Goal: Task Accomplishment & Management: Use online tool/utility

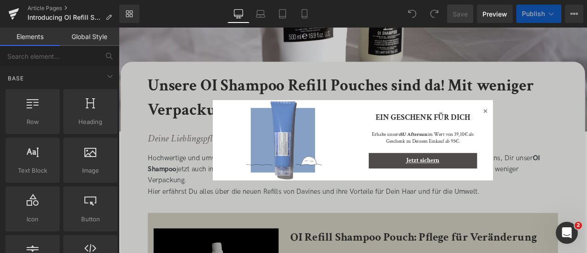
click at [548, 121] on icon at bounding box center [553, 122] width 11 height 11
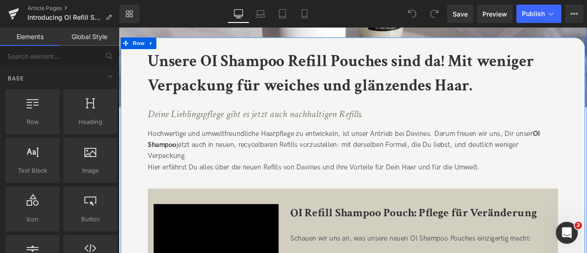
scroll to position [183, 0]
click at [280, 203] on div "Hochwertige und umweltfreundliche Haarpflege zu entwickeln, ist unser Antrieb b…" at bounding box center [396, 179] width 486 height 80
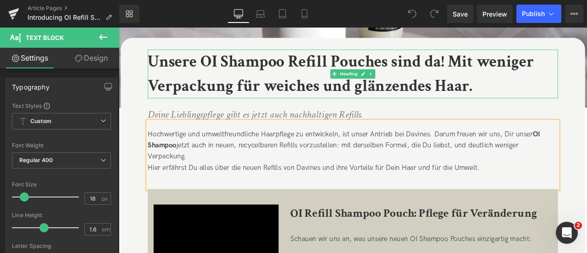
click at [480, 97] on b "Unsere OI Shampoo Refill Pouches sind da! Mit weniger Verpackung für weiches un…" at bounding box center [382, 83] width 458 height 54
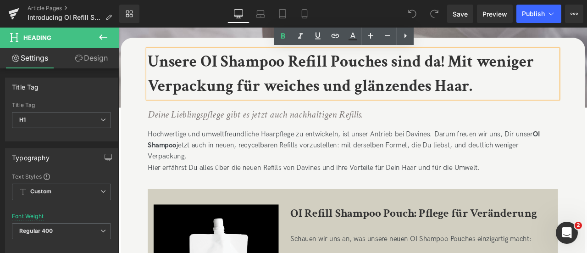
drag, startPoint x: 542, startPoint y: 100, endPoint x: 259, endPoint y: 97, distance: 283.6
click at [259, 97] on h1 "Unsere OI Shampoo Refill Pouches sind da! Mit weniger Verpackung für weiches un…" at bounding box center [396, 83] width 486 height 58
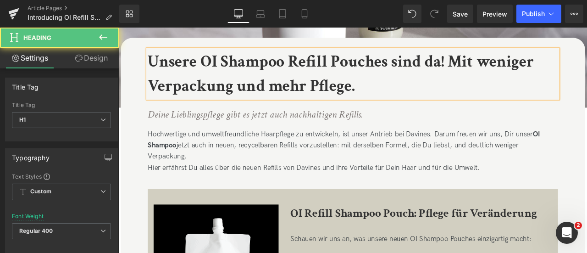
click at [508, 70] on b "Unsere OI Shampoo Refill Pouches sind da! Mit weniger Verpackung und mehr Pfleg…" at bounding box center [382, 83] width 458 height 54
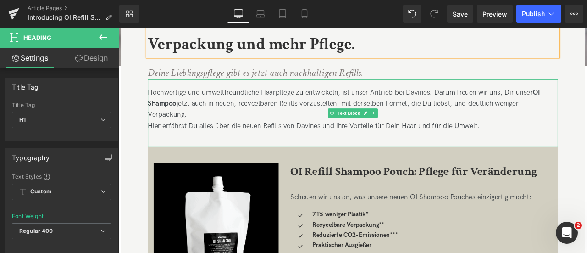
scroll to position [236, 0]
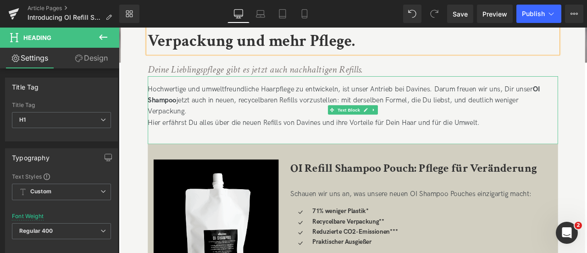
click at [430, 140] on div "Hier erfährst Du alles über die neuen Refills von Davines und ihre Vorteile für…" at bounding box center [396, 140] width 486 height 13
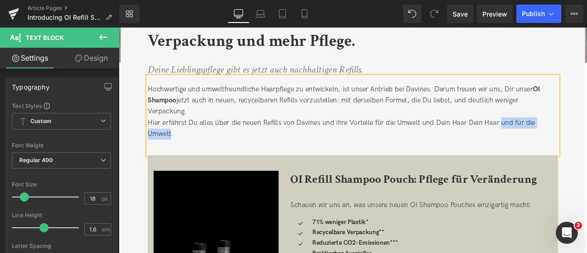
drag, startPoint x: 179, startPoint y: 152, endPoint x: 571, endPoint y: 140, distance: 392.0
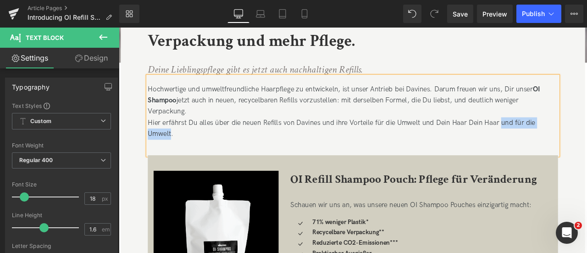
click at [571, 140] on div "Hier erfährst Du alles über die neuen Refills von Davines und ihre Vorteile für…" at bounding box center [396, 147] width 486 height 27
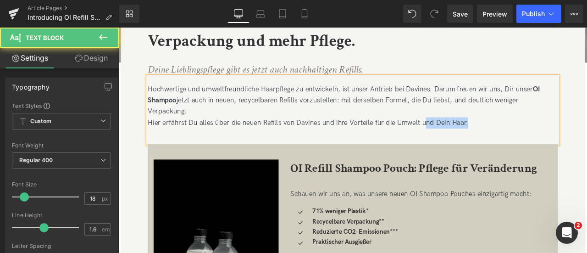
drag, startPoint x: 571, startPoint y: 140, endPoint x: 483, endPoint y: 158, distance: 89.4
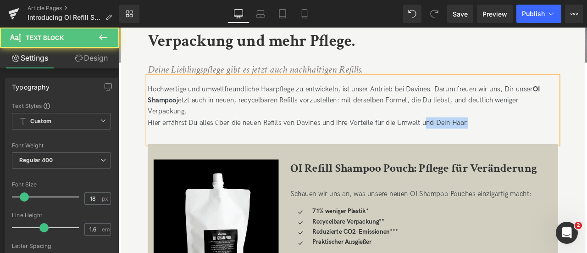
click at [483, 158] on div "Hochwertige und umweltfreundliche Haarpflege zu entwickeln, ist unser Antrieb b…" at bounding box center [396, 125] width 486 height 80
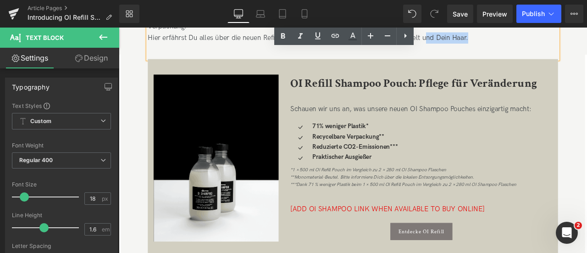
scroll to position [337, 0]
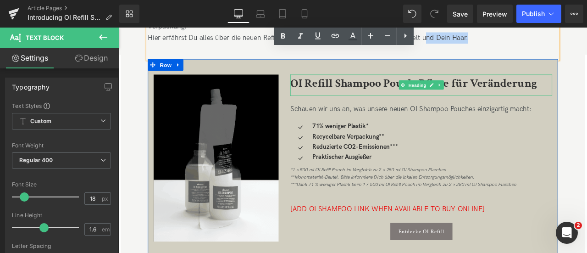
click at [371, 95] on b "OI Refill Shampoo Pouch: Pflege für Veränderung" at bounding box center [468, 93] width 292 height 18
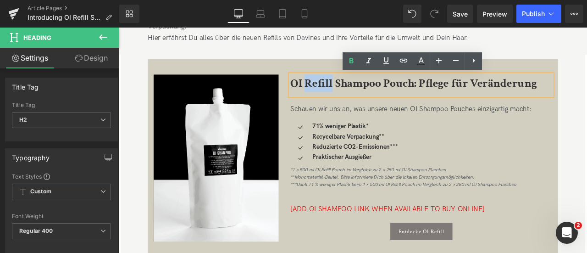
drag, startPoint x: 371, startPoint y: 90, endPoint x: 340, endPoint y: 92, distance: 30.8
click at [340, 92] on b "OI Refill Shampoo Pouch: Pflege für Veränderung" at bounding box center [468, 93] width 292 height 18
copy b "Refill"
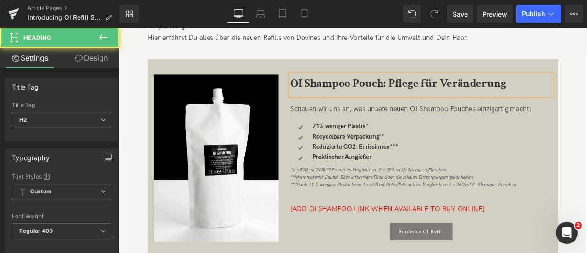
click at [394, 92] on b "OI Shampoo Pouch: Pflege für Veränderung" at bounding box center [450, 93] width 256 height 18
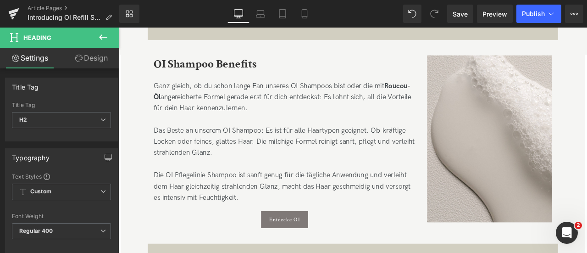
scroll to position [608, 0]
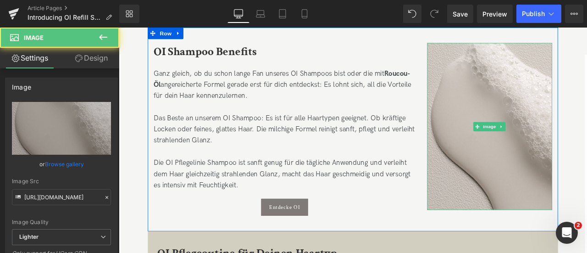
click at [489, 156] on img at bounding box center [559, 145] width 148 height 198
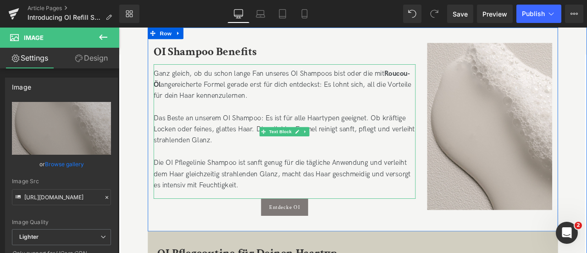
click at [263, 137] on div "Das Beste an unserem OI Shampoo: Es ist für alle Haartypen geeignet. Ob kräftig…" at bounding box center [315, 175] width 311 height 93
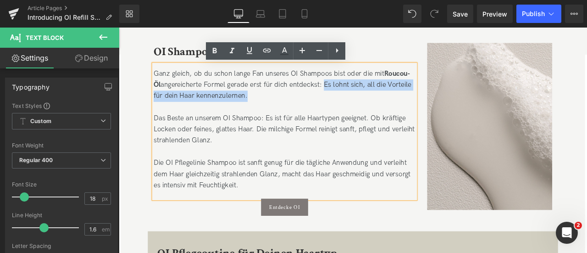
drag, startPoint x: 270, startPoint y: 106, endPoint x: 364, endPoint y: 96, distance: 94.6
click at [364, 96] on div "Ganz gleich, ob du schon lange Fan unseres OI Shampoos bist oder die mit Roucou…" at bounding box center [315, 95] width 311 height 39
paste div
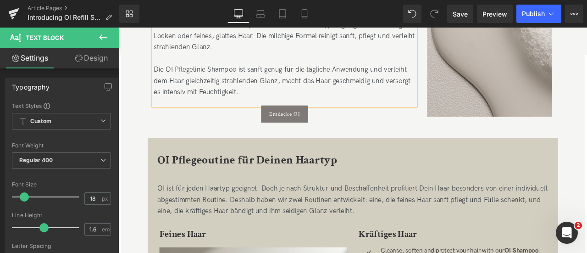
scroll to position [719, 0]
click at [286, 147] on div "OI Shampoo Benefits Heading Ganz gleich, ob du schon lange Fan unseres OI Shamp…" at bounding box center [396, 36] width 486 height 241
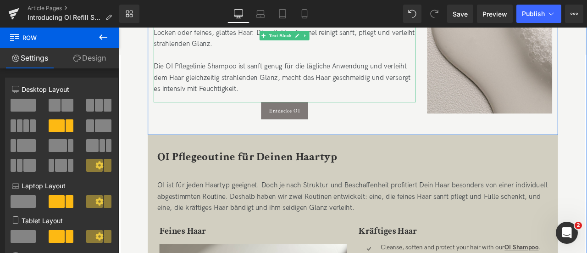
scroll to position [723, 0]
click at [257, 74] on div "Das Beste an unserem OI Shampoo: Es ist für alle Haartypen geeignet. Ob kräftig…" at bounding box center [315, 60] width 311 height 93
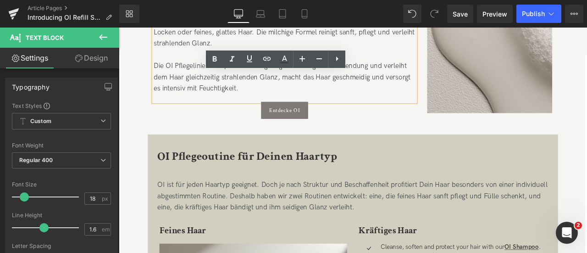
click at [257, 94] on div "Das Beste an unserem OI Shampoo: Es ist für alle Haartypen geeignet. Ob kräftig…" at bounding box center [315, 60] width 311 height 93
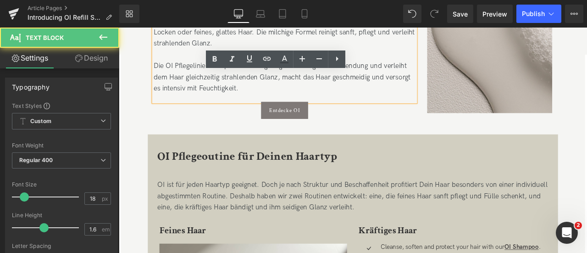
click at [211, 76] on div "Das Beste an unserem OI Shampoo: Es ist für alle Haartypen geeignet. Ob kräftig…" at bounding box center [315, 60] width 311 height 93
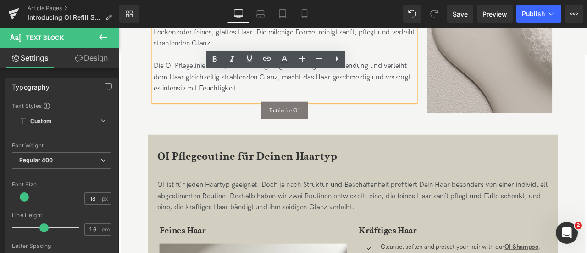
click at [422, 136] on div "OI Shampoo Benefits Heading Ganz gleich, ob du schon lange Fan unseres OI Shamp…" at bounding box center [396, 33] width 486 height 241
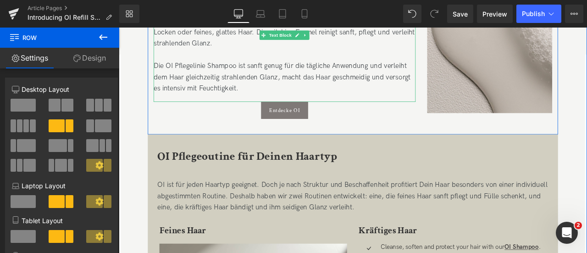
click at [257, 73] on div "Das Beste an unserem OI Shampoo: Es ist für alle Haartypen geeignet. Ob kräftig…" at bounding box center [315, 60] width 311 height 93
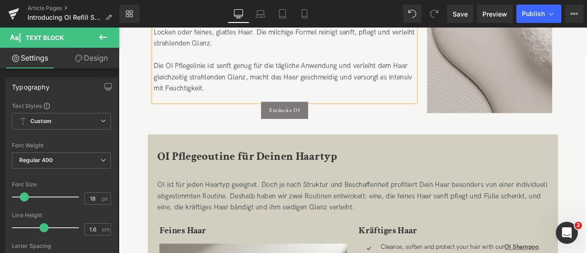
click at [201, 84] on div "Das Beste an unserem OI Shampoo: Es ist für alle Haartypen geeignet. Ob kräftig…" at bounding box center [315, 60] width 311 height 93
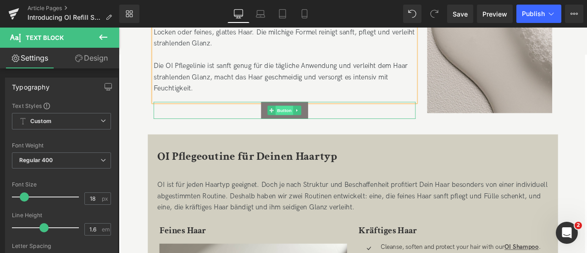
click at [323, 127] on span "Button" at bounding box center [315, 125] width 21 height 11
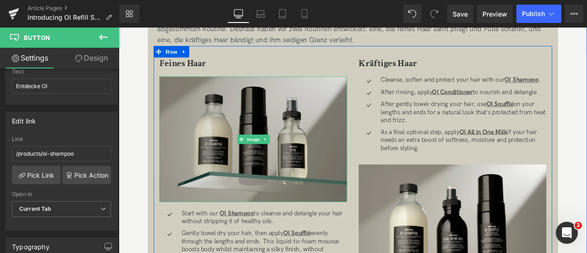
scroll to position [921, 0]
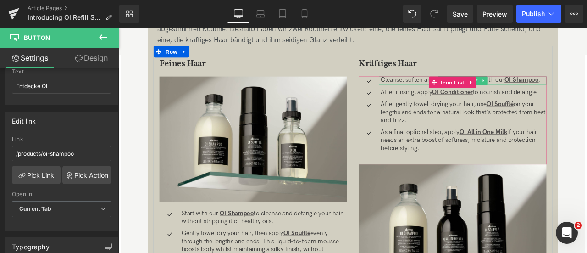
click at [563, 91] on p "Cleanse, soften and protect your hair with our OI Shampoo ." at bounding box center [527, 91] width 196 height 10
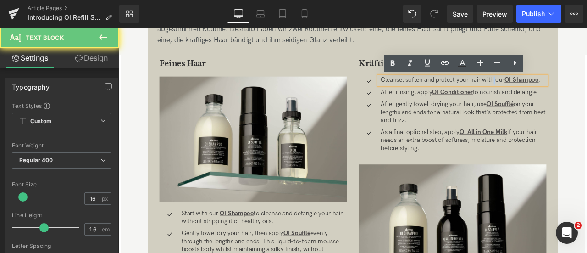
click at [563, 91] on p "Cleanse, soften and protect your hair with our OI Shampoo ." at bounding box center [527, 91] width 196 height 10
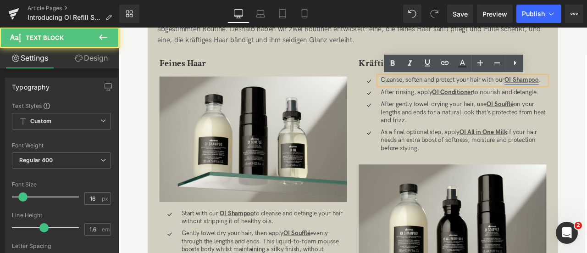
click at [587, 88] on link "OI Shampoo" at bounding box center [596, 90] width 40 height 9
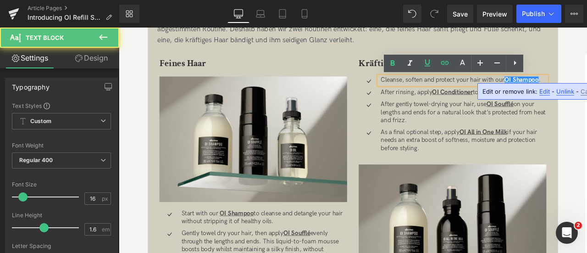
click at [530, 90] on p "Cleanse, soften and protect your hair with our OI Shampoo ." at bounding box center [527, 91] width 196 height 10
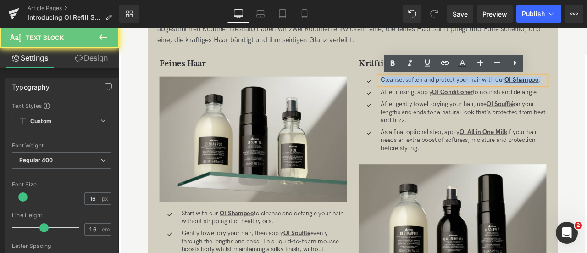
click at [530, 90] on p "Cleanse, soften and protect your hair with our OI Shampoo ." at bounding box center [527, 91] width 196 height 10
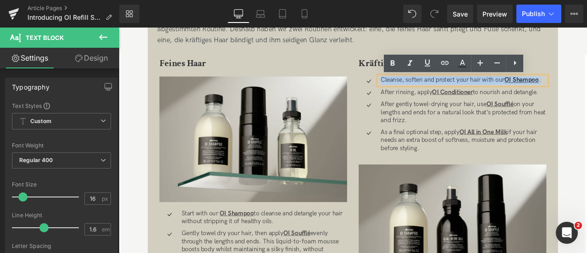
paste div
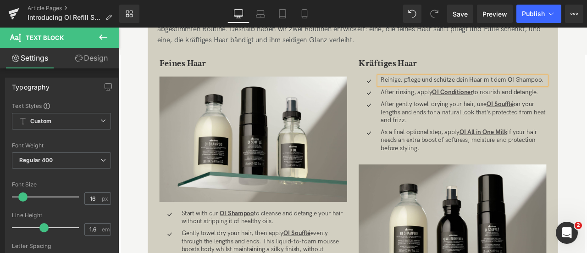
click at [582, 93] on p "Reinige, pflege und schütze dein Haar mit dem OI Shampoo." at bounding box center [527, 91] width 196 height 10
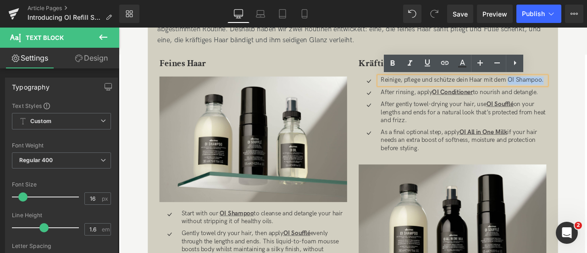
drag, startPoint x: 582, startPoint y: 93, endPoint x: 622, endPoint y: 89, distance: 40.1
click at [587, 89] on p "Reinige, pflege und schütze dein Haar mit dem OI Shampoo." at bounding box center [527, 91] width 196 height 10
click at [445, 61] on icon at bounding box center [445, 62] width 11 height 11
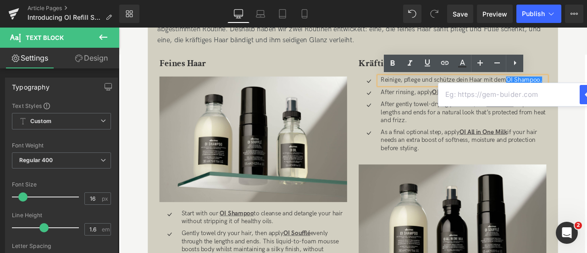
click at [481, 99] on input "text" at bounding box center [509, 94] width 141 height 23
paste input "https://de.davines.com/products/oi-shampoo"
type input "https://de.davines.com/products/oi-shampoo"
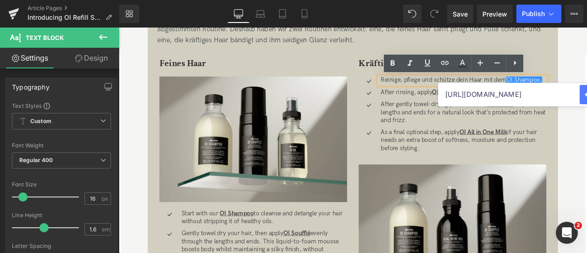
click at [586, 94] on icon "button" at bounding box center [589, 95] width 9 height 6
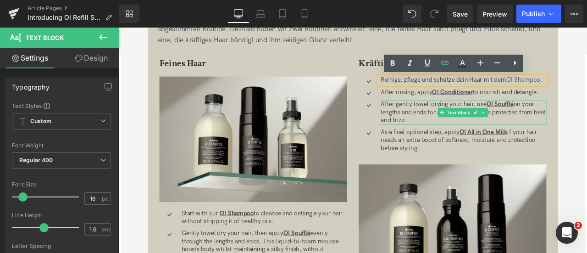
click at [587, 130] on p "After gently towel-drying your hair, use OI Soufflé on your lengths and ends fo…" at bounding box center [527, 128] width 196 height 28
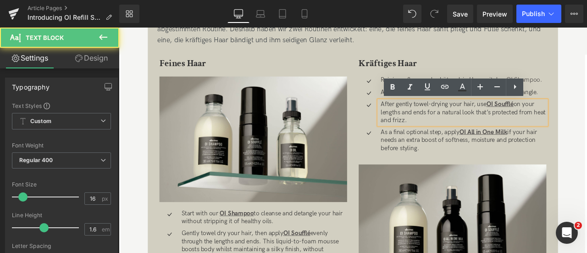
click at [587, 96] on div "OI Pflegeoutine für Deinen Haartyp Heading OI ist für jeden Haartyp geeignet. D…" at bounding box center [396, 159] width 486 height 368
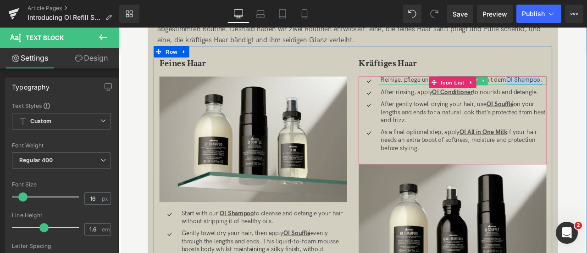
drag, startPoint x: 580, startPoint y: 89, endPoint x: 619, endPoint y: 91, distance: 39.5
click at [587, 91] on p "Reinige, pflege und schütze dein Haar mit dem OI Shampoo." at bounding box center [527, 91] width 196 height 10
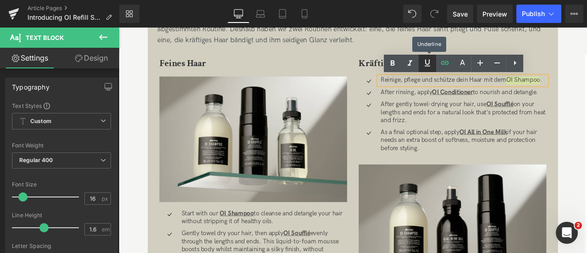
click at [433, 67] on icon at bounding box center [427, 62] width 11 height 11
click at [396, 61] on icon at bounding box center [392, 63] width 11 height 11
click at [587, 84] on div "OI Pflegeoutine für Deinen Haartyp Heading OI ist für jeden Haartyp geeignet. D…" at bounding box center [396, 159] width 486 height 368
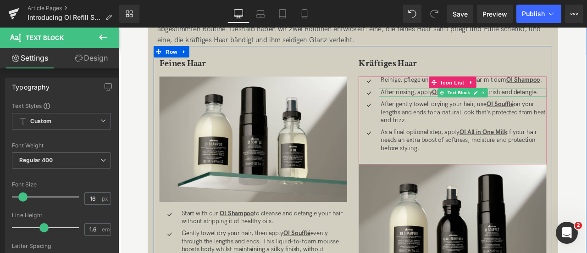
drag, startPoint x: 620, startPoint y: 105, endPoint x: 437, endPoint y: 105, distance: 183.1
click at [437, 105] on p "After rinsing, apply OI Conditioner to nourish and detangle." at bounding box center [527, 105] width 196 height 10
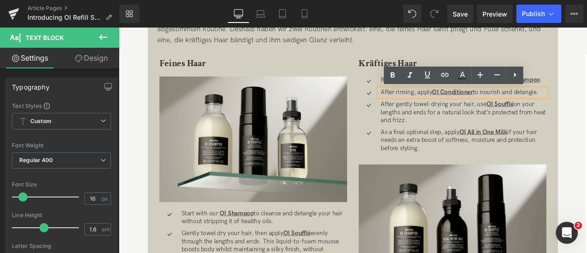
drag, startPoint x: 622, startPoint y: 104, endPoint x: 426, endPoint y: 104, distance: 196.4
click at [427, 104] on div "After rinsing, apply OI Conditioner to nourish and detangle." at bounding box center [526, 105] width 199 height 10
paste div
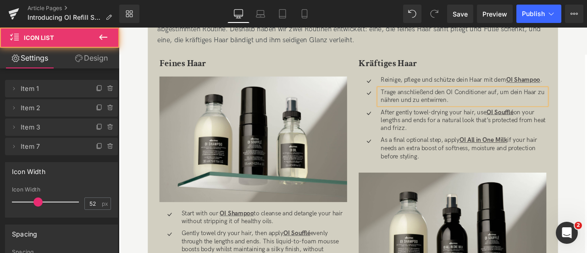
click at [515, 123] on ul "Icon Reinige, pflege und schütze dein Haar mit dem OI Shampoo . Text Block Icon…" at bounding box center [514, 138] width 223 height 104
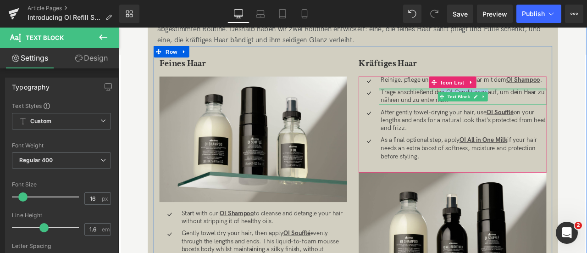
drag, startPoint x: 557, startPoint y: 104, endPoint x: 501, endPoint y: 102, distance: 55.6
click at [501, 102] on div "Trage anschließend den OI Conditioner auf, um dein Haar zu nähren und zu entwir…" at bounding box center [526, 109] width 199 height 19
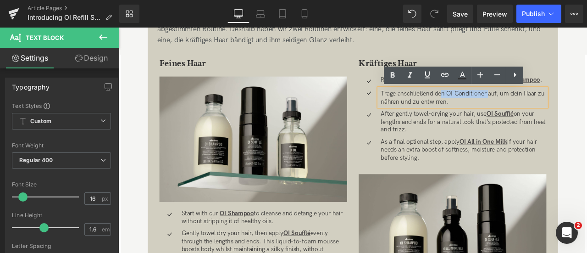
drag, startPoint x: 501, startPoint y: 102, endPoint x: 506, endPoint y: 104, distance: 5.4
click at [506, 104] on div "Trage anschließend den OI Conditioner auf, um dein Haar zu nähren und zu entwir…" at bounding box center [526, 110] width 199 height 21
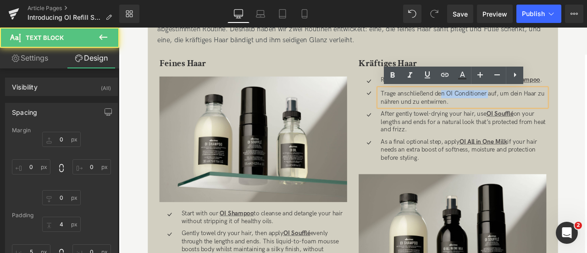
click at [506, 104] on p "Trage anschließend den OI Conditioner auf, um dein Haar zu nähren und zu entwir…" at bounding box center [527, 111] width 196 height 19
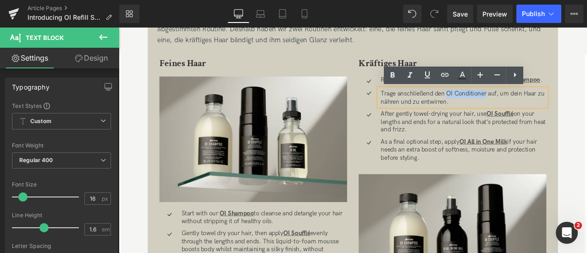
drag, startPoint x: 506, startPoint y: 104, endPoint x: 554, endPoint y: 108, distance: 48.4
click at [554, 108] on p "Trage anschließend den OI Conditioner auf, um dein Haar zu nähren und zu entwir…" at bounding box center [527, 111] width 196 height 19
click at [444, 78] on icon at bounding box center [445, 74] width 11 height 11
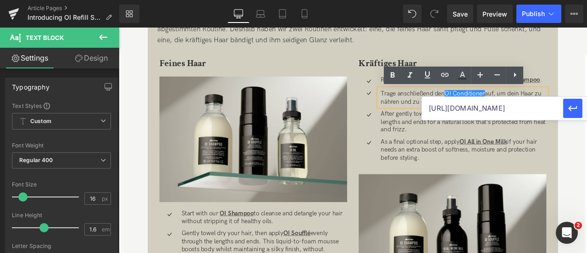
click at [467, 108] on input "https://de.davines.com/products/oi-shampoo" at bounding box center [492, 108] width 141 height 23
paste input "https://de.davines.com/products/oi-conditioner"
type input "https://de.davines.com/products/oi-conditioner"
click at [571, 100] on button "button" at bounding box center [572, 108] width 19 height 19
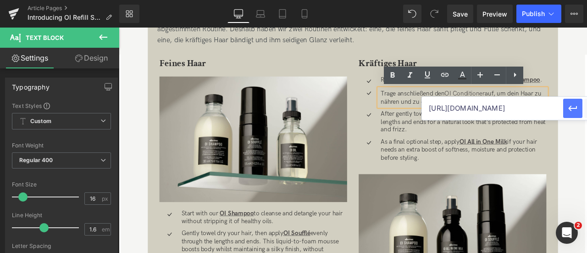
scroll to position [0, 0]
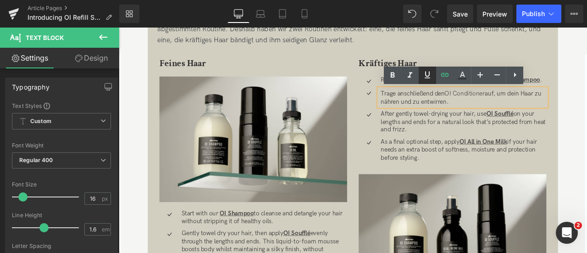
click at [425, 77] on icon at bounding box center [427, 74] width 11 height 11
click at [393, 73] on icon at bounding box center [392, 75] width 11 height 11
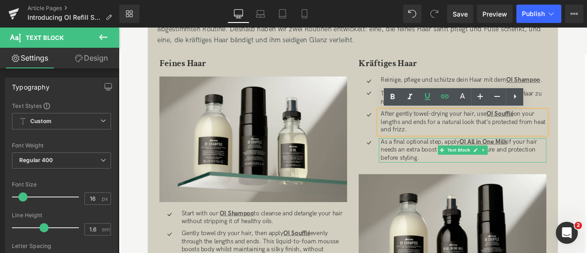
click at [463, 165] on p "As a final optional step, apply OI All in One Milk if your hair needs an extra …" at bounding box center [527, 173] width 196 height 28
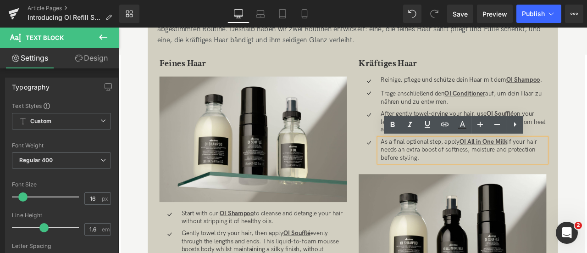
drag, startPoint x: 479, startPoint y: 183, endPoint x: 428, endPoint y: 163, distance: 54.8
click at [429, 163] on p "As a final optional step, apply OI All in One Milk if your hair needs an extra …" at bounding box center [527, 173] width 196 height 28
paste div
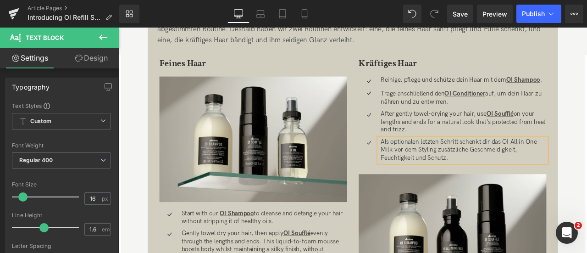
click at [475, 163] on p "Als optionalen letzten Schritt schenkt dir das OI All in One Milk vor dem Styli…" at bounding box center [527, 173] width 196 height 28
click at [534, 165] on p "Im letzten Schritt schenkt dir das OI All in One Milk vor dem Styling zusätzlic…" at bounding box center [527, 173] width 196 height 28
drag, startPoint x: 535, startPoint y: 159, endPoint x: 592, endPoint y: 164, distance: 57.5
click at [587, 164] on p "Im letzten Schritt schenkt dir die OI All in One Milk vor dem Styling zusätzlic…" at bounding box center [527, 173] width 196 height 28
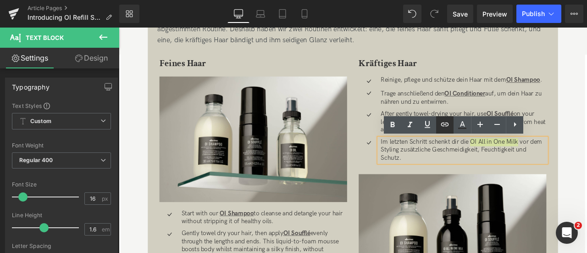
click at [442, 126] on icon at bounding box center [445, 124] width 11 height 11
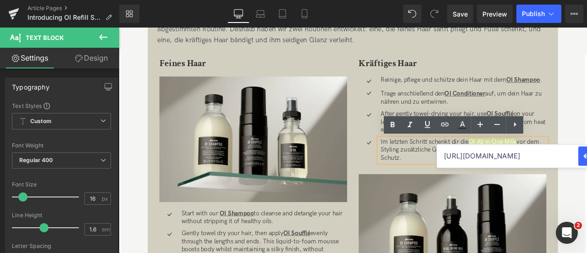
click at [467, 154] on input "https://de.davines.com/products/oi-conditioner" at bounding box center [507, 156] width 141 height 23
paste input "https://de.davines.com/products/oi-all-in-one-milk"
type input "https://de.davines.com/products/oi-all-in-one-milk"
click at [584, 155] on icon "button" at bounding box center [588, 156] width 11 height 11
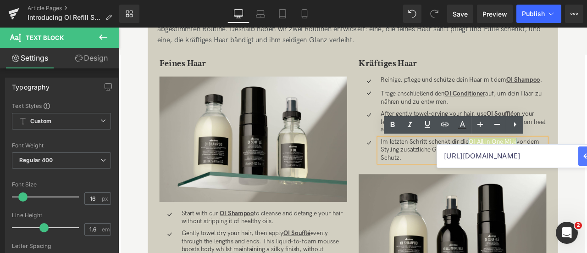
scroll to position [0, 0]
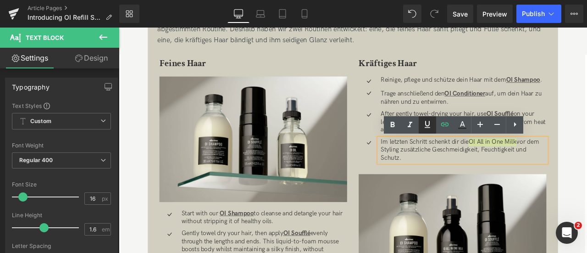
click at [426, 126] on icon at bounding box center [427, 124] width 11 height 11
click at [396, 120] on icon at bounding box center [392, 124] width 11 height 11
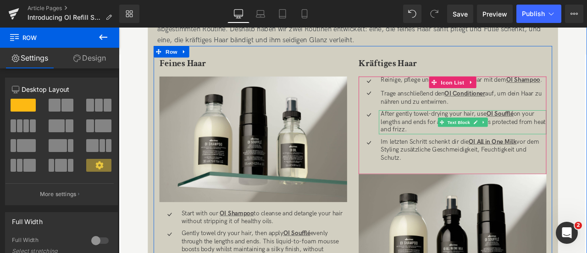
click at [456, 137] on p "After gently towel-drying your hair, use OI Soufflé on your lengths and ends fo…" at bounding box center [527, 140] width 196 height 28
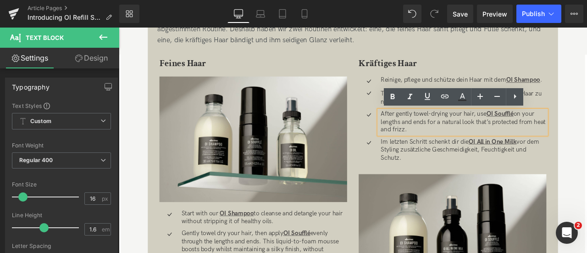
drag, startPoint x: 483, startPoint y: 148, endPoint x: 428, endPoint y: 129, distance: 57.8
click at [429, 129] on p "After gently towel-drying your hair, use OI Soufflé on your lengths and ends fo…" at bounding box center [527, 140] width 196 height 28
paste div
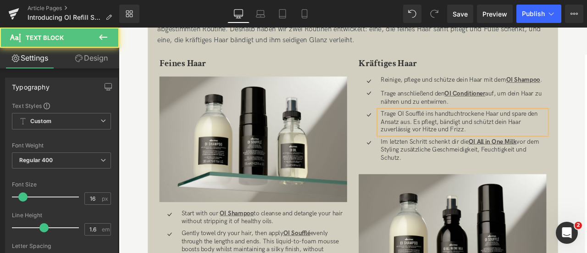
click at [539, 144] on p "Trage OI Soufflé ins handtuchtrockene Haar und spare den Ansatz aus. Es pflegt,…" at bounding box center [527, 140] width 196 height 28
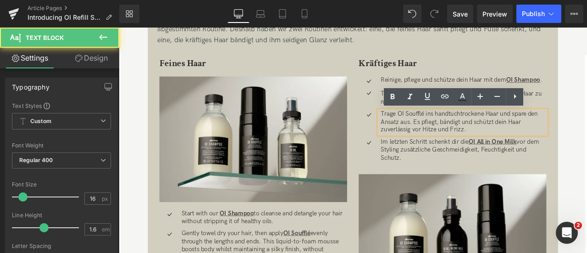
click at [587, 130] on p "Trage OI Soufflé ins handtuchtrockene Haar und spare den Ansatz aus. Es pflegt,…" at bounding box center [527, 140] width 196 height 28
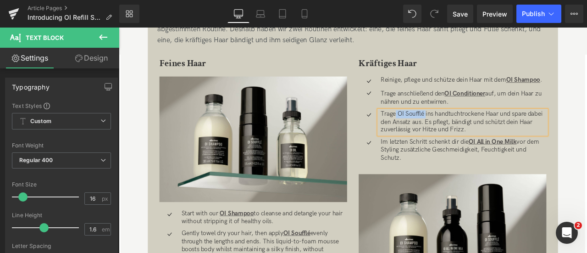
drag, startPoint x: 446, startPoint y: 127, endPoint x: 480, endPoint y: 129, distance: 34.0
click at [480, 129] on p "Trage OI Soufflé ins handtuchtrockene Haar und spare dabei den Ansatz aus. Es p…" at bounding box center [527, 140] width 196 height 28
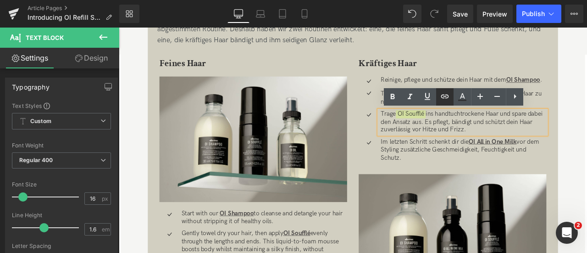
click at [442, 98] on icon at bounding box center [445, 97] width 8 height 4
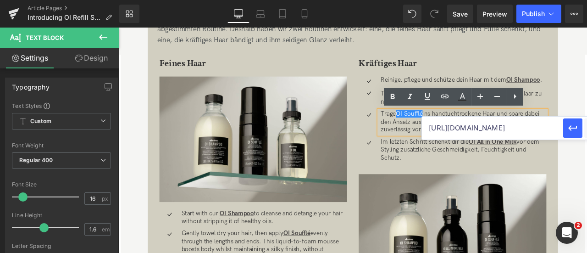
click at [477, 125] on input "https://de.davines.com/products/oi-all-in-one-milk" at bounding box center [492, 128] width 141 height 23
paste input "https://de.davines.com/products/oi-souffle"
type input "https://de.davines.com/products/oi-souffle"
click at [429, 93] on icon at bounding box center [428, 96] width 6 height 7
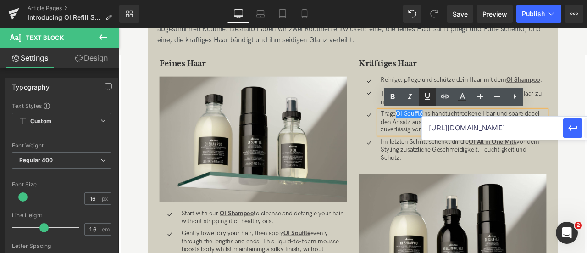
scroll to position [0, 0]
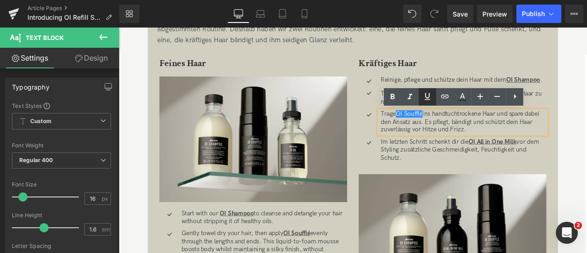
click at [429, 92] on icon at bounding box center [427, 96] width 11 height 11
click at [396, 93] on icon at bounding box center [392, 96] width 11 height 11
click at [441, 96] on icon at bounding box center [445, 96] width 11 height 11
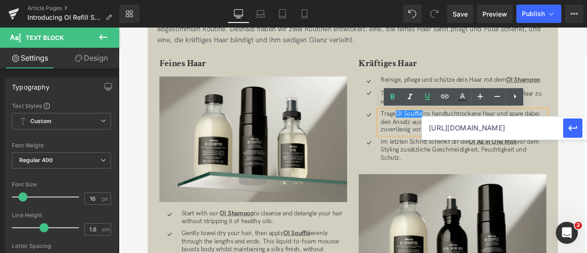
click at [453, 129] on input "https://de.davines.com/products/oi-souffle" at bounding box center [492, 128] width 141 height 23
paste input "https://de.davines.com/products/oi-souffle"
type input "https://de.davines.com/products/oi-souffle"
click at [572, 130] on icon "button" at bounding box center [573, 128] width 11 height 11
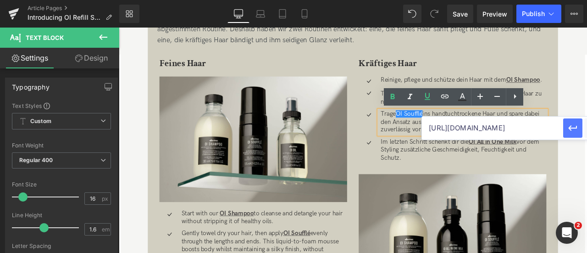
scroll to position [0, 0]
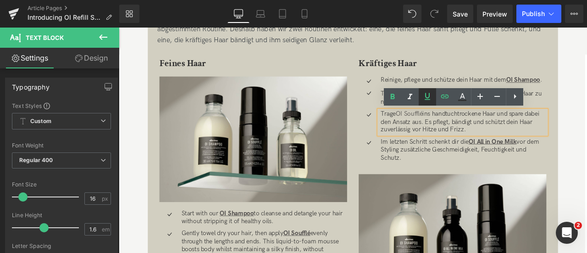
click at [429, 98] on icon at bounding box center [427, 96] width 11 height 11
click at [394, 98] on icon at bounding box center [393, 97] width 4 height 6
click at [449, 132] on strong "OI Soufflé" at bounding box center [463, 130] width 32 height 9
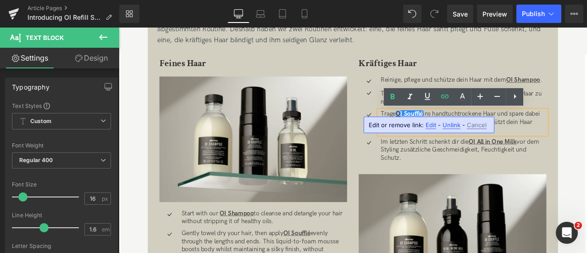
click at [449, 132] on strong "OI Soufflé" at bounding box center [463, 130] width 32 height 9
click at [497, 189] on ul "Icon Reinige, pflege und schütze dein Haar mit dem OI Shampoo . Text Block Icon…" at bounding box center [514, 139] width 223 height 106
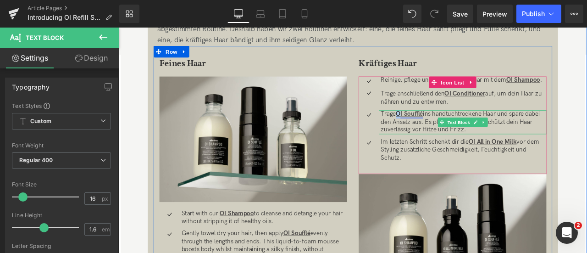
click at [447, 130] on p "Trage OI Soufflé ins handtuchtrockene Haar und spare dabei den Ansatz aus. Es p…" at bounding box center [527, 140] width 196 height 28
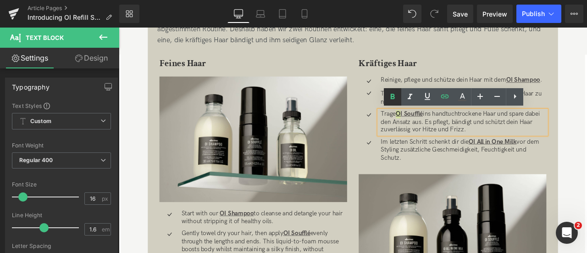
click at [394, 98] on icon at bounding box center [393, 97] width 4 height 6
click at [441, 93] on icon at bounding box center [445, 96] width 11 height 11
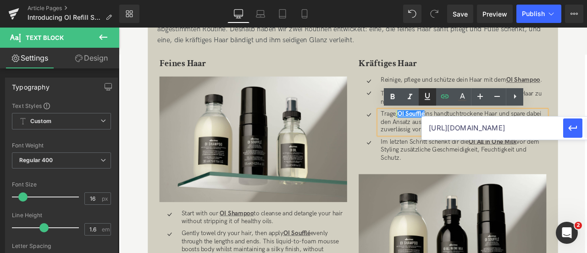
click at [431, 95] on icon at bounding box center [427, 96] width 11 height 11
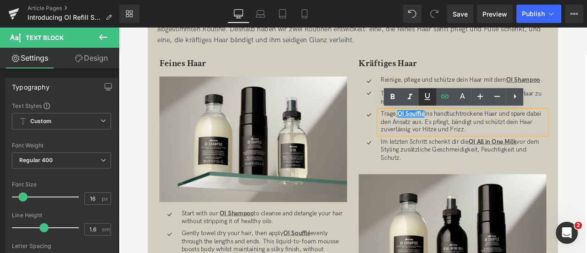
click at [423, 101] on icon at bounding box center [427, 96] width 11 height 11
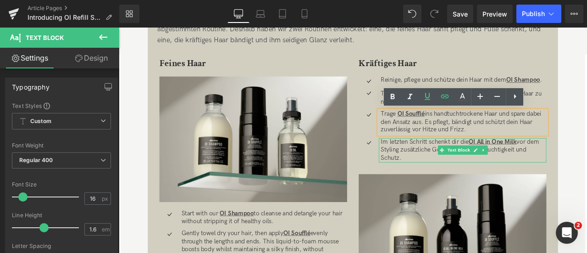
click at [489, 183] on p "Im letzten Schritt schenkt dir die OI All in One Milk vor dem Styling zusätzlic…" at bounding box center [527, 173] width 196 height 28
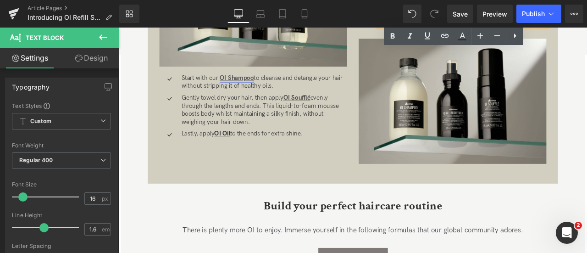
scroll to position [1082, 0]
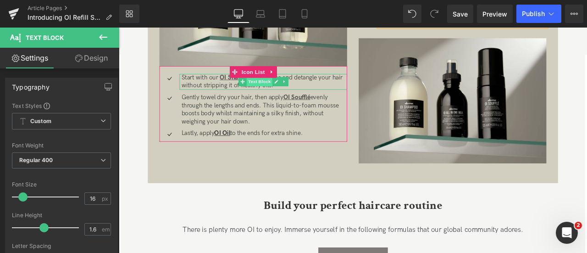
click at [284, 92] on span "Text Block" at bounding box center [285, 91] width 30 height 11
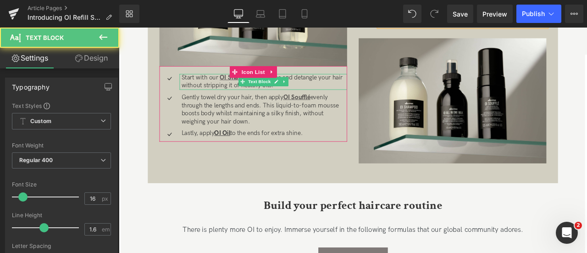
click at [337, 95] on p "Start with our OI Shampoo to cleanse and detangle your hair without stripping i…" at bounding box center [291, 92] width 196 height 19
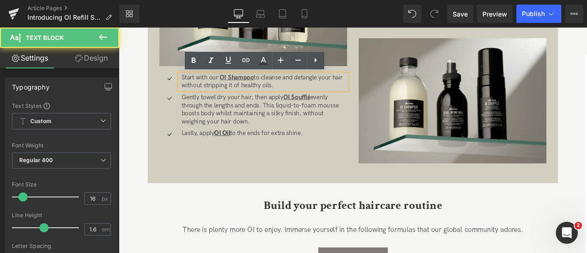
click at [302, 92] on p "Start with our OI Shampoo to cleanse and detangle your hair without stripping i…" at bounding box center [291, 92] width 196 height 19
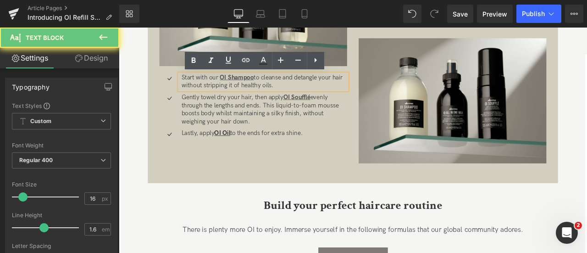
click at [302, 92] on p "Start with our OI Shampoo to cleanse and detangle your hair without stripping i…" at bounding box center [291, 92] width 196 height 19
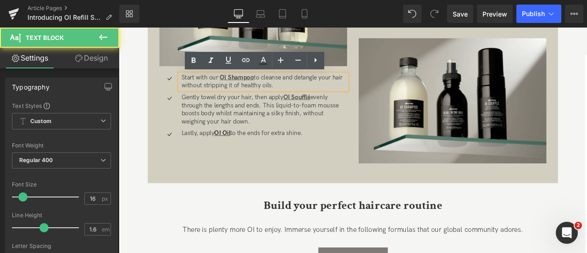
click at [302, 92] on p "Start with our OI Shampoo to cleanse and detangle your hair without stripping i…" at bounding box center [291, 92] width 196 height 19
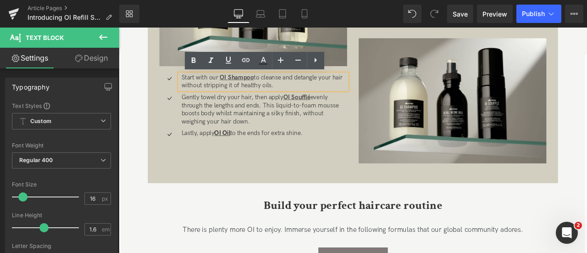
paste div
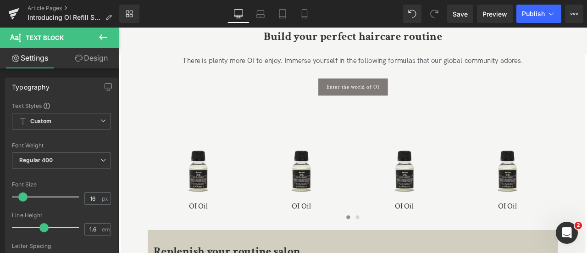
scroll to position [1347, 0]
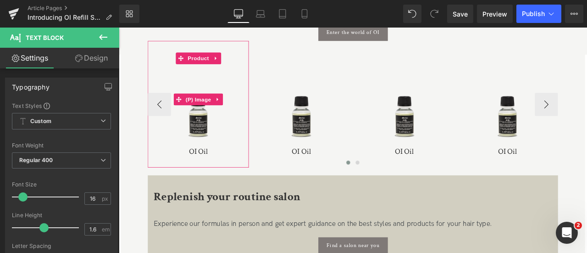
click at [169, 121] on img at bounding box center [213, 112] width 111 height 111
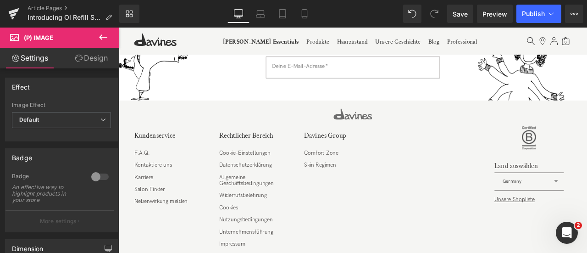
scroll to position [2501, 0]
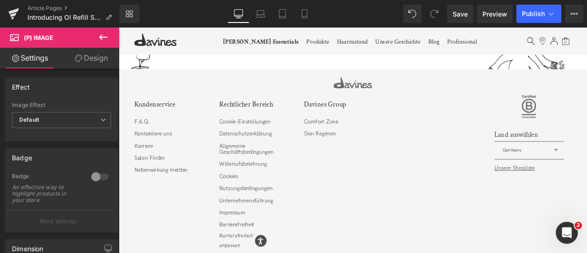
click at [177, 199] on link "Nebenwirkung melden" at bounding box center [168, 197] width 63 height 8
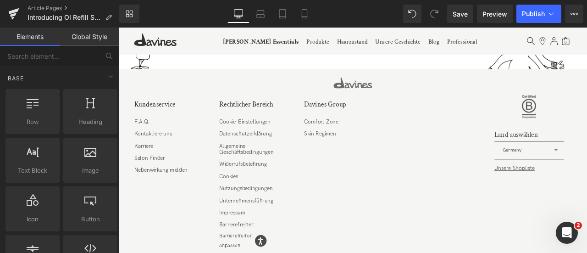
click at [157, 223] on div "Kundenservice F.A.Q. Kontaktiere uns Karriere Salon Finder Nebenwirkung melden …" at bounding box center [396, 212] width 555 height 252
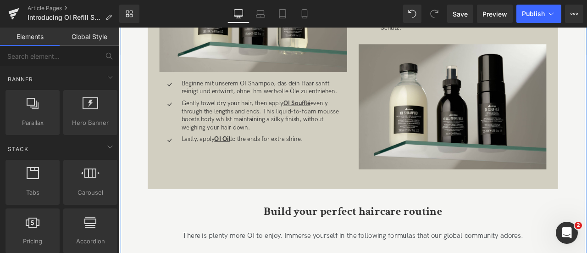
scroll to position [1073, 0]
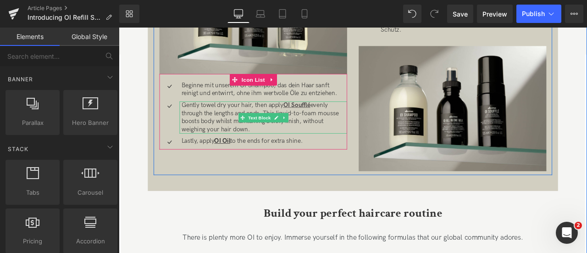
click at [214, 128] on p "Gently towel dry your hair, then apply OI Soufflé evenly through the lengths an…" at bounding box center [291, 134] width 196 height 38
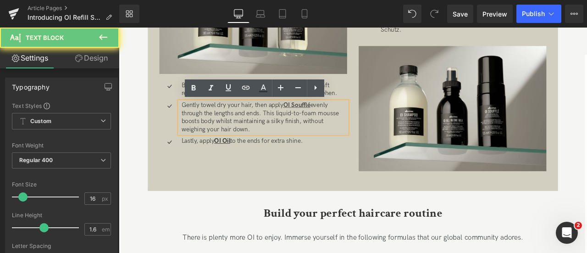
click at [214, 128] on p "Gently towel dry your hair, then apply OI Soufflé evenly through the lengths an…" at bounding box center [291, 134] width 196 height 38
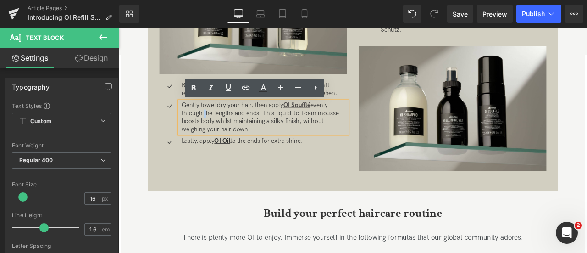
paste div
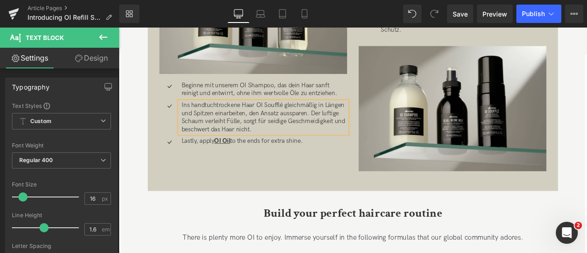
click at [214, 128] on p "Ins handtuchtrockene Haar OI Soufflé gleichmäßig in Längen und Spitzen einarbei…" at bounding box center [291, 134] width 196 height 38
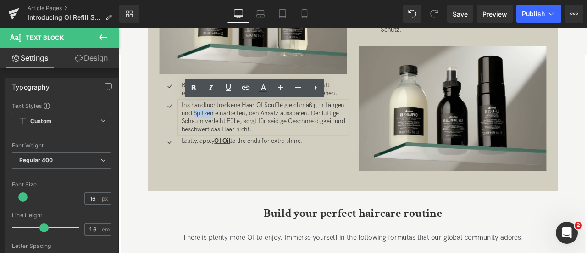
click at [214, 128] on p "Ins handtuchtrockene Haar OI Soufflé gleichmäßig in Längen und Spitzen einarbei…" at bounding box center [291, 134] width 196 height 38
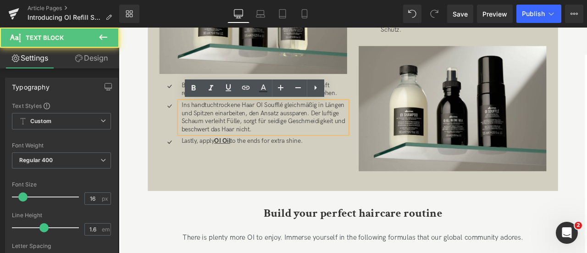
click at [214, 128] on p "Ins handtuchtrockene Haar OI Soufflé gleichmäßig in Längen und Spitzen einarbei…" at bounding box center [291, 134] width 196 height 38
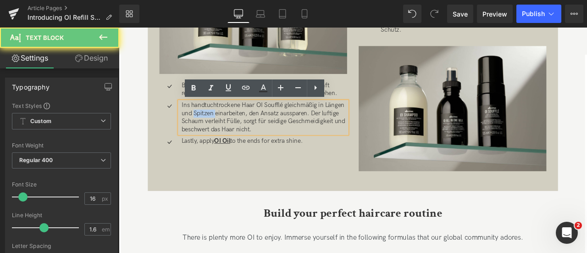
click at [214, 128] on p "Ins handtuchtrockene Haar OI Soufflé gleichmäßig in Längen und Spitzen einarbei…" at bounding box center [291, 134] width 196 height 38
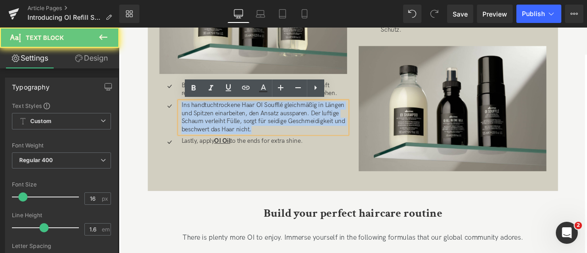
click at [214, 128] on p "Ins handtuchtrockene Haar OI Soufflé gleichmäßig in Längen und Spitzen einarbei…" at bounding box center [291, 134] width 196 height 38
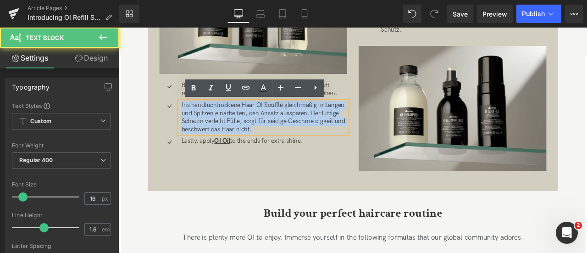
click at [250, 129] on p "Ins handtuchtrockene Haar OI Soufflé gleichmäßig in Längen und Spitzen einarbei…" at bounding box center [291, 134] width 196 height 38
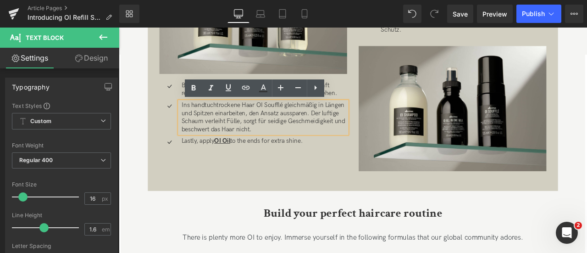
click at [280, 120] on p "Ins handtuchtrockene Haar OI Soufflé gleichmäßig in Längen und Spitzen einarbei…" at bounding box center [291, 134] width 196 height 38
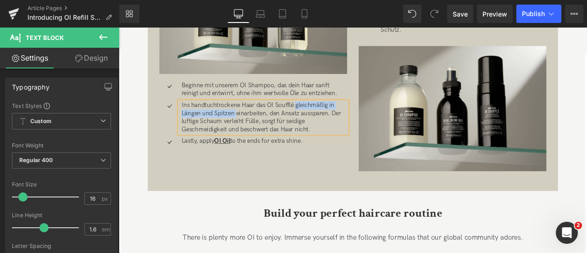
drag, startPoint x: 257, startPoint y: 129, endPoint x: 329, endPoint y: 117, distance: 72.2
click at [329, 117] on p "Ins handtuchtrockene Haar das OI Soufflé gleichmäßig in Längen und Spitzen eina…" at bounding box center [291, 134] width 196 height 38
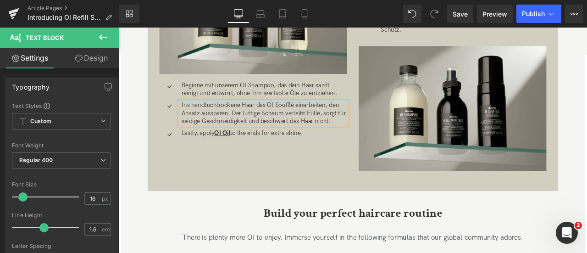
click at [384, 122] on p "Ins handtuchtrockene Haar das OI Soufflé einarbeiten, den Ansatz aussparen. Der…" at bounding box center [291, 129] width 196 height 28
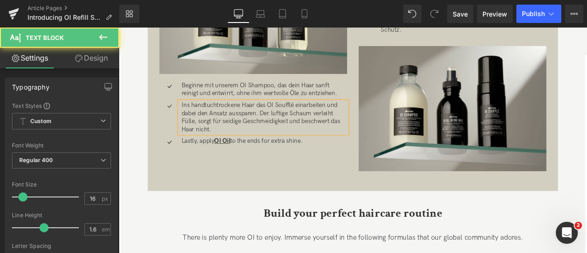
click at [380, 129] on p "Ins handtuchtrockene Haar das OI Soufflé einarbeiten und dabei den Ansatz aussp…" at bounding box center [291, 134] width 196 height 38
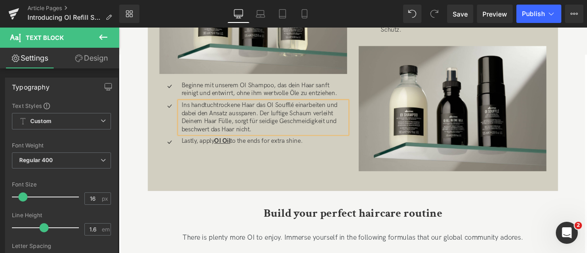
click at [308, 138] on p "Ins handtuchtrockene Haar das OI Soufflé einarbeiten und dabei den Ansatz aussp…" at bounding box center [291, 134] width 196 height 38
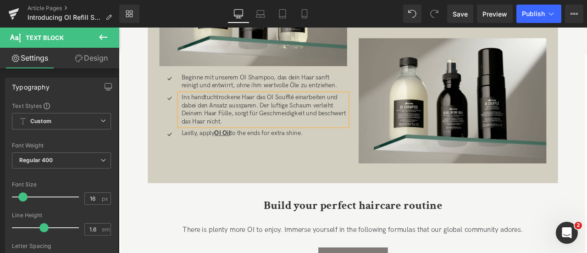
click at [205, 153] on p "Lastly, apply OI Oil to the ends for extra shine." at bounding box center [291, 154] width 196 height 10
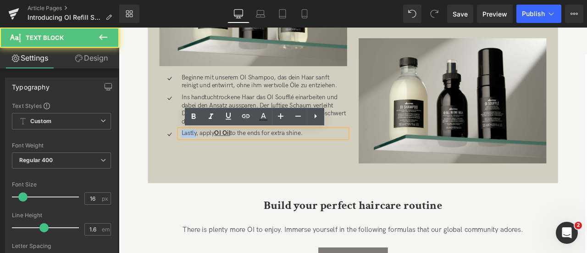
click at [205, 153] on p "Lastly, apply OI Oil to the ends for extra shine." at bounding box center [291, 154] width 196 height 10
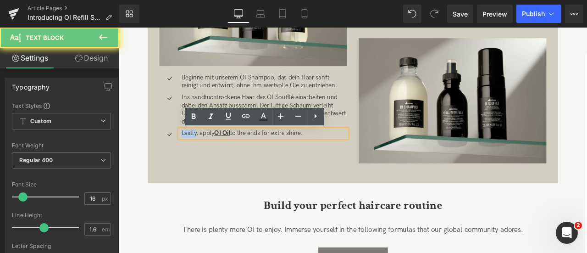
click at [205, 153] on p "Lastly, apply OI Oil to the ends for extra shine." at bounding box center [291, 154] width 196 height 10
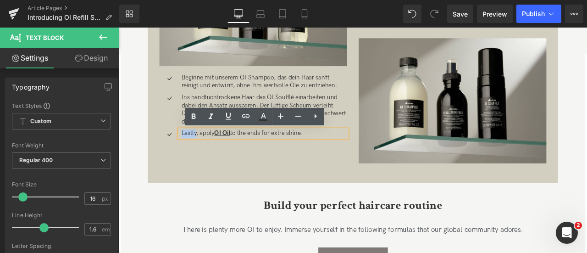
paste div
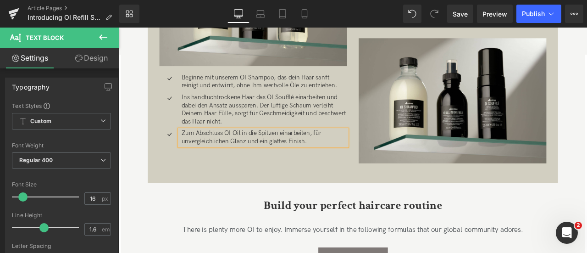
click at [240, 156] on p "Zum Abschluss OI Oil in die Spitzen einarbeiten, für unvergleichlichen Glanz un…" at bounding box center [291, 158] width 196 height 19
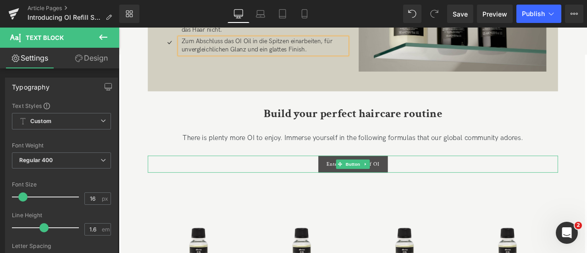
scroll to position [1022, 0]
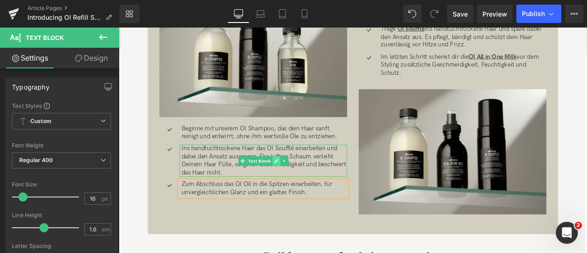
click at [304, 184] on icon at bounding box center [305, 186] width 5 height 6
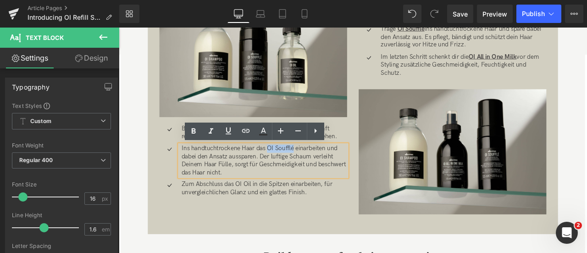
drag, startPoint x: 295, startPoint y: 168, endPoint x: 326, endPoint y: 172, distance: 31.0
click at [326, 172] on p "Ins handtuchtrockene Haar das OI Soufflé einarbeiten und dabei den Ansatz aussp…" at bounding box center [291, 185] width 196 height 38
click at [250, 126] on icon at bounding box center [245, 130] width 11 height 11
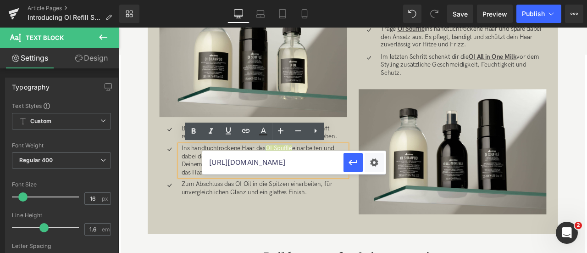
click at [301, 164] on input "https://de.davines.com/products/oi-souffle" at bounding box center [272, 162] width 141 height 23
paste input "https://de.davines.com/products/oi-souffle"
type input "https://de.davines.com/products/oi-souffle"
click at [229, 130] on icon at bounding box center [228, 130] width 11 height 11
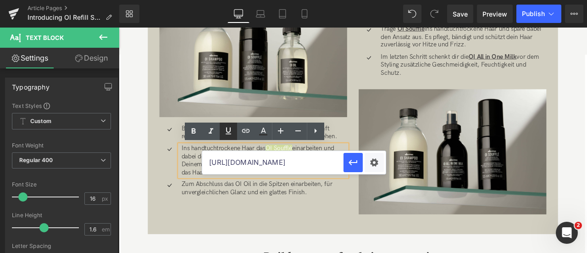
scroll to position [0, 0]
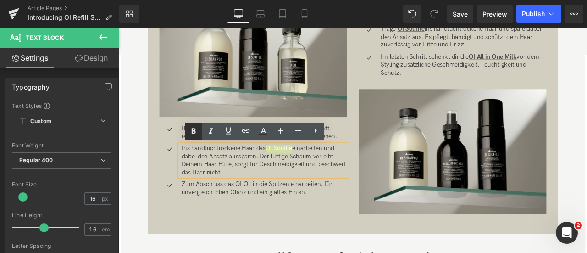
click at [197, 131] on icon at bounding box center [193, 131] width 11 height 11
click at [231, 134] on icon at bounding box center [228, 130] width 11 height 11
click at [300, 173] on p "Ins handtuchtrockene Haar das OI Soufflé einarbeiten und dabei den Ansatz aussp…" at bounding box center [291, 185] width 196 height 38
drag, startPoint x: 295, startPoint y: 169, endPoint x: 326, endPoint y: 171, distance: 30.8
click at [326, 171] on p "Ins handtuchtrockene Haar das OI Soufflé einarbeiten und dabei den Ansatz aussp…" at bounding box center [291, 185] width 196 height 38
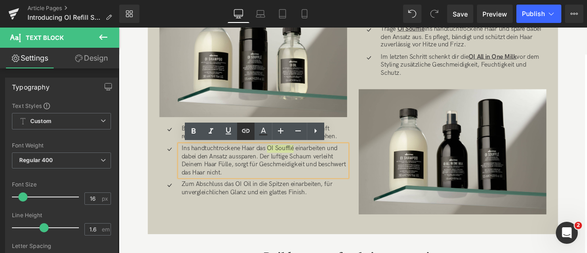
click at [250, 131] on icon at bounding box center [245, 130] width 11 height 11
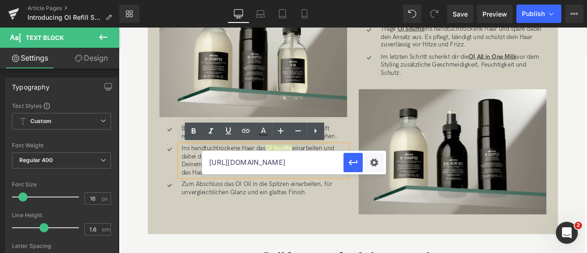
click at [289, 160] on input "https://de.davines.com/products/oi-souffle" at bounding box center [272, 162] width 141 height 23
paste input "https://de.davines.com/products/oi-souffle"
type input "https://de.davines.com/products/oi-souffle"
click at [352, 159] on icon "button" at bounding box center [353, 162] width 11 height 11
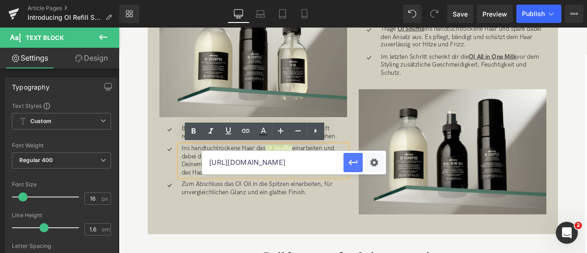
scroll to position [0, 0]
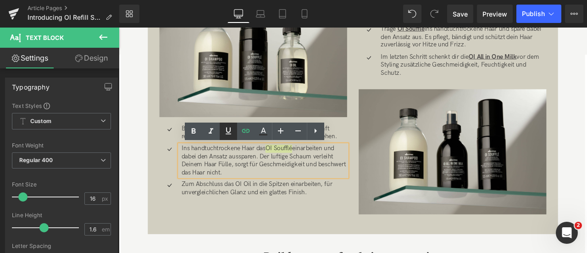
click at [232, 127] on icon at bounding box center [228, 130] width 11 height 11
click at [195, 127] on icon at bounding box center [193, 131] width 11 height 11
click at [352, 191] on p "Ins handtuchtrockene Haar das OI Soufflé einarbeiten und dabei den Ansatz aussp…" at bounding box center [291, 185] width 196 height 38
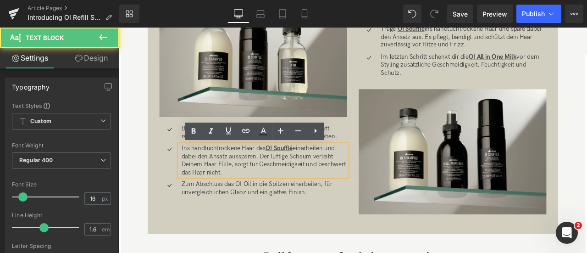
click at [379, 151] on p "Beginne mit unserem OI Shampoo, das dein Haar sanft reinigt und entwirrt, ohne …" at bounding box center [291, 152] width 196 height 19
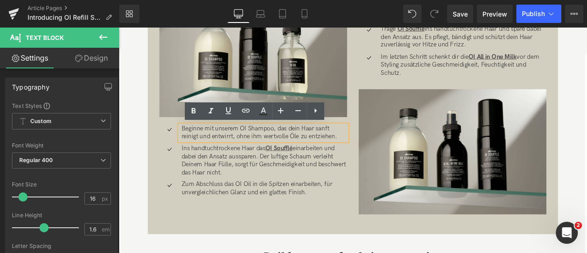
click at [263, 150] on p "Beginne mit unserem OI Shampoo, das dein Haar sanft reinigt und entwirrt, ohne …" at bounding box center [291, 152] width 196 height 19
drag, startPoint x: 263, startPoint y: 150, endPoint x: 301, endPoint y: 147, distance: 37.2
click at [301, 147] on p "Beginne mit unserem OI Shampoo, das dein Haar sanft reinigt und entwirrt, ohne …" at bounding box center [291, 152] width 196 height 19
click at [244, 112] on icon at bounding box center [246, 111] width 8 height 4
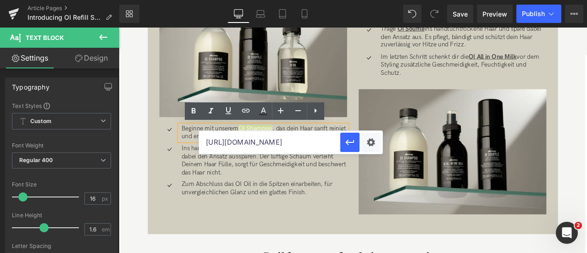
click at [285, 144] on input "https://de.davines.com/products/oi-souffle" at bounding box center [269, 142] width 141 height 23
paste input "https://de.davines.com/products/oi-shampoo"
type input "https://de.davines.com/products/oi-shampoo"
click at [350, 144] on icon "button" at bounding box center [350, 142] width 11 height 11
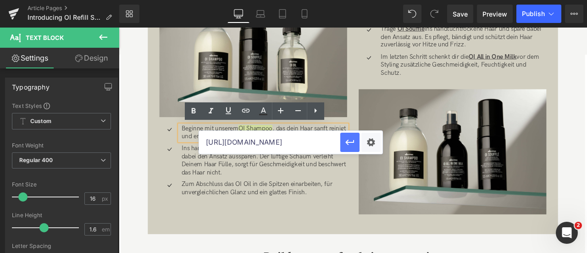
scroll to position [0, 0]
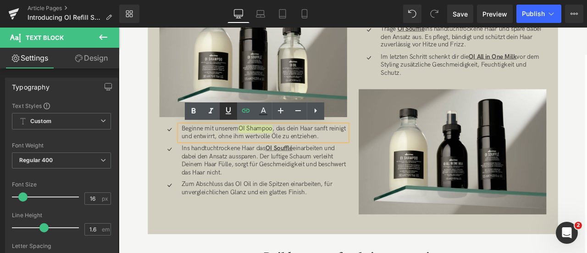
click at [231, 109] on icon at bounding box center [228, 110] width 11 height 11
click at [196, 109] on icon at bounding box center [193, 111] width 11 height 11
click at [240, 215] on p "Zum Abschluss das OI Oil in die Spitzen einarbeiten, für unvergleichlichen Glan…" at bounding box center [291, 218] width 196 height 19
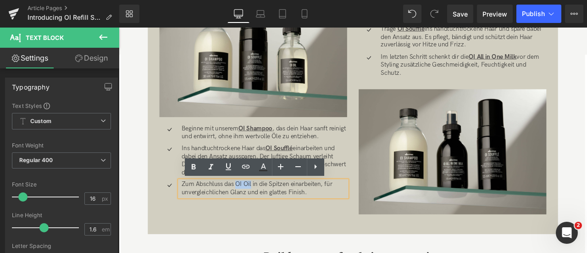
drag, startPoint x: 257, startPoint y: 212, endPoint x: 275, endPoint y: 214, distance: 18.0
click at [275, 214] on p "Zum Abschluss das OI Oil in die Spitzen einarbeiten, für unvergleichlichen Glan…" at bounding box center [291, 218] width 196 height 19
click at [245, 164] on icon at bounding box center [245, 166] width 11 height 11
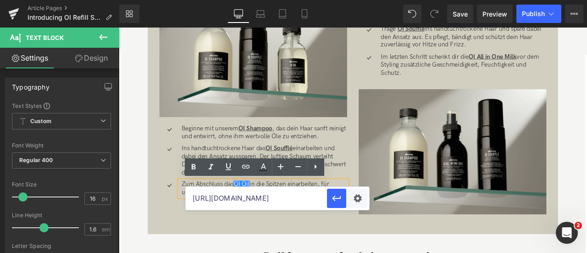
click at [267, 197] on input "https://de.davines.com/products/oi-shampoo" at bounding box center [256, 198] width 141 height 23
paste input "[URL][DOMAIN_NAME]"
type input "[URL][DOMAIN_NAME]"
click at [338, 197] on icon "button" at bounding box center [336, 198] width 11 height 11
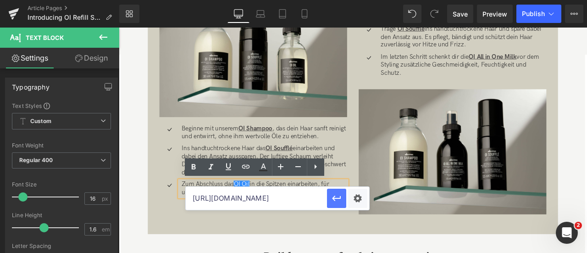
scroll to position [0, 0]
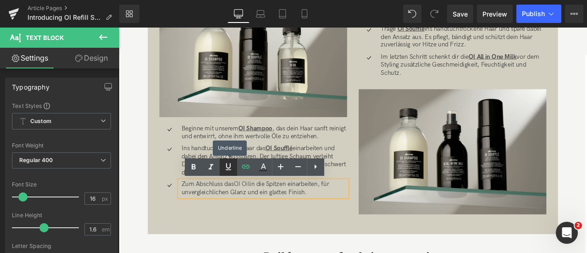
click at [229, 163] on icon at bounding box center [228, 166] width 11 height 11
click at [192, 167] on icon at bounding box center [194, 167] width 4 height 6
click at [356, 246] on div "Feines Haar Heading Image Icon Beginne mit unserem OI Shampoo , das dein Haar s…" at bounding box center [396, 101] width 473 height 305
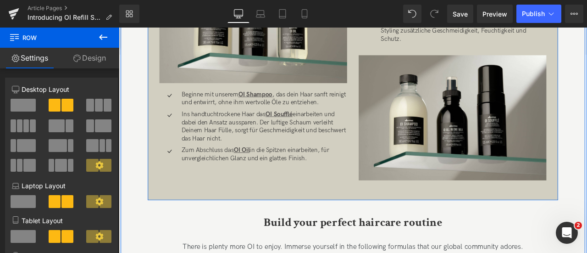
scroll to position [1062, 0]
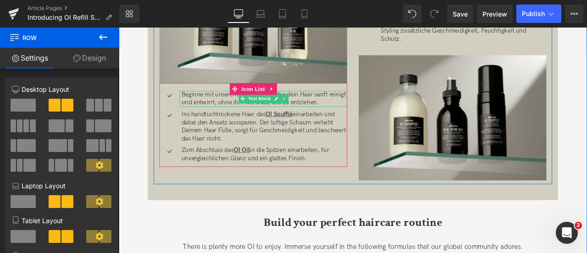
click at [376, 116] on p "Beginne mit unserem OI Shampoo , das dein Haar sanft reinigt und entwirrt, ohne…" at bounding box center [291, 111] width 196 height 19
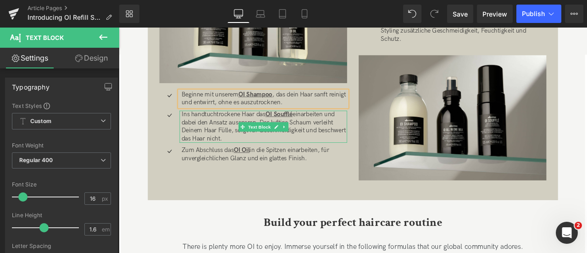
click at [330, 128] on p "Ins handtuchtrockene Haar das OI Soufflé einarbeiten und dabei den Ansatz aussp…" at bounding box center [291, 145] width 196 height 38
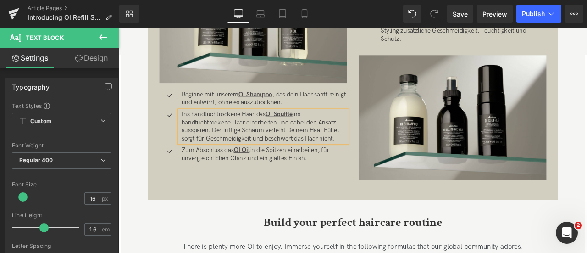
click at [285, 129] on p "Ins handtuchtrockene Haar das OI Soufflé ins handtuchtrockene Haar einarbeiten …" at bounding box center [291, 145] width 196 height 38
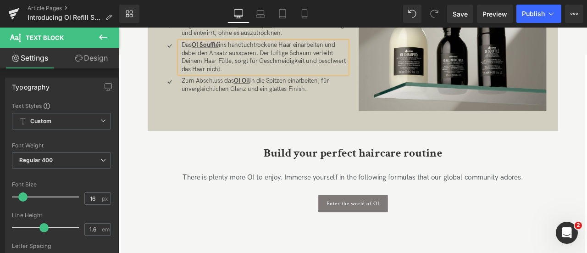
scroll to position [1145, 0]
click at [371, 179] on span "Build your perfect haircare routine" at bounding box center [396, 176] width 212 height 18
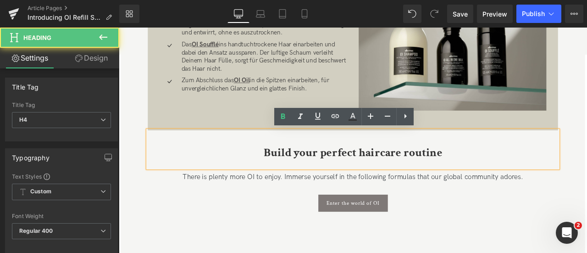
click at [352, 178] on span "Build your perfect haircare routine" at bounding box center [396, 176] width 212 height 18
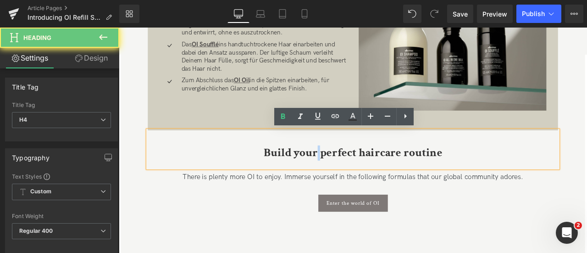
click at [352, 178] on span "Build your perfect haircare routine" at bounding box center [396, 176] width 212 height 18
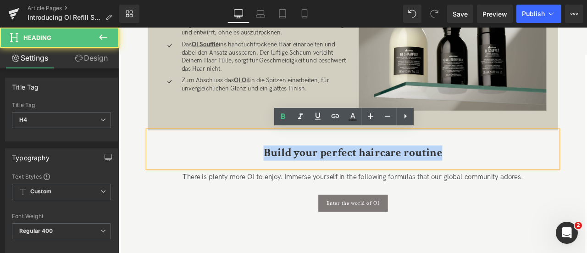
click at [352, 178] on span "Build your perfect haircare routine" at bounding box center [396, 176] width 212 height 18
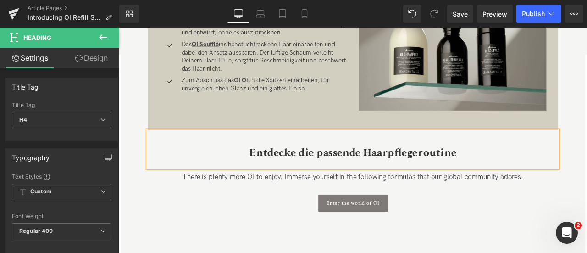
click at [443, 173] on span "Entdecke die passende Haarpflegeroutine" at bounding box center [396, 176] width 246 height 18
click at [528, 178] on h4 "Entdecke die passende Pflegeroutine" at bounding box center [396, 176] width 486 height 17
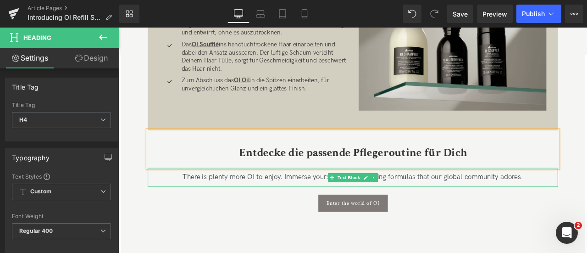
click at [258, 204] on div "There is plenty more OI to enjoy. Immerse yourself in the following formulas th…" at bounding box center [396, 205] width 486 height 22
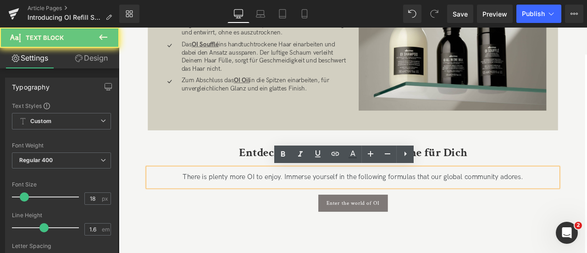
click at [258, 204] on div "There is plenty more OI to enjoy. Immerse yourself in the following formulas th…" at bounding box center [396, 205] width 486 height 22
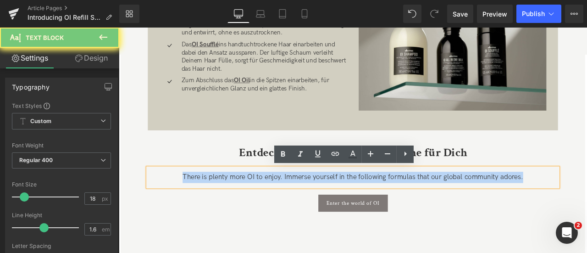
click at [258, 204] on div "There is plenty more OI to enjoy. Immerse yourself in the following formulas th…" at bounding box center [396, 205] width 486 height 22
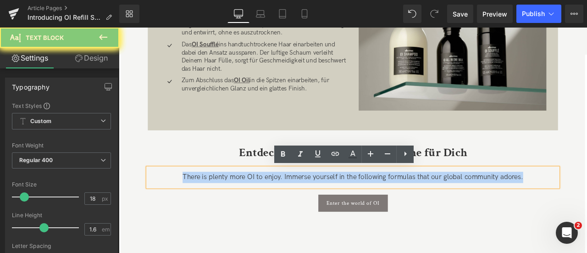
click at [258, 204] on div "There is plenty more OI to enjoy. Immerse yourself in the following formulas th…" at bounding box center [396, 205] width 486 height 22
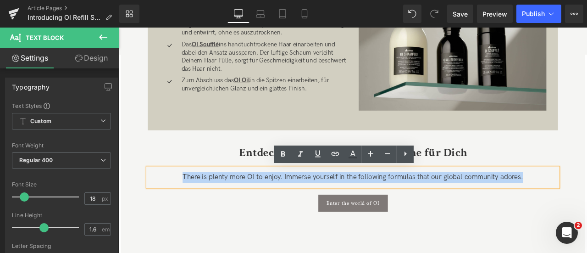
paste div
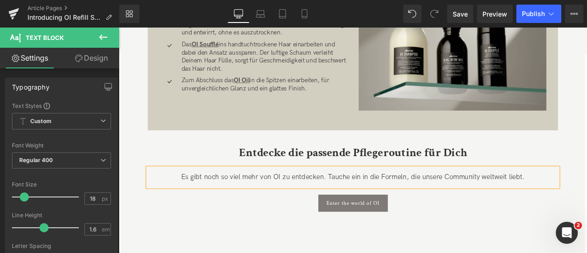
click at [473, 213] on div "Es gibt noch so viel mehr von OI zu entdecken. Tauche ein in die Formeln, die u…" at bounding box center [396, 205] width 486 height 22
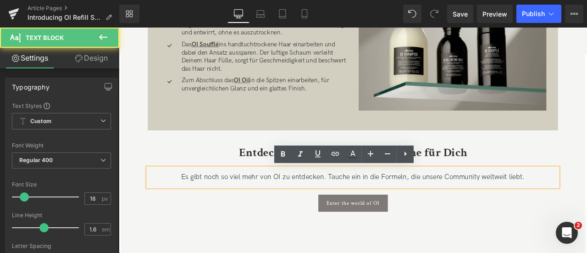
click at [473, 213] on div "Es gibt noch so viel mehr von OI zu entdecken. Tauche ein in die Formeln, die u…" at bounding box center [396, 205] width 486 height 22
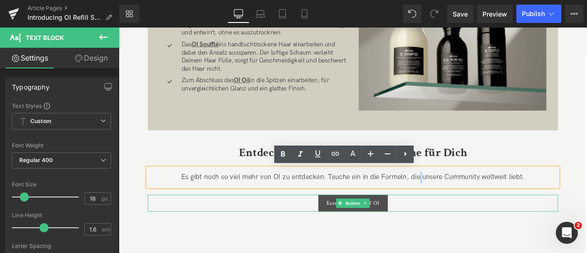
click at [368, 234] on span "Enter the world of OI" at bounding box center [396, 236] width 63 height 8
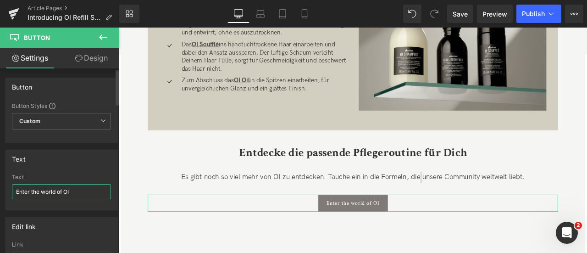
click at [50, 194] on input "Enter the world of OI" at bounding box center [61, 191] width 99 height 15
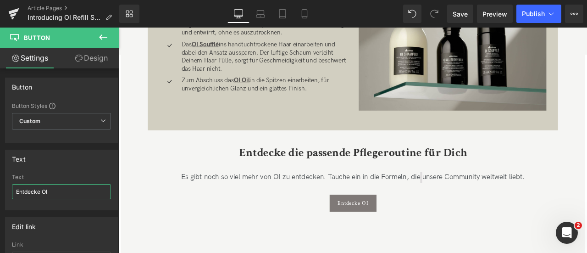
type input "Entdecke OI"
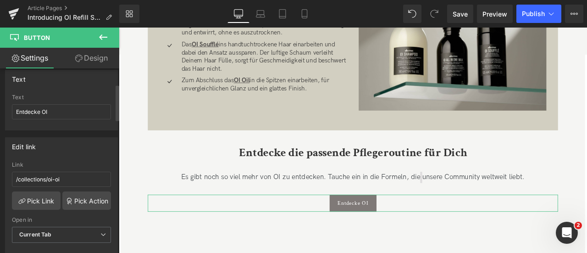
scroll to position [99, 0]
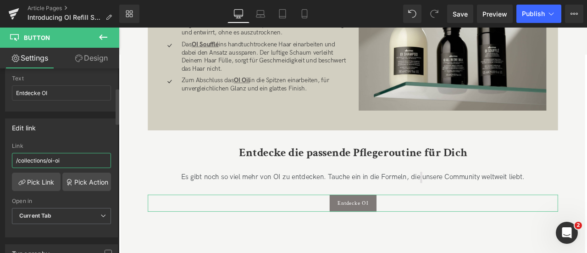
click at [69, 156] on input "/collections/oi-oi" at bounding box center [61, 160] width 99 height 15
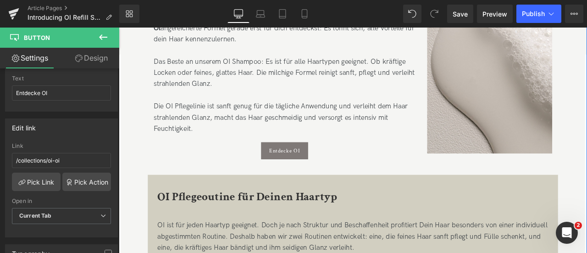
scroll to position [676, 0]
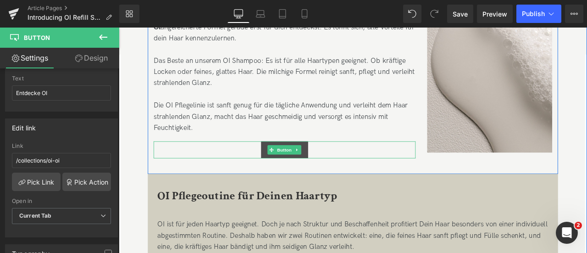
click at [293, 176] on link "Entdecke OI" at bounding box center [316, 172] width 56 height 20
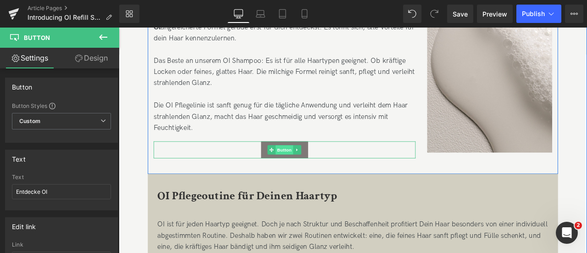
click at [312, 168] on span "Button" at bounding box center [315, 172] width 21 height 11
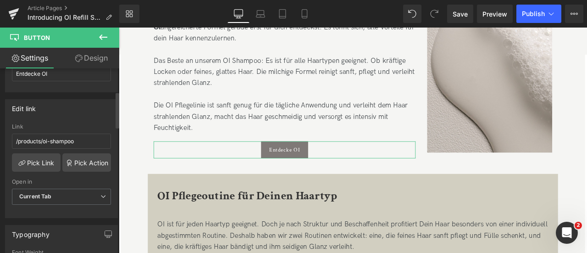
scroll to position [118, 0]
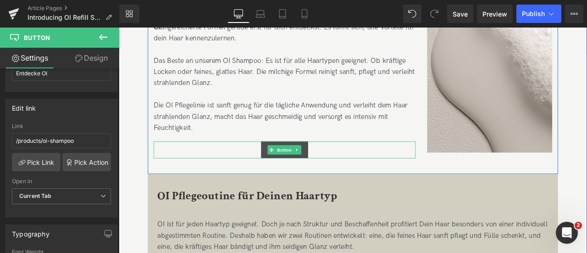
click at [335, 179] on link "Entdecke OI" at bounding box center [316, 172] width 56 height 20
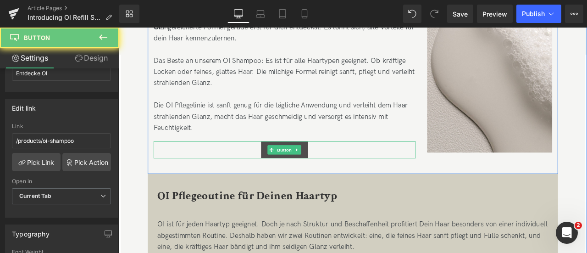
click at [335, 179] on link "Entdecke OI" at bounding box center [316, 172] width 56 height 20
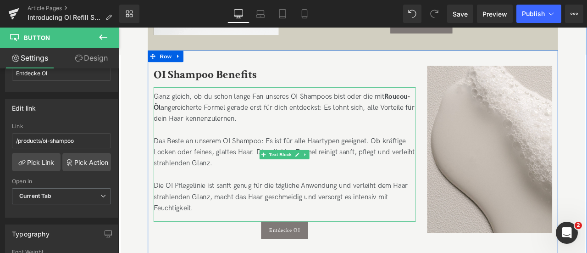
scroll to position [582, 0]
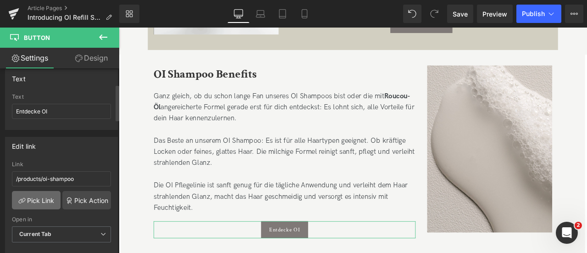
scroll to position [58, 0]
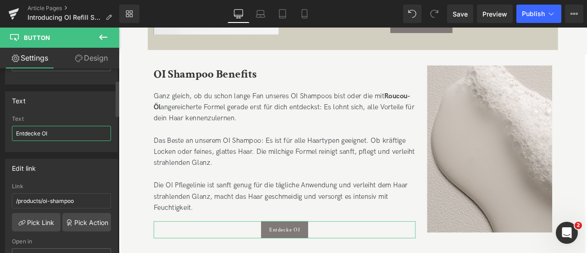
click at [59, 135] on input "Entdecke OI" at bounding box center [61, 133] width 99 height 15
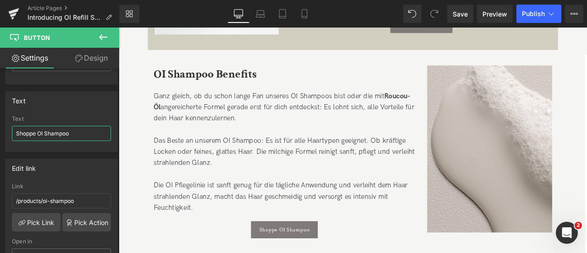
type input "Shoppe OI Shampoo"
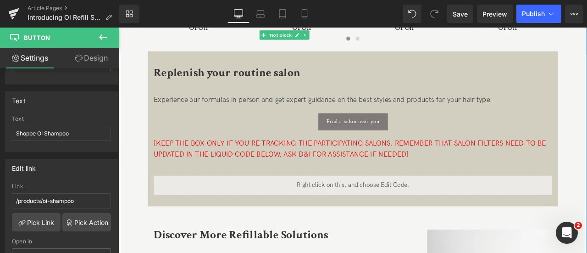
scroll to position [1494, 0]
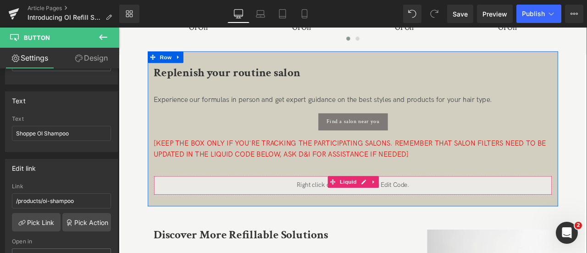
click at [451, 213] on div "Liquid" at bounding box center [396, 214] width 473 height 23
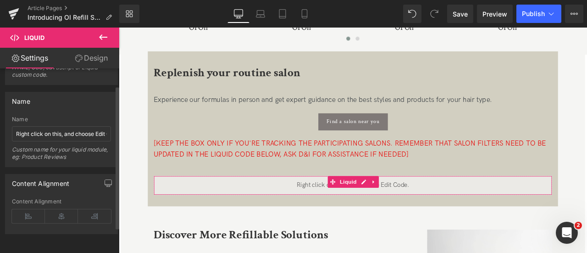
scroll to position [0, 0]
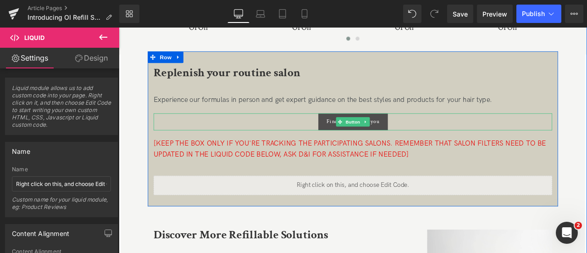
click at [427, 143] on link "Find a salon near you" at bounding box center [397, 139] width 82 height 20
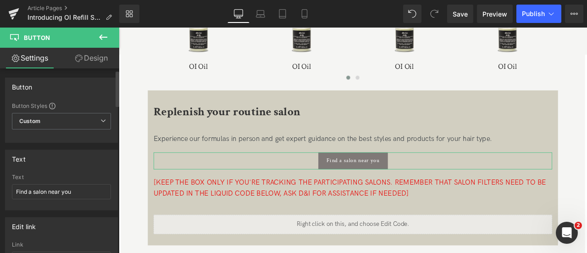
scroll to position [25, 0]
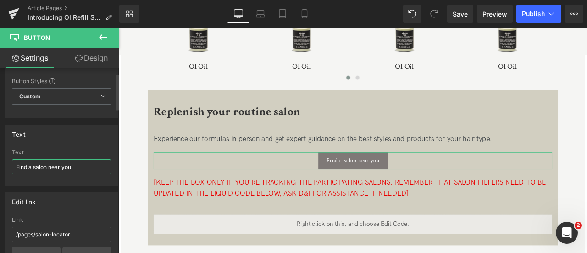
click at [66, 169] on input "Find a salon near you" at bounding box center [61, 166] width 99 height 15
type input "Salon finden"
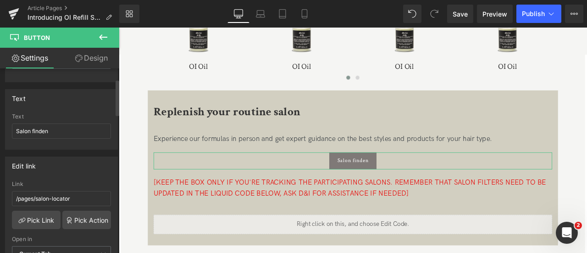
scroll to position [72, 0]
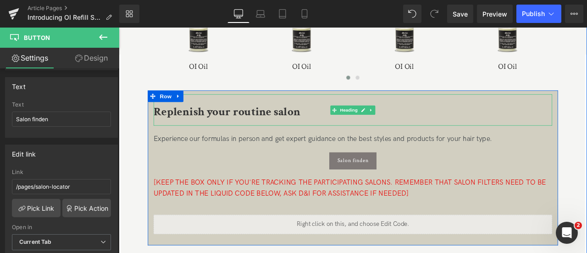
click at [226, 130] on span "Replenish your routine salon" at bounding box center [247, 127] width 174 height 18
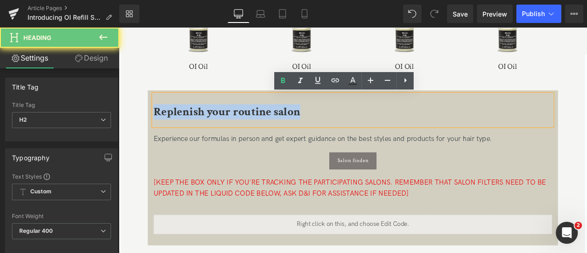
click at [226, 130] on span "Replenish your routine salon" at bounding box center [247, 127] width 174 height 18
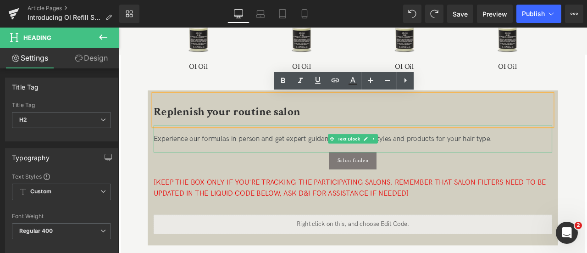
click at [195, 157] on div "Experience our formulas in person and get expert guidance on the best styles an…" at bounding box center [396, 159] width 473 height 13
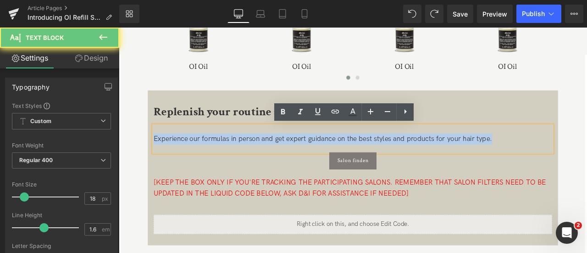
click at [195, 157] on div "Experience our formulas in person and get expert guidance on the best styles an…" at bounding box center [396, 159] width 473 height 13
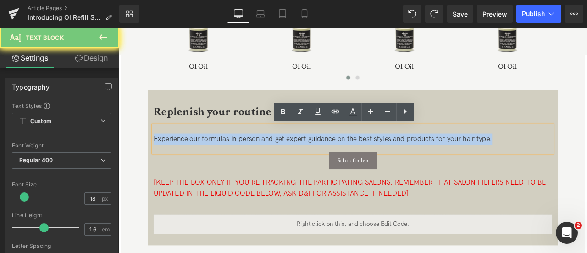
paste div
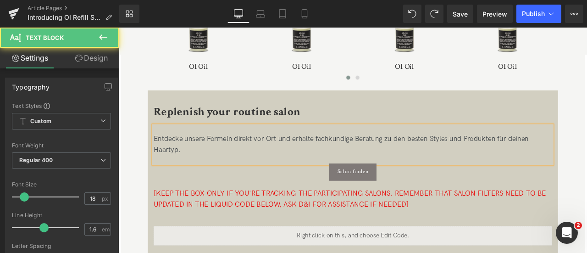
click at [396, 159] on div "Entdecke unsere Formeln direkt vor Ort und erhalte fachkundige Beratung zu den …" at bounding box center [396, 166] width 473 height 27
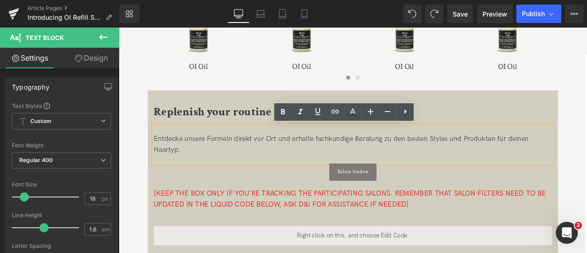
click at [396, 156] on div "Entdecke unsere Formeln direkt vor Ort und erhalte fachkundige Beratung zu den …" at bounding box center [396, 166] width 473 height 27
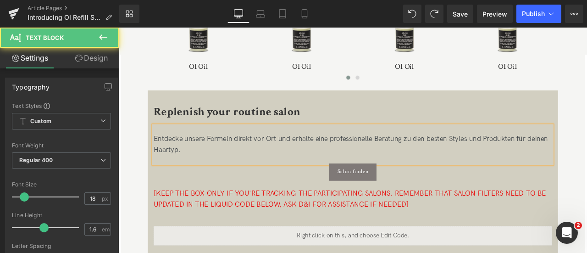
click at [587, 159] on div "Entdecke unsere Formeln direkt vor Ort und erhalte eine professionelle Beratung…" at bounding box center [396, 166] width 473 height 27
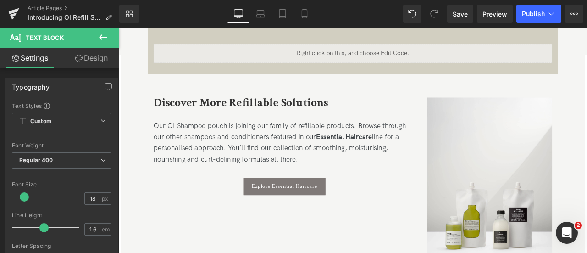
scroll to position [1665, 0]
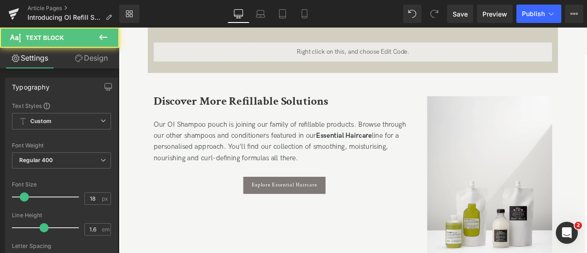
click at [300, 168] on div "Our OI Shampoo pouch is joining our family of refillable products. Browse throu…" at bounding box center [315, 165] width 311 height 59
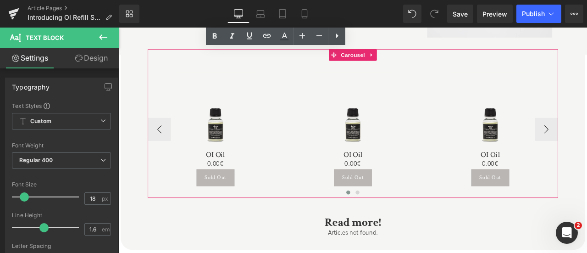
scroll to position [1957, 0]
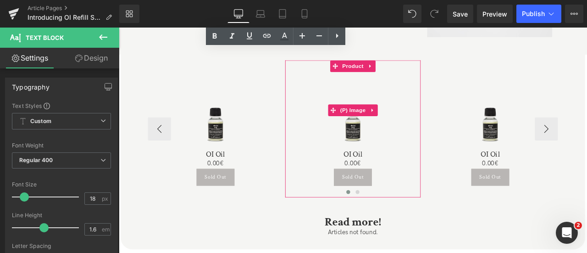
click at [386, 145] on img at bounding box center [396, 125] width 91 height 91
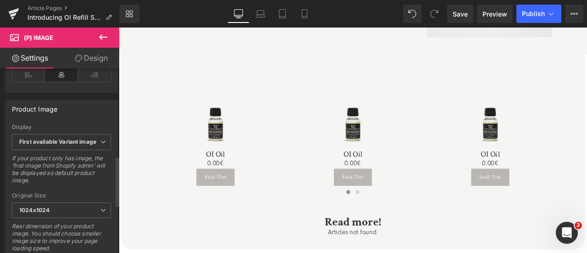
scroll to position [288, 0]
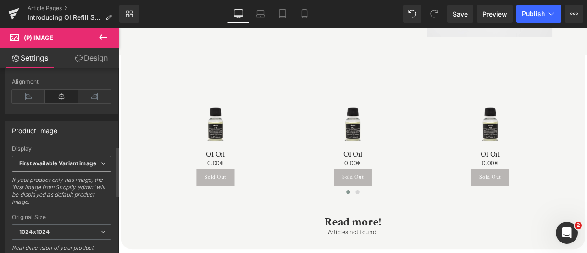
click at [92, 160] on b "First available Variant image" at bounding box center [57, 163] width 77 height 7
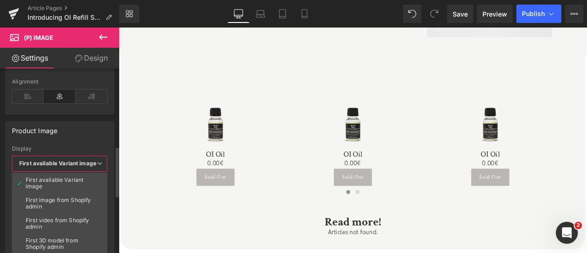
click at [95, 124] on div "Product Image" at bounding box center [60, 130] width 108 height 17
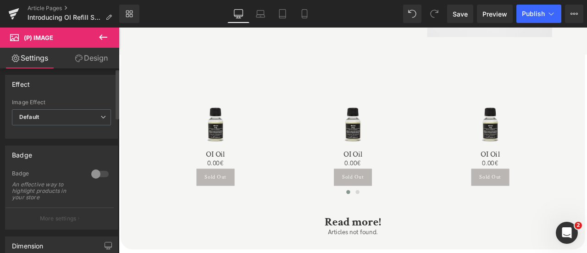
scroll to position [0, 0]
click at [98, 55] on link "Design" at bounding box center [91, 58] width 60 height 21
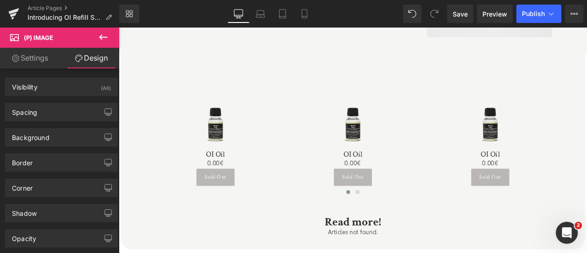
click at [107, 40] on icon at bounding box center [103, 37] width 11 height 11
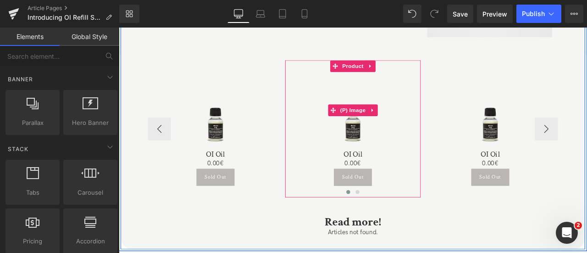
click at [411, 143] on img at bounding box center [396, 125] width 91 height 91
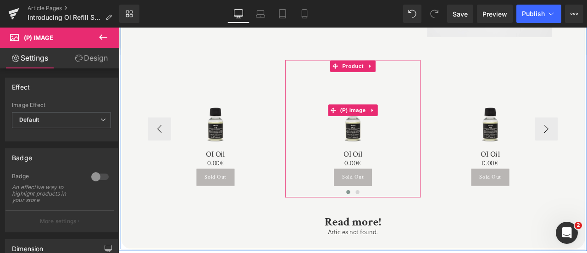
click at [400, 88] on img at bounding box center [396, 125] width 91 height 91
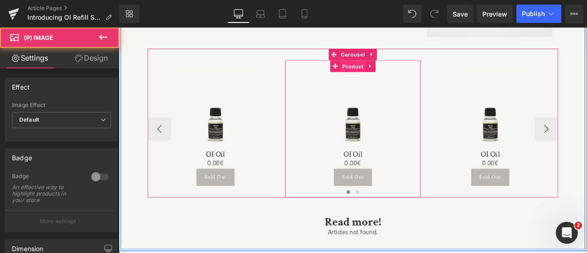
click at [390, 70] on span "Product" at bounding box center [397, 74] width 30 height 14
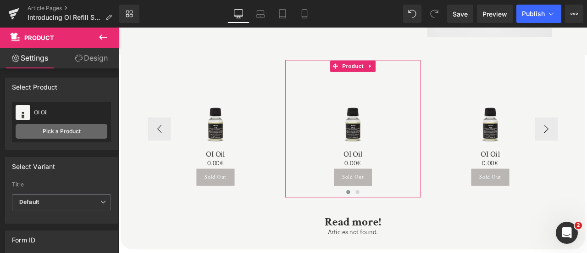
click at [59, 133] on link "Pick a Product" at bounding box center [62, 131] width 92 height 15
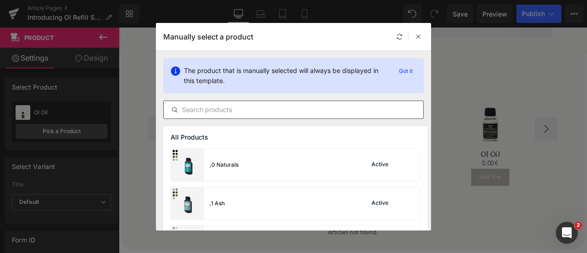
click at [230, 111] on input "text" at bounding box center [294, 109] width 260 height 11
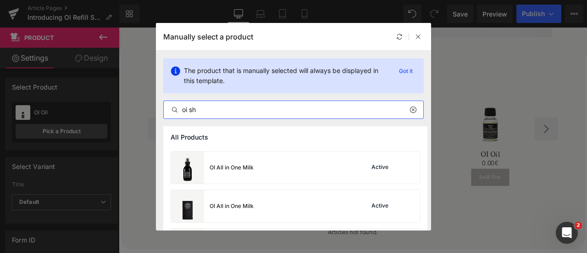
scroll to position [112, 0]
type input "oi sh"
click at [234, 175] on div "OI All in One Milk" at bounding box center [212, 168] width 83 height 32
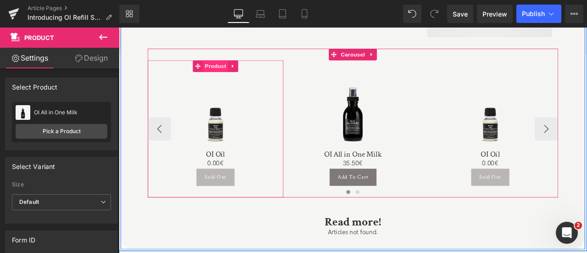
click at [227, 71] on span "Product" at bounding box center [234, 74] width 30 height 14
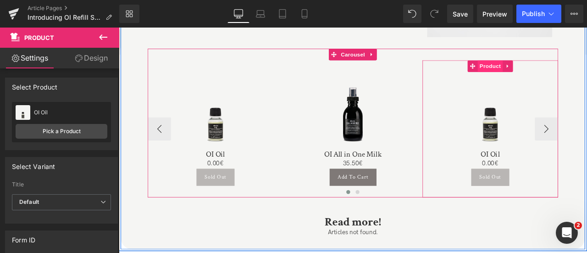
click at [556, 71] on span "Product" at bounding box center [560, 74] width 30 height 14
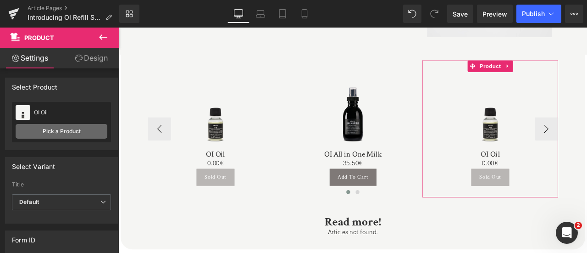
click at [70, 130] on link "Pick a Product" at bounding box center [62, 131] width 92 height 15
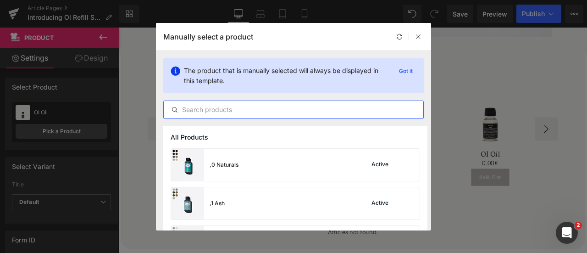
click at [230, 112] on input "text" at bounding box center [294, 109] width 260 height 11
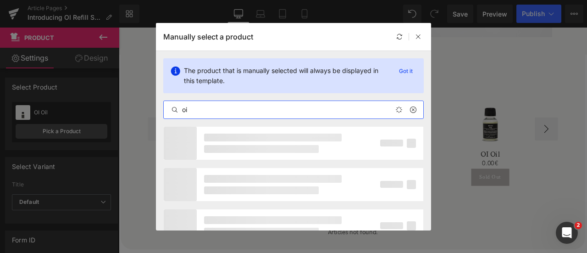
type input "oi"
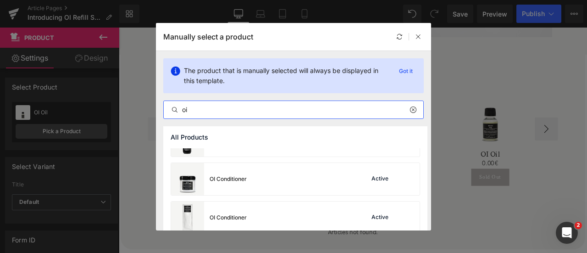
scroll to position [217, 0]
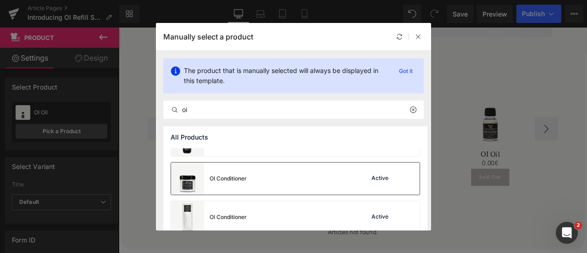
click at [225, 176] on div "OI Conditioner" at bounding box center [228, 178] width 37 height 8
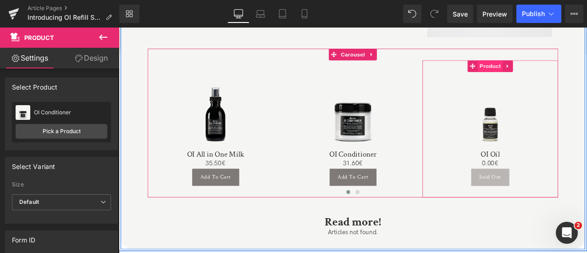
click at [558, 75] on span "Product" at bounding box center [560, 74] width 30 height 14
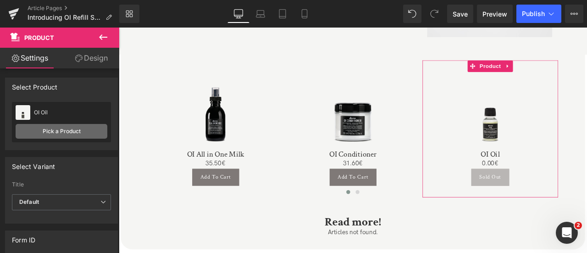
click at [78, 130] on link "Pick a Product" at bounding box center [62, 131] width 92 height 15
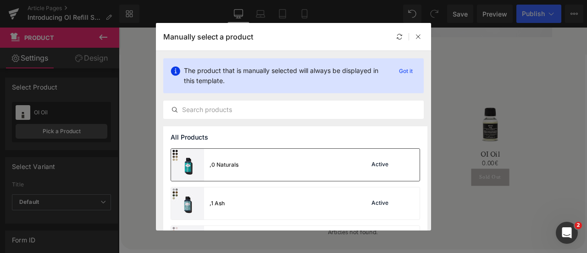
scroll to position [65, 0]
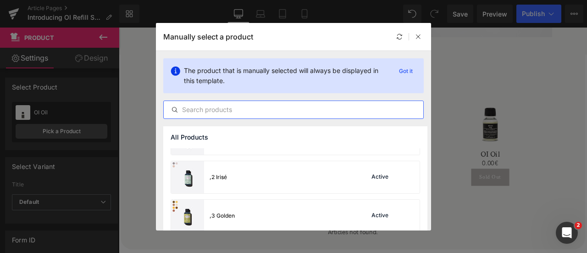
click at [251, 112] on input "text" at bounding box center [294, 109] width 260 height 11
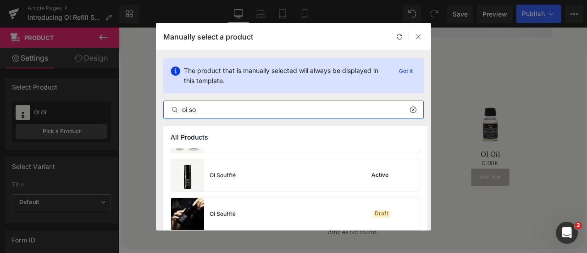
scroll to position [496, 0]
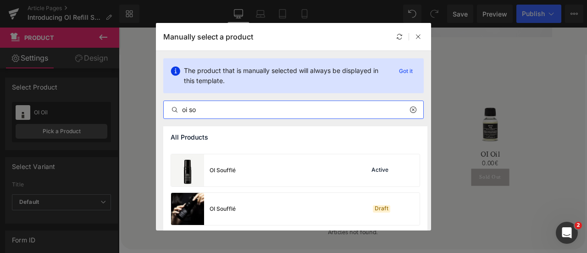
type input "oi so"
click at [242, 178] on div "OI Soufflé Active" at bounding box center [295, 170] width 249 height 32
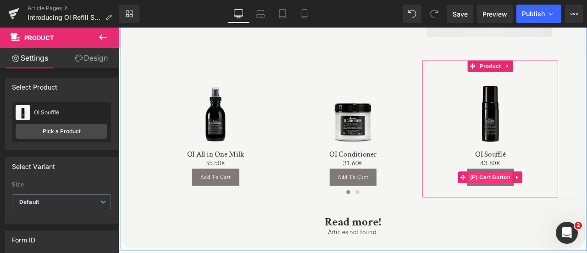
click at [567, 207] on span "(P) Cart Button" at bounding box center [559, 205] width 52 height 14
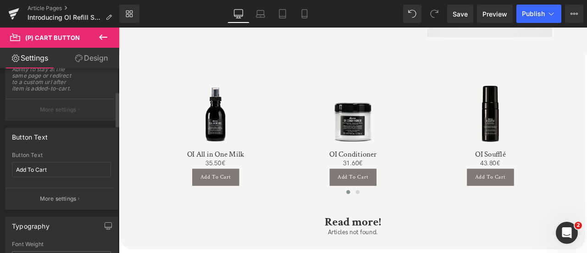
scroll to position [115, 0]
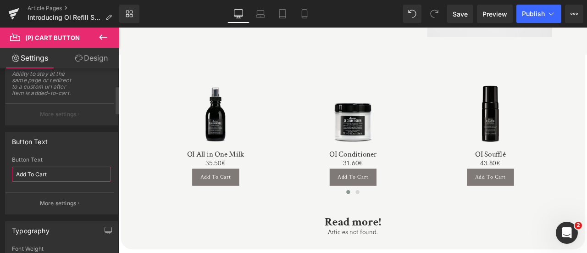
click at [51, 176] on input "Add To Cart" at bounding box center [61, 174] width 99 height 15
type input "Kaufen"
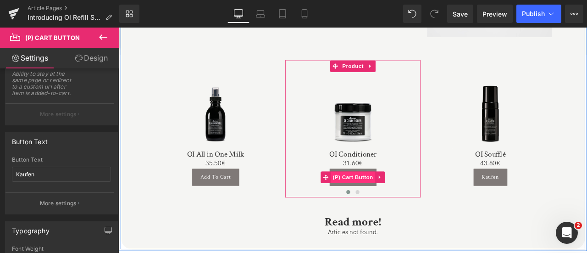
click at [386, 198] on link "(P) Cart Button" at bounding box center [390, 205] width 64 height 14
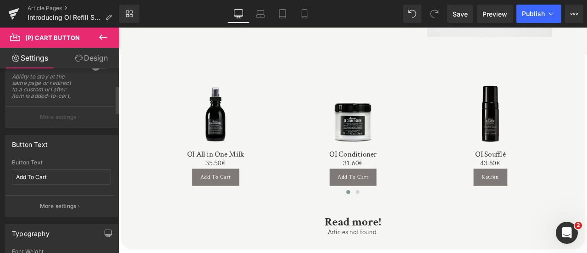
scroll to position [112, 0]
click at [53, 179] on input "Add To Cart" at bounding box center [61, 176] width 99 height 15
type input "Kaufen"
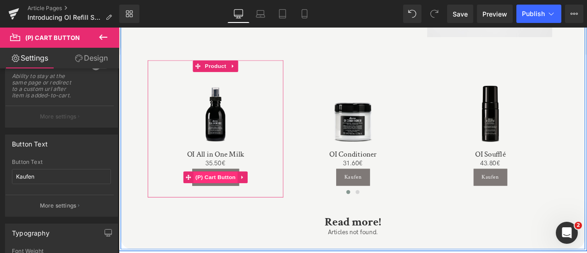
click at [231, 206] on span "(P) Cart Button" at bounding box center [233, 205] width 52 height 14
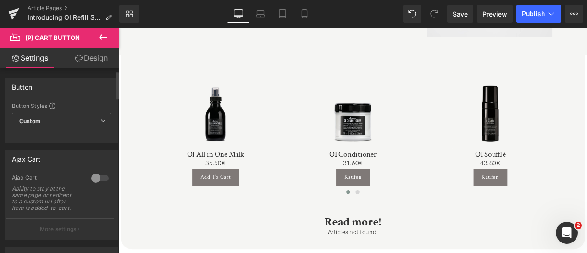
scroll to position [143, 0]
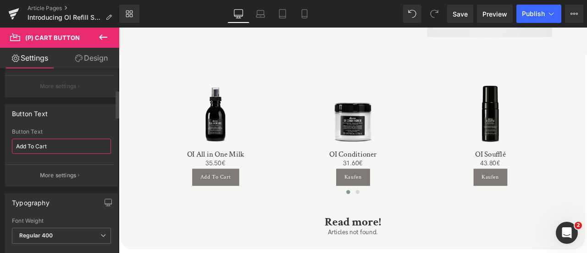
click at [38, 146] on input "Add To Cart" at bounding box center [61, 146] width 99 height 15
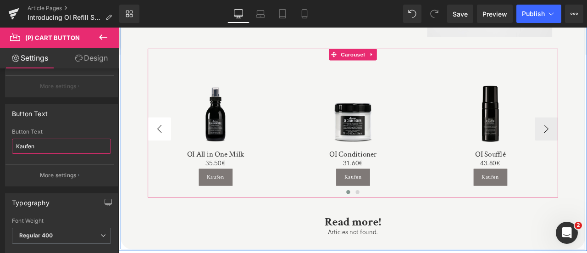
type input "Kaufen"
click at [165, 145] on button "‹" at bounding box center [167, 148] width 28 height 28
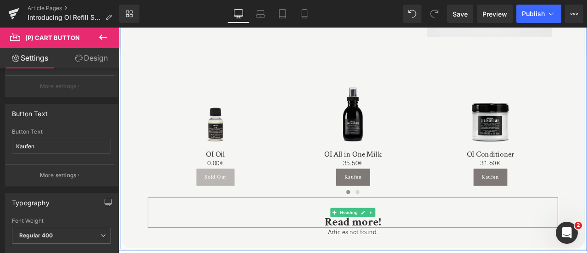
click at [421, 252] on b "Read more!" at bounding box center [396, 258] width 67 height 18
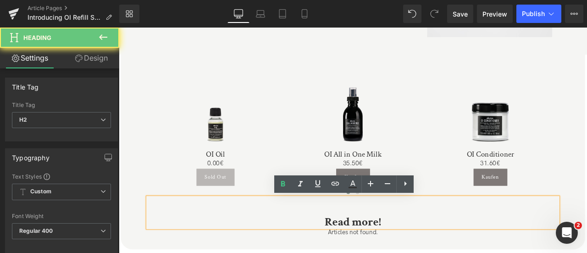
click at [425, 252] on b "Read more!" at bounding box center [396, 258] width 67 height 18
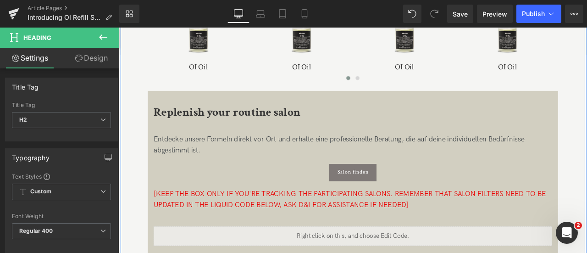
scroll to position [1448, 0]
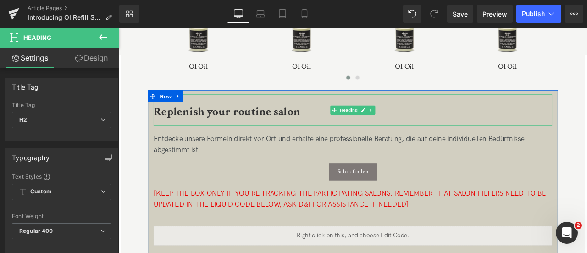
click at [209, 126] on span "Replenish your routine salon" at bounding box center [247, 127] width 174 height 18
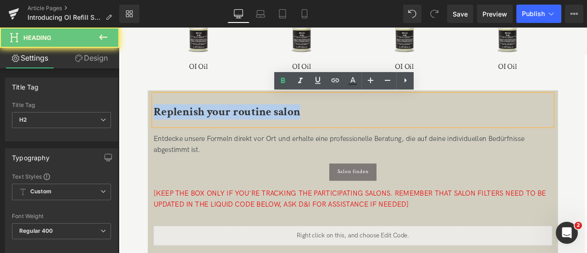
click at [209, 126] on span "Replenish your routine salon" at bounding box center [247, 127] width 174 height 18
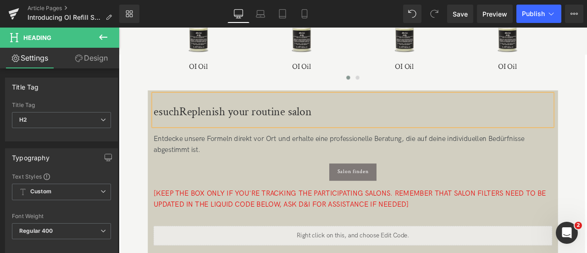
click at [209, 126] on h2 "esuchReplenish your routine salon" at bounding box center [396, 127] width 473 height 13
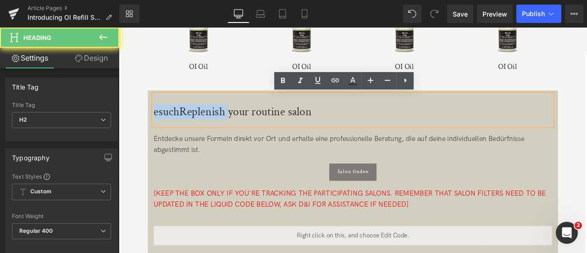
click at [209, 126] on h2 "esuchReplenish your routine salon" at bounding box center [396, 127] width 473 height 13
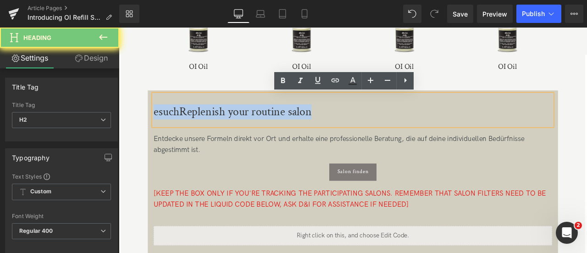
click at [209, 126] on h2 "esuchReplenish your routine salon" at bounding box center [396, 127] width 473 height 13
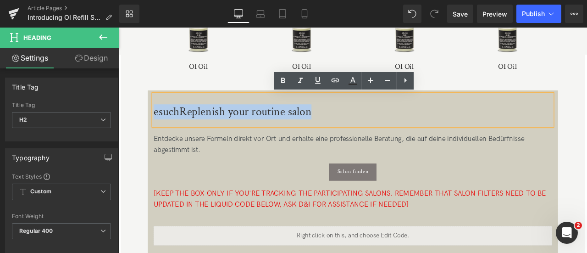
click at [209, 126] on h2 "esuchReplenish your routine salon" at bounding box center [396, 127] width 473 height 13
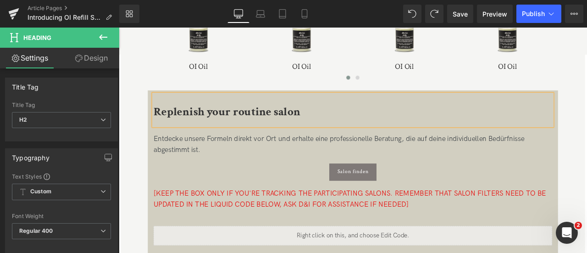
click at [209, 126] on span "Replenish your routine salon" at bounding box center [247, 127] width 174 height 18
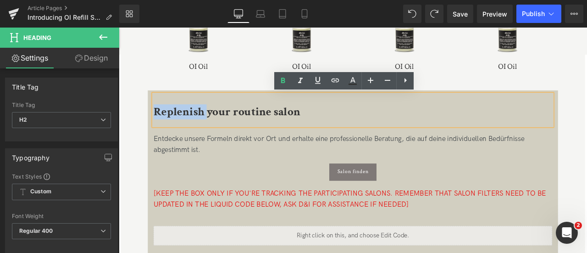
click at [209, 126] on span "Replenish your routine salon" at bounding box center [247, 127] width 174 height 18
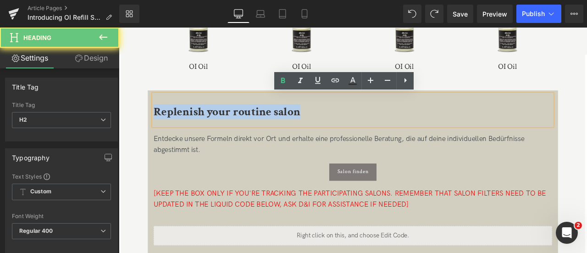
click at [209, 126] on span "Replenish your routine salon" at bounding box center [247, 127] width 174 height 18
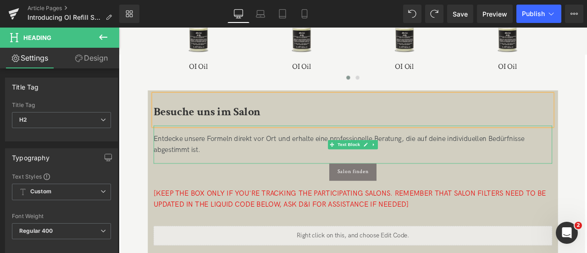
click at [182, 169] on div "Entdecke unsere Formeln direkt vor Ort und erhalte eine professionelle Beratung…" at bounding box center [396, 166] width 473 height 27
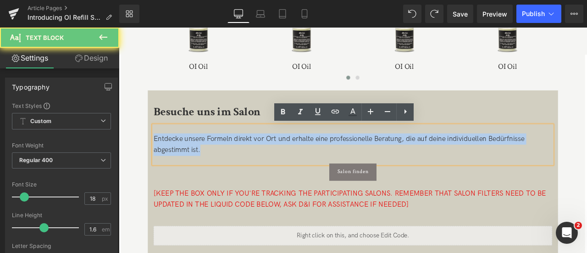
click at [182, 169] on div "Entdecke unsere Formeln direkt vor Ort und erhalte eine professionelle Beratung…" at bounding box center [396, 166] width 473 height 27
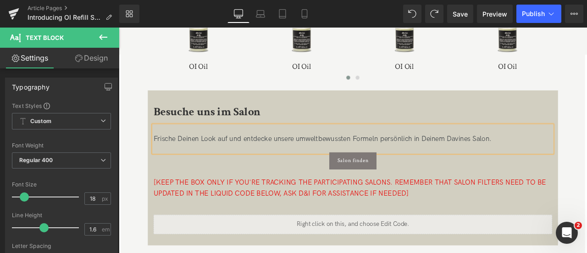
click at [392, 156] on div "Frische Deinen Look auf und entdecke unsere umweltbewussten Formeln persönlich …" at bounding box center [396, 159] width 473 height 13
click at [433, 155] on div "Frische Deinen Look auf und entdecke unsere umweltbewusste OI Formeln persönlic…" at bounding box center [396, 159] width 473 height 13
click at [467, 113] on div "Besuche uns im Salon" at bounding box center [396, 124] width 473 height 37
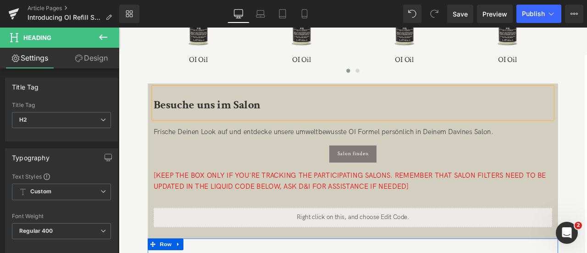
scroll to position [1454, 0]
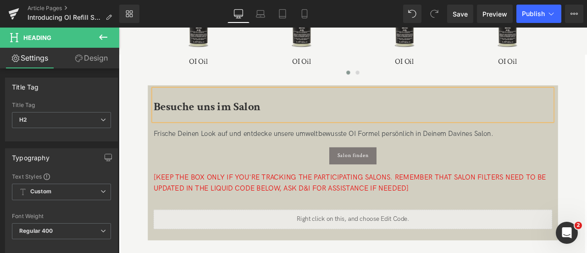
click at [261, 190] on div "[KEEP THE BOX ONLY IF YOU'RE TRACKING THE PARTICIPATING SALONS. REMEMBER THAT S…" at bounding box center [396, 212] width 473 height 45
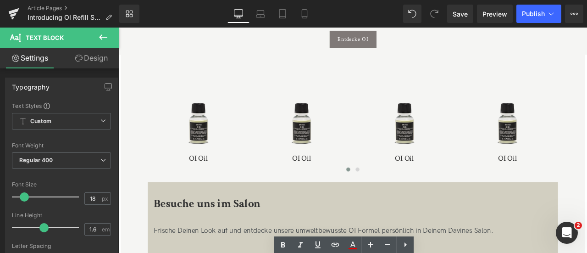
scroll to position [1384, 0]
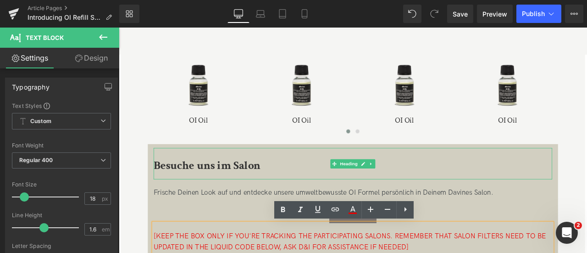
click at [242, 194] on span "Besuche uns im Salon" at bounding box center [223, 191] width 127 height 18
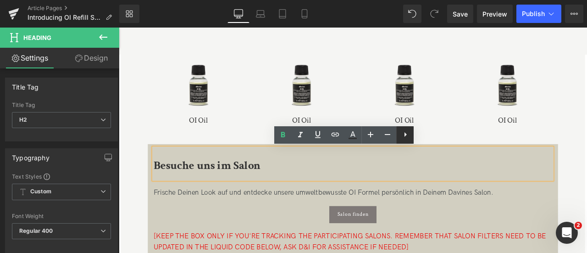
click at [407, 135] on icon at bounding box center [405, 134] width 11 height 11
click at [226, 184] on span "Besuche uns im Salon" at bounding box center [223, 191] width 127 height 18
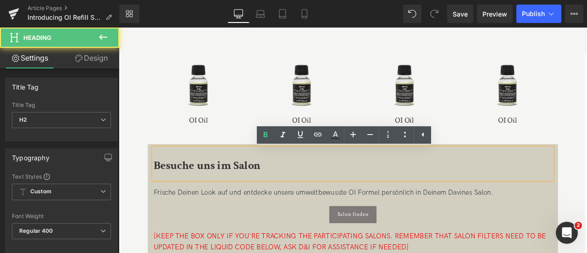
click at [226, 184] on span "Besuche uns im Salon" at bounding box center [223, 191] width 127 height 18
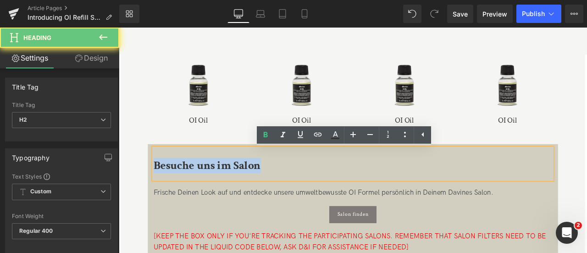
click at [226, 184] on span "Besuche uns im Salon" at bounding box center [223, 191] width 127 height 18
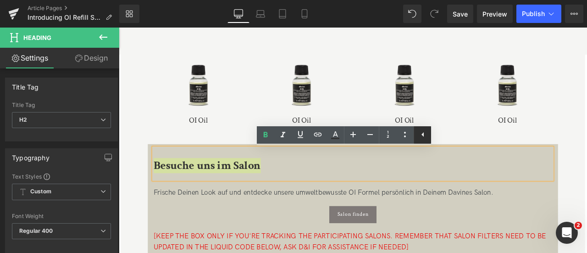
click at [423, 135] on icon at bounding box center [423, 134] width 2 height 5
click at [407, 135] on icon at bounding box center [405, 134] width 11 height 11
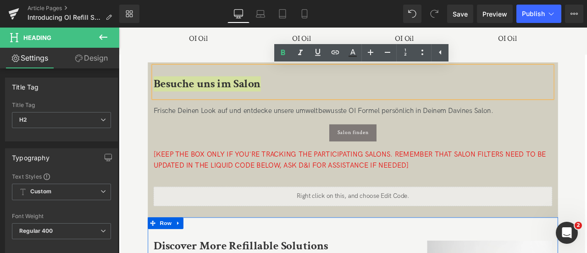
scroll to position [1480, 0]
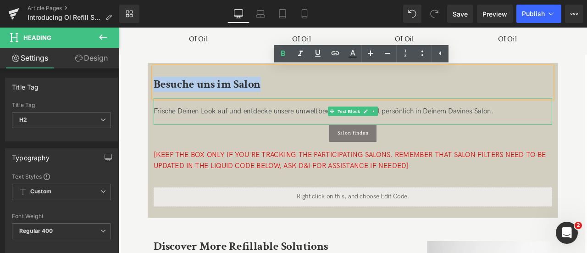
click at [209, 128] on div "Frische Deinen Look auf und entdecke unsere umweltbewusste OI Formel persönlich…" at bounding box center [396, 126] width 473 height 13
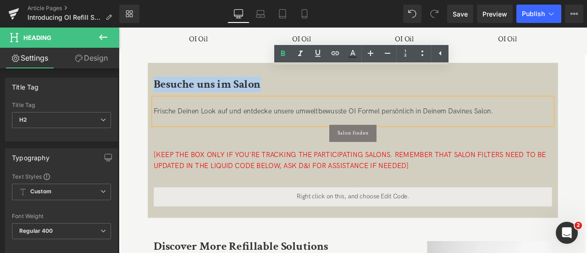
click at [209, 128] on div "Frische Deinen Look auf und entdecke unsere umweltbewusste OI Formel persönlich…" at bounding box center [396, 126] width 473 height 13
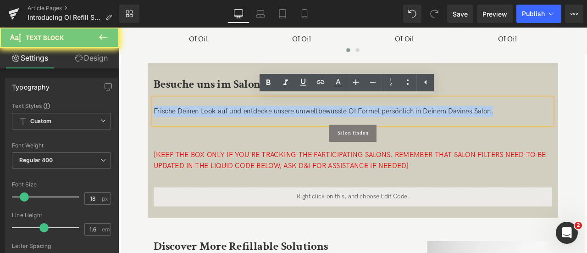
click at [209, 128] on div "Frische Deinen Look auf und entdecke unsere umweltbewusste OI Formel persönlich…" at bounding box center [396, 126] width 473 height 13
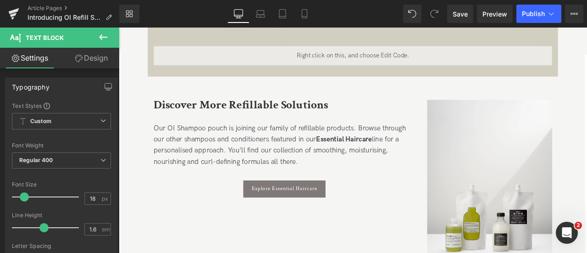
scroll to position [1675, 0]
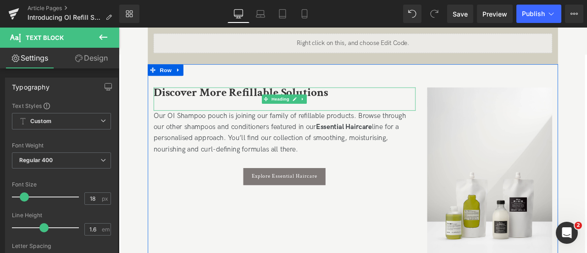
click at [217, 105] on span "Discover More Refillable Solutions" at bounding box center [263, 105] width 207 height 18
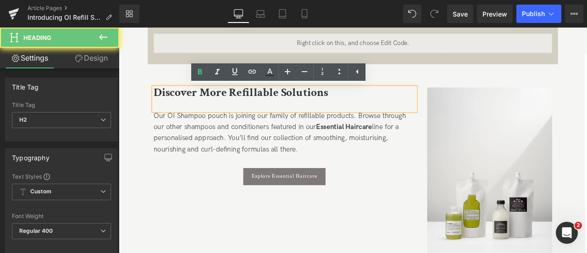
click at [217, 105] on span "Discover More Refillable Solutions" at bounding box center [263, 105] width 207 height 18
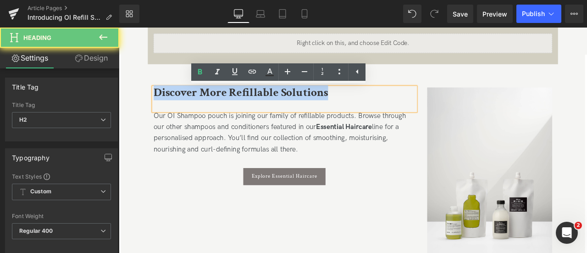
click at [217, 105] on span "Discover More Refillable Solutions" at bounding box center [263, 105] width 207 height 18
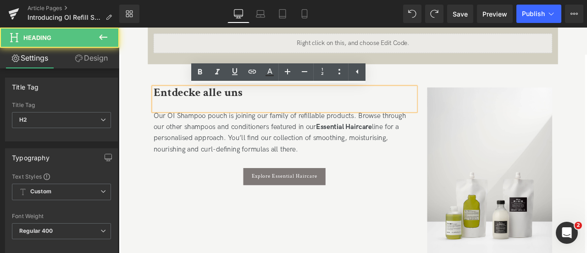
click at [228, 103] on span "Entdecke alle uns" at bounding box center [212, 105] width 105 height 18
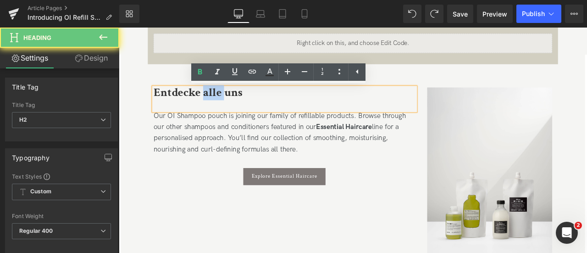
click at [228, 103] on span "Entdecke alle uns" at bounding box center [212, 105] width 105 height 18
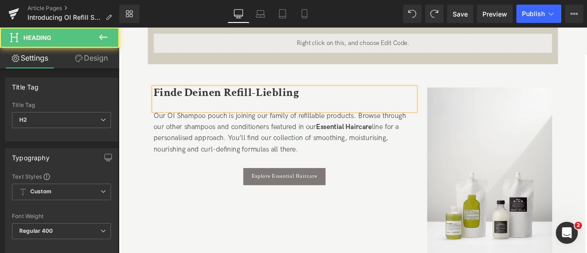
click at [254, 102] on span "Finde Deinen Refill-Liebling" at bounding box center [246, 105] width 172 height 18
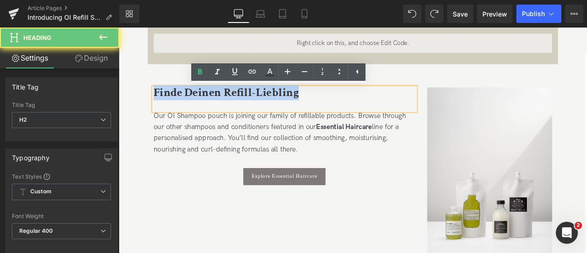
click at [254, 102] on span "Finde Deinen Refill-Liebling" at bounding box center [246, 105] width 172 height 18
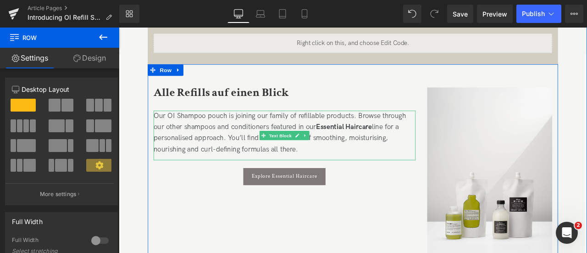
click at [187, 156] on div "Our OI Shampoo pouch is joining our family of refillable products. Browse throu…" at bounding box center [315, 152] width 311 height 53
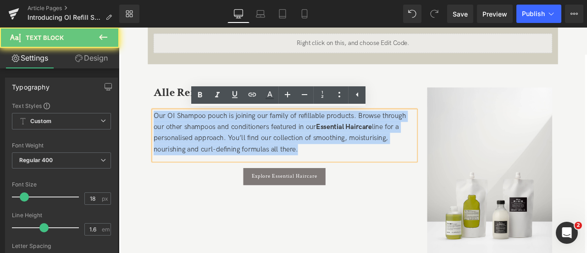
click at [187, 156] on div "Our OI Shampoo pouch is joining our family of refillable products. Browse throu…" at bounding box center [315, 152] width 311 height 53
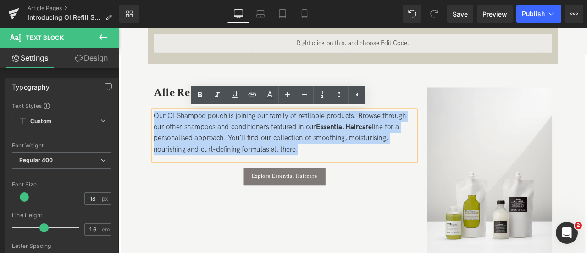
paste div
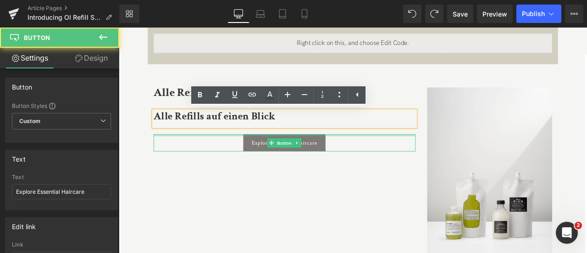
click at [187, 156] on div at bounding box center [315, 155] width 311 height 2
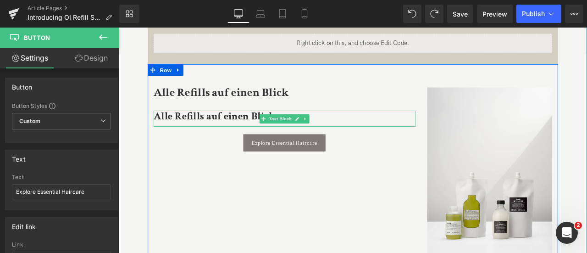
click at [201, 140] on div "Alle Refills auf einen Blick" at bounding box center [315, 135] width 311 height 19
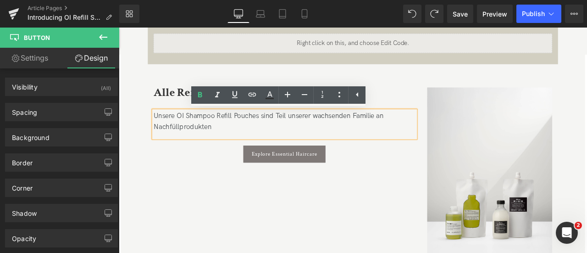
click at [192, 136] on div "Unsere OI Shampoo Refill Pouches sind Teil unserer wachsenden Familie an Nachfü…" at bounding box center [315, 139] width 311 height 27
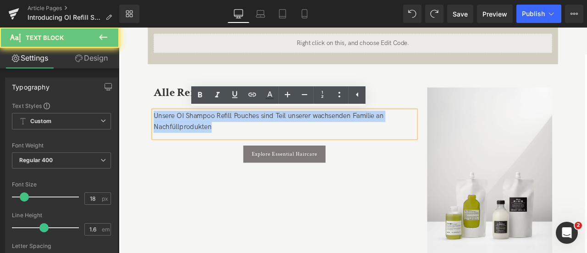
click at [192, 136] on div "Unsere OI Shampoo Refill Pouches sind Teil unserer wachsenden Familie an Nachfü…" at bounding box center [315, 139] width 311 height 27
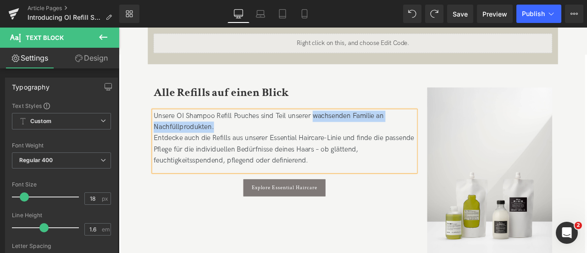
drag, startPoint x: 235, startPoint y: 148, endPoint x: 350, endPoint y: 136, distance: 115.3
click at [350, 136] on div "Unsere OI Shampoo Refill Pouches sind Teil unserer wachsenden Familie an Nachfü…" at bounding box center [315, 139] width 311 height 27
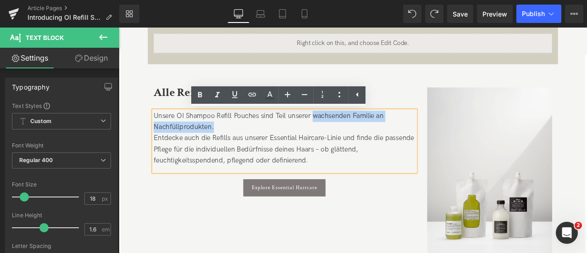
click at [396, 128] on div "Unsere OI Shampoo Refill Pouches sind Teil unserer wachsenden Familie an Nachfü…" at bounding box center [315, 139] width 311 height 27
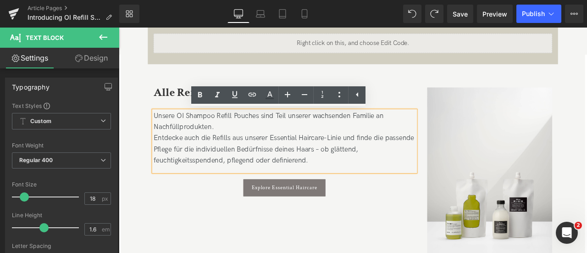
drag, startPoint x: 340, startPoint y: 139, endPoint x: 399, endPoint y: 132, distance: 58.6
click at [399, 132] on div "Unsere OI Shampoo Refill Pouches sind Teil unserer wachsenden Familie an Nachfü…" at bounding box center [315, 139] width 311 height 27
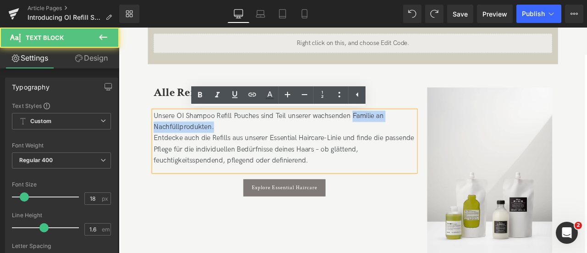
drag, startPoint x: 351, startPoint y: 144, endPoint x: 395, endPoint y: 132, distance: 44.9
click at [395, 132] on div "Unsere OI Shampoo Refill Pouches sind Teil unserer wachsenden Familie an Nachfü…" at bounding box center [315, 139] width 311 height 27
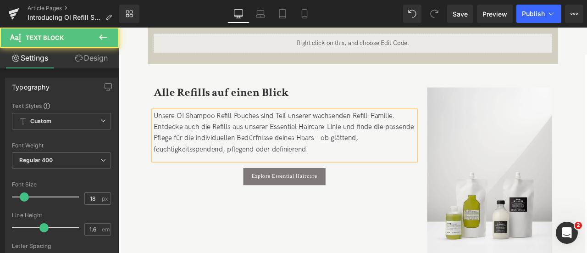
click at [207, 157] on div "Entdecke auch die Refills aus unserer Essential Haircare-Linie und finde die pa…" at bounding box center [315, 158] width 311 height 39
click at [358, 157] on div "Entdecke auch die Refills aus unserer Essential Haircare-Linie und finde die pa…" at bounding box center [315, 158] width 311 height 39
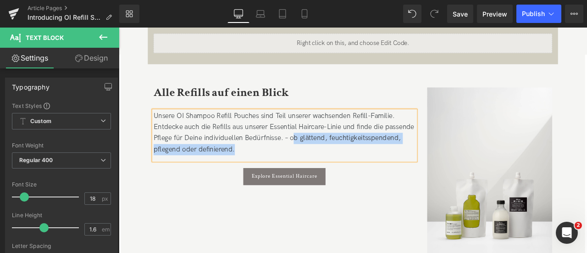
drag, startPoint x: 299, startPoint y: 172, endPoint x: 324, endPoint y: 162, distance: 26.6
click at [324, 162] on div "Entdecke auch die Refills aus unserer Essential Haircare-Linie und finde die pa…" at bounding box center [315, 158] width 311 height 39
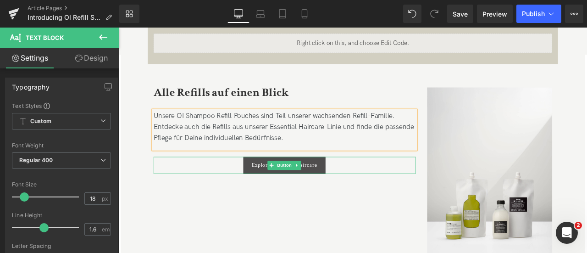
click at [279, 190] on span "Explore Essential Haircare" at bounding box center [315, 191] width 78 height 8
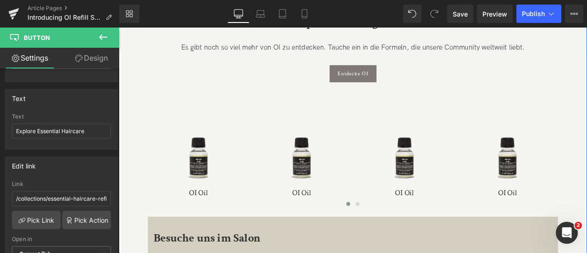
scroll to position [1299, 0]
click at [328, 192] on img at bounding box center [335, 161] width 111 height 111
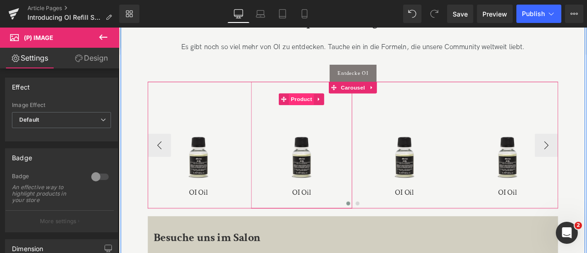
click at [332, 112] on span "Product" at bounding box center [336, 113] width 30 height 14
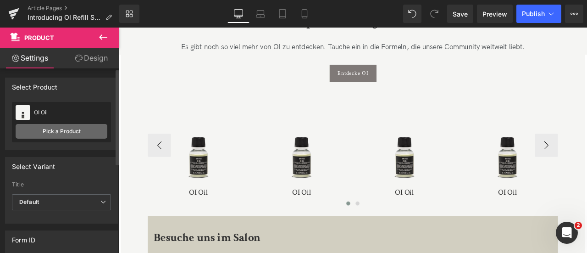
click at [49, 130] on link "Pick a Product" at bounding box center [62, 131] width 92 height 15
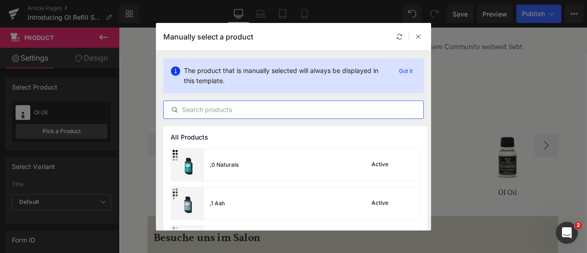
click at [190, 108] on input "text" at bounding box center [294, 109] width 260 height 11
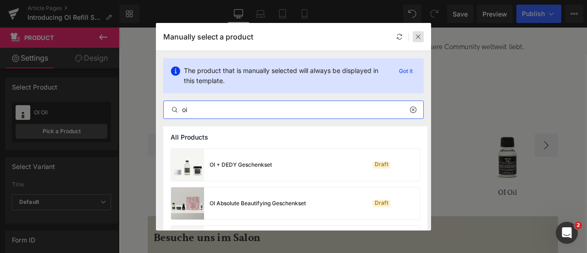
type input "oi"
click at [422, 37] on div at bounding box center [418, 36] width 11 height 11
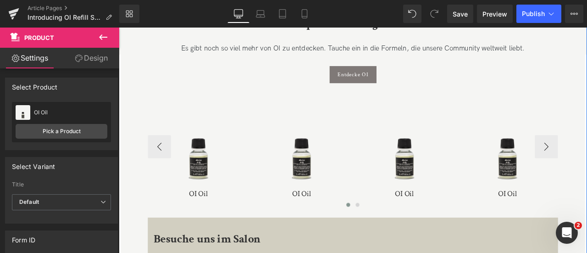
scroll to position [1296, 0]
click at [340, 197] on img at bounding box center [335, 163] width 111 height 111
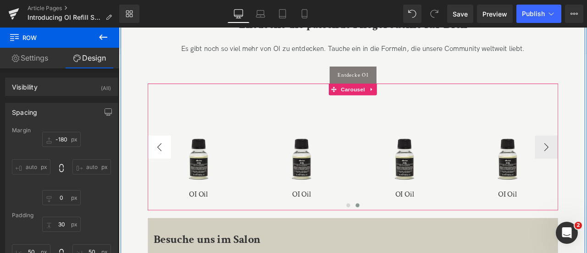
click at [169, 166] on button "‹" at bounding box center [167, 170] width 28 height 28
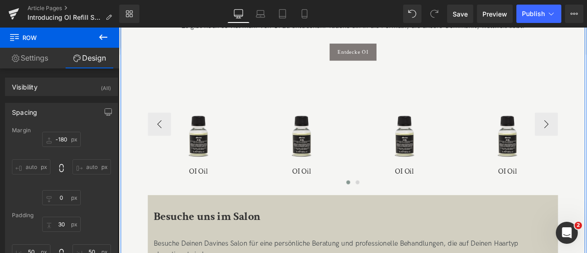
scroll to position [1327, 0]
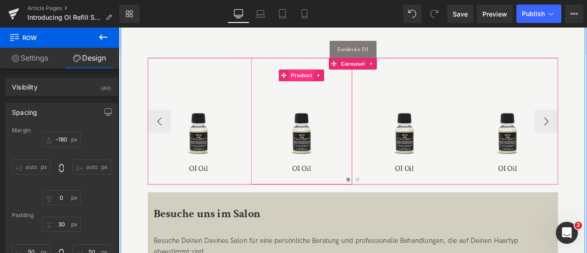
click at [337, 84] on span "Product" at bounding box center [336, 84] width 30 height 14
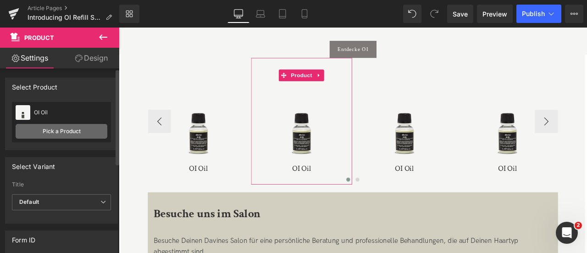
click at [51, 134] on link "Pick a Product" at bounding box center [62, 131] width 92 height 15
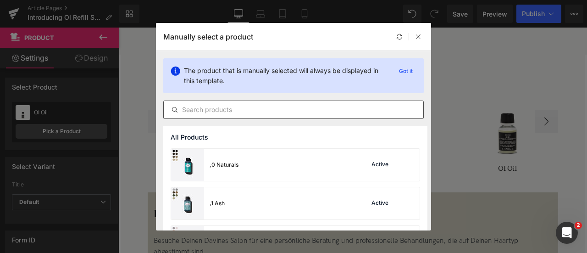
click at [236, 112] on input "text" at bounding box center [294, 109] width 260 height 11
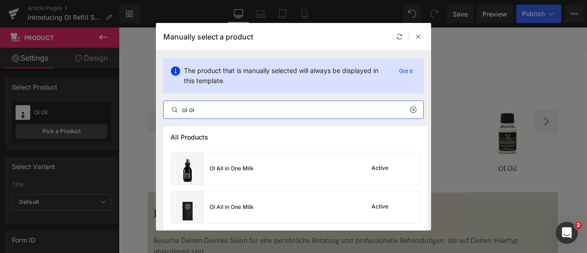
scroll to position [117, 0]
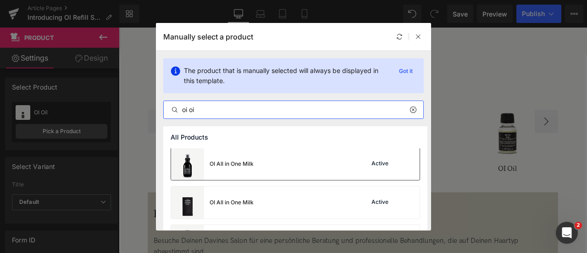
type input "oi oi"
click at [241, 165] on div "OI All in One Milk" at bounding box center [232, 164] width 44 height 8
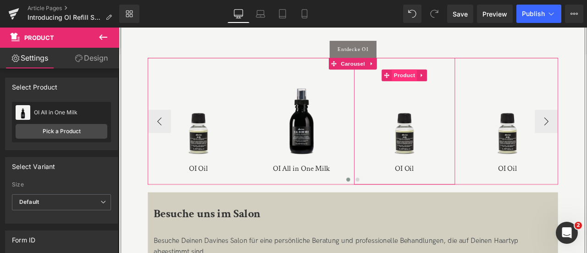
click at [449, 86] on span "Product" at bounding box center [458, 84] width 30 height 14
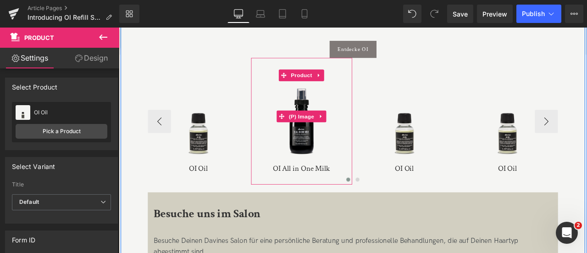
click at [320, 147] on img at bounding box center [335, 132] width 111 height 111
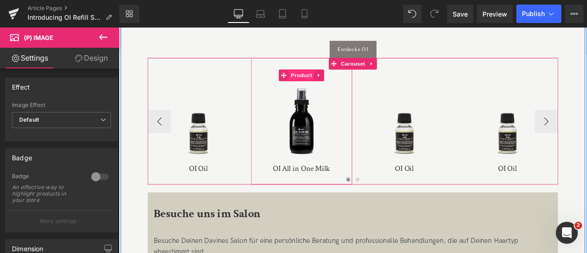
click at [335, 80] on span "Product" at bounding box center [336, 84] width 30 height 14
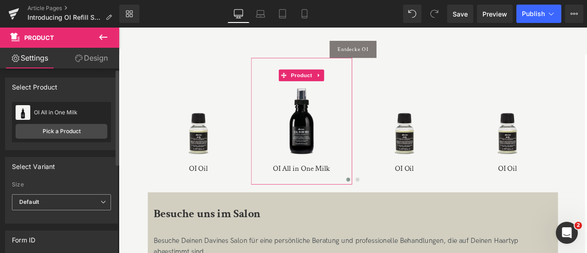
scroll to position [0, 0]
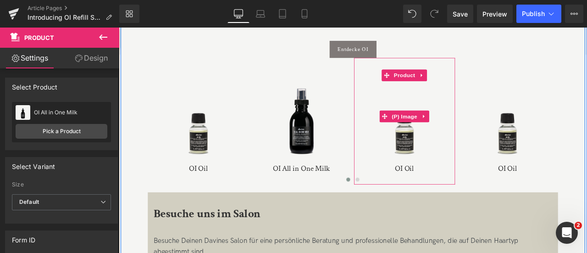
click at [468, 158] on img at bounding box center [457, 132] width 111 height 111
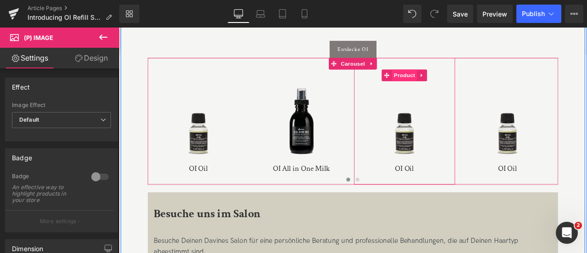
click at [456, 86] on span "Product" at bounding box center [458, 84] width 30 height 14
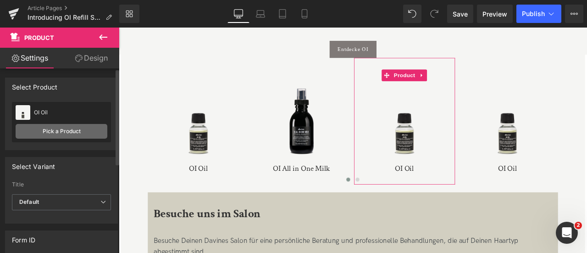
click at [74, 129] on link "Pick a Product" at bounding box center [62, 131] width 92 height 15
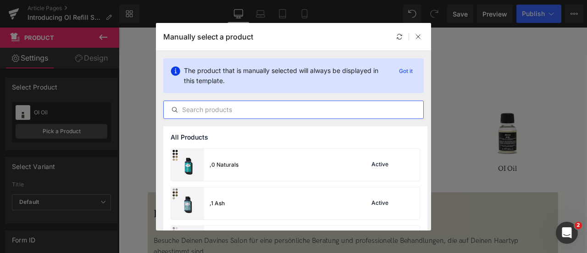
click at [248, 111] on input "text" at bounding box center [294, 109] width 260 height 11
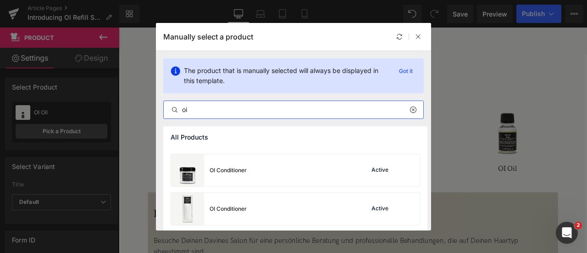
scroll to position [229, 0]
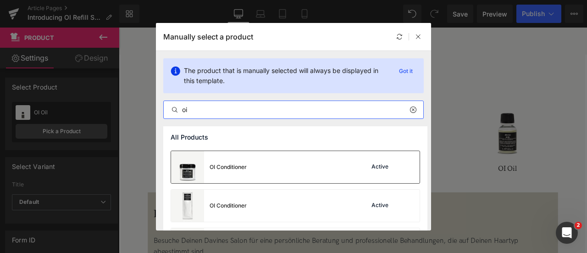
type input "oi"
click at [227, 168] on div "OI Conditioner" at bounding box center [228, 167] width 37 height 8
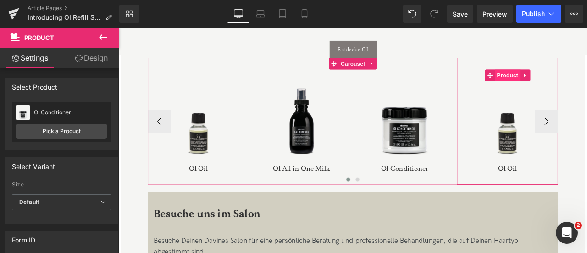
click at [574, 88] on span "Product" at bounding box center [580, 84] width 30 height 14
click at [580, 84] on span "Product" at bounding box center [580, 84] width 30 height 14
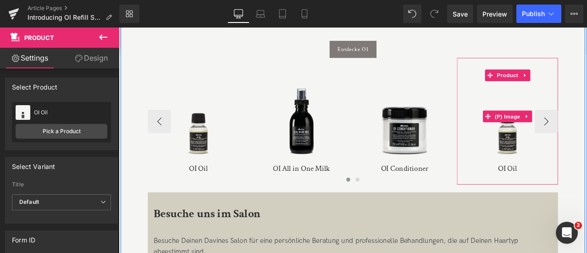
click at [581, 166] on img at bounding box center [579, 132] width 111 height 111
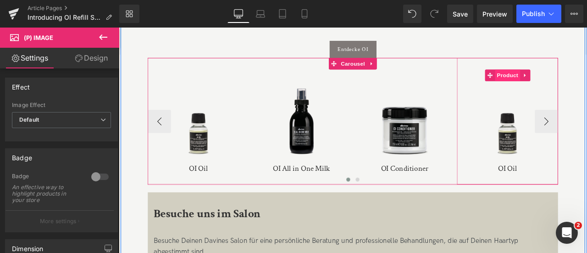
click at [575, 83] on span "Product" at bounding box center [580, 84] width 30 height 14
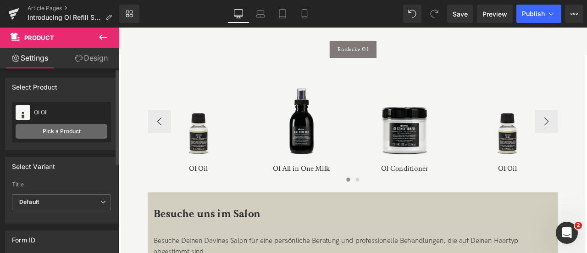
click at [62, 133] on link "Pick a Product" at bounding box center [62, 131] width 92 height 15
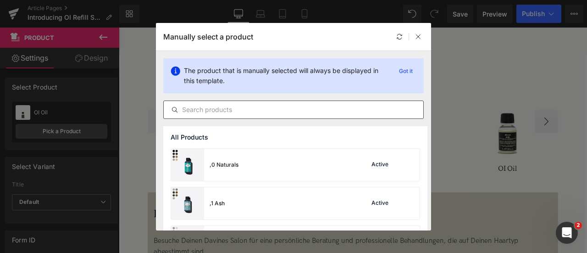
click at [185, 105] on input "text" at bounding box center [294, 109] width 260 height 11
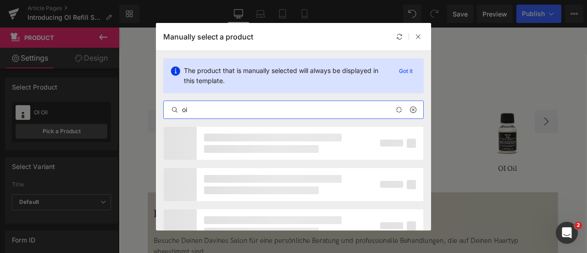
type input "oi s"
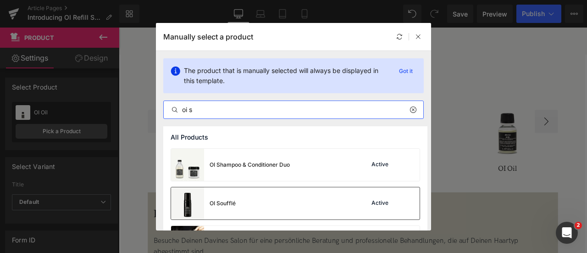
click at [233, 205] on div "OI Soufflé" at bounding box center [223, 203] width 26 height 8
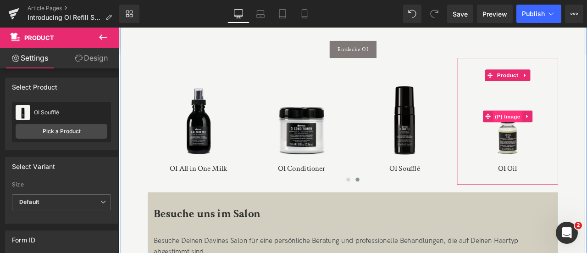
click at [580, 128] on span "(P) Image" at bounding box center [580, 133] width 35 height 14
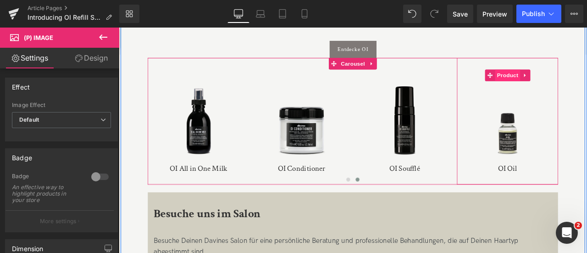
click at [570, 86] on span "Product" at bounding box center [580, 84] width 30 height 14
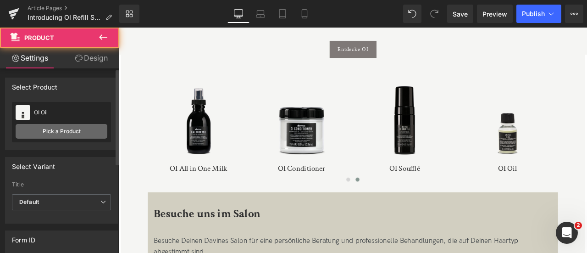
click at [59, 127] on link "Pick a Product" at bounding box center [62, 131] width 92 height 15
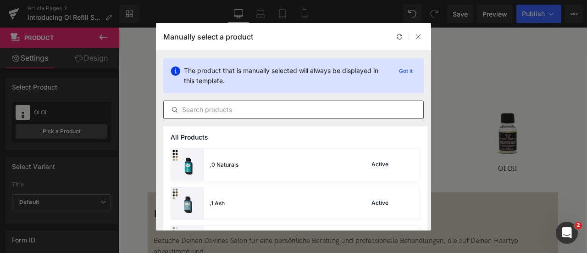
click at [224, 107] on input "text" at bounding box center [294, 109] width 260 height 11
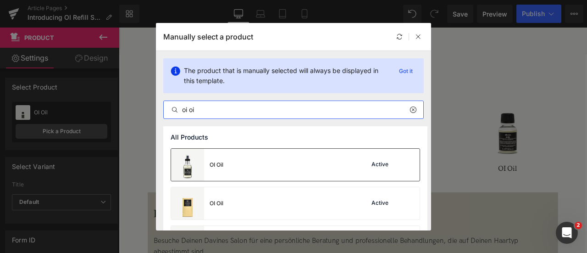
type input "oi oi"
click at [219, 163] on div "OI Oil" at bounding box center [217, 165] width 14 height 8
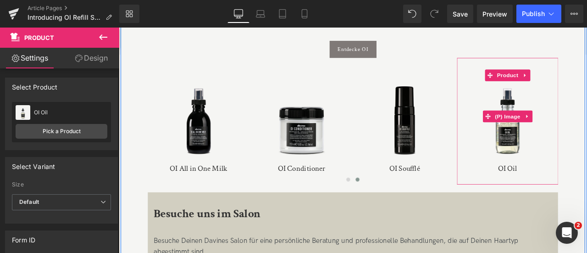
click at [587, 139] on img at bounding box center [579, 132] width 111 height 111
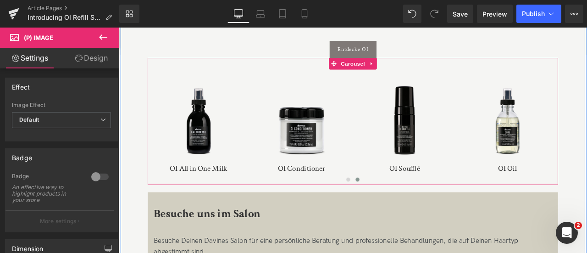
click at [153, 136] on button "‹" at bounding box center [140, 139] width 28 height 28
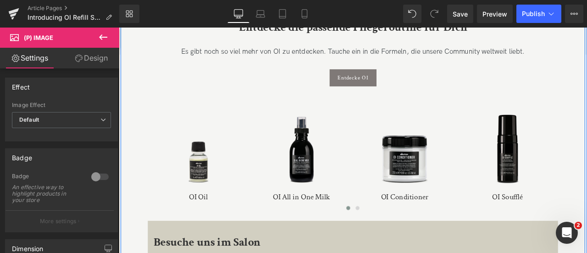
scroll to position [1330, 0]
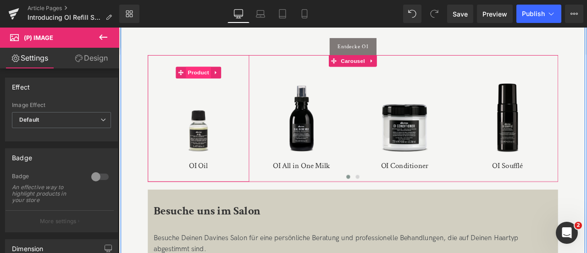
click at [212, 79] on span "Product" at bounding box center [213, 81] width 30 height 14
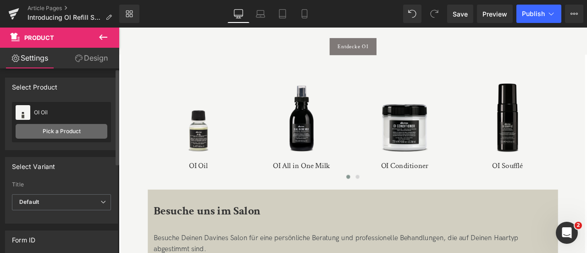
click at [62, 126] on link "Pick a Product" at bounding box center [62, 131] width 92 height 15
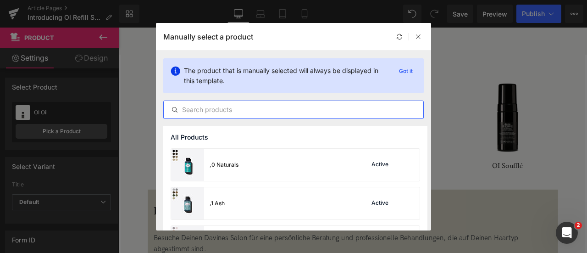
click at [236, 107] on input "text" at bounding box center [294, 109] width 260 height 11
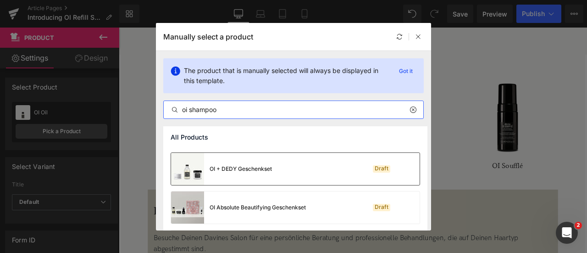
scroll to position [35, 0]
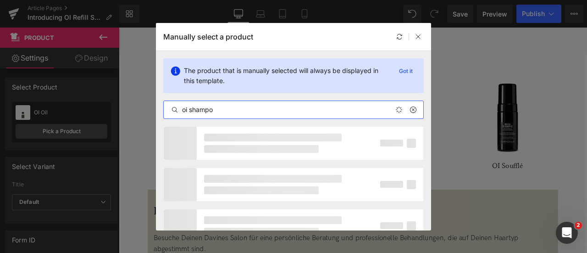
type input "oi shampoo"
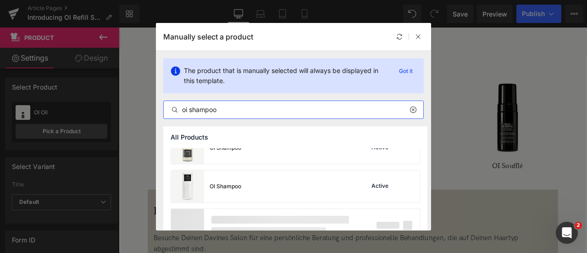
scroll to position [53, 0]
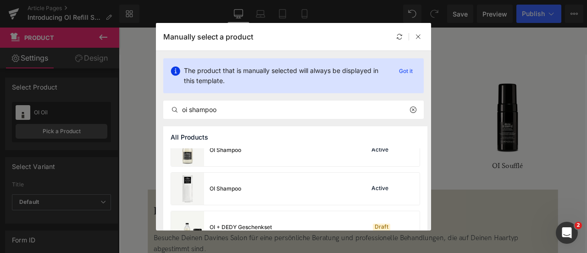
click at [236, 153] on div "OI Shampoo" at bounding box center [226, 150] width 32 height 8
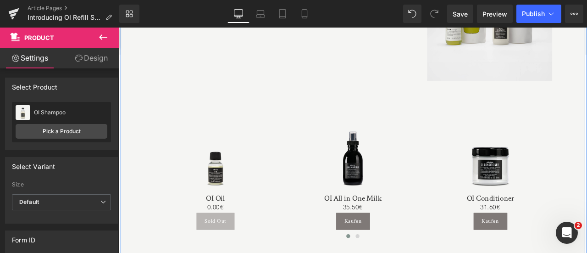
scroll to position [1984, 0]
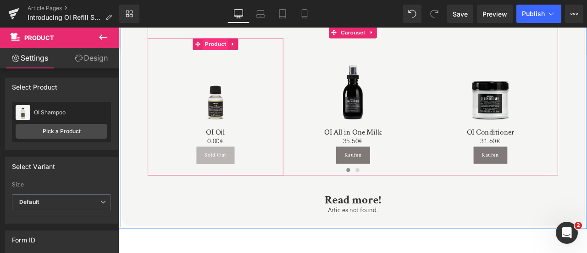
click at [232, 43] on span "Product" at bounding box center [234, 47] width 30 height 14
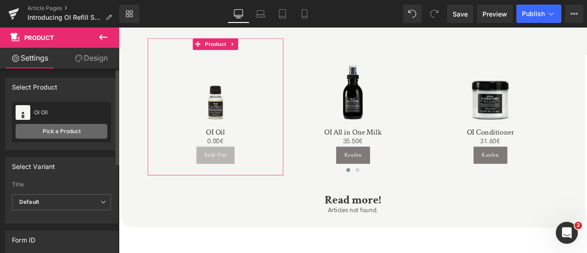
click at [62, 129] on link "Pick a Product" at bounding box center [62, 131] width 92 height 15
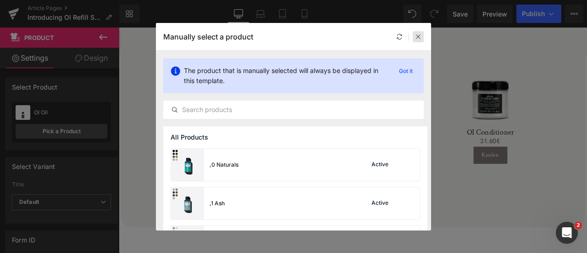
click at [417, 35] on icon at bounding box center [418, 36] width 6 height 6
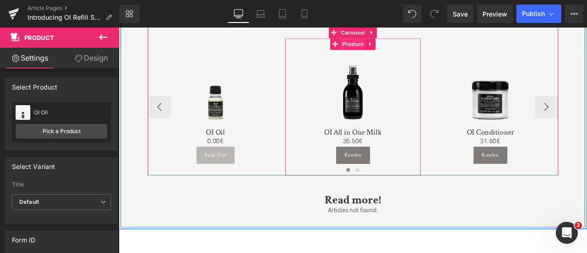
click at [398, 46] on span "Product" at bounding box center [397, 47] width 30 height 14
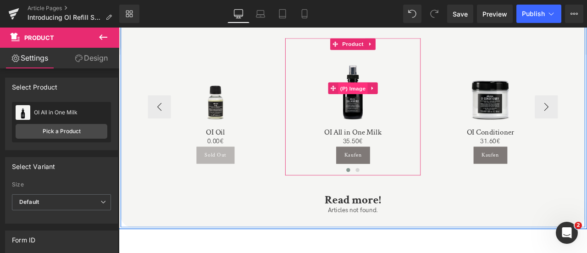
click at [401, 100] on span "(P) Image" at bounding box center [396, 100] width 35 height 14
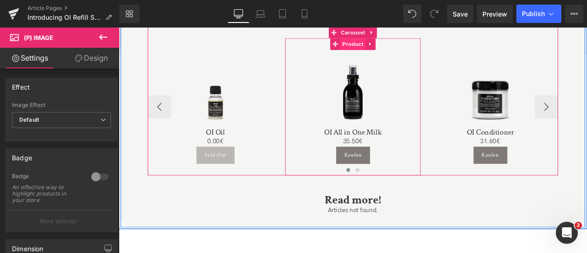
click at [390, 43] on span "Product" at bounding box center [397, 47] width 30 height 14
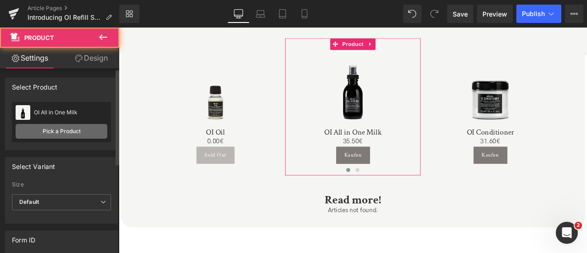
click at [71, 129] on link "Pick a Product" at bounding box center [62, 131] width 92 height 15
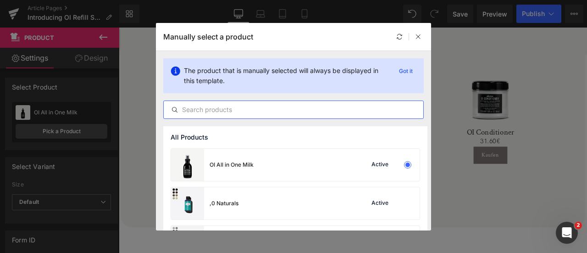
click at [224, 106] on input "text" at bounding box center [294, 109] width 260 height 11
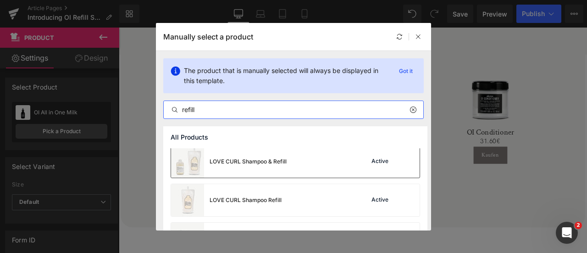
scroll to position [0, 0]
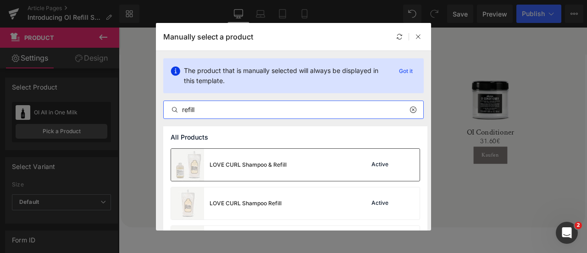
type input "refill"
click at [257, 159] on div "LOVE CURL Shampoo & Refill" at bounding box center [229, 165] width 116 height 32
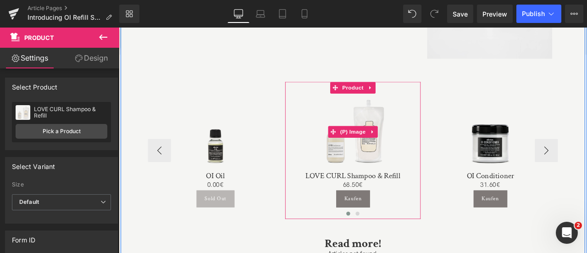
scroll to position [1932, 0]
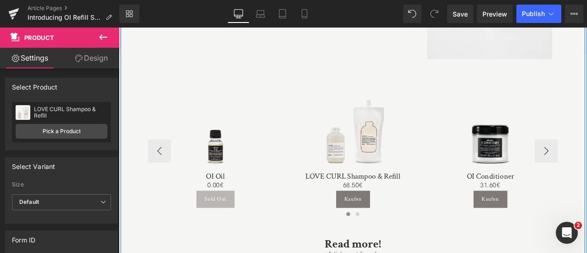
click at [561, 168] on img at bounding box center [559, 151] width 91 height 91
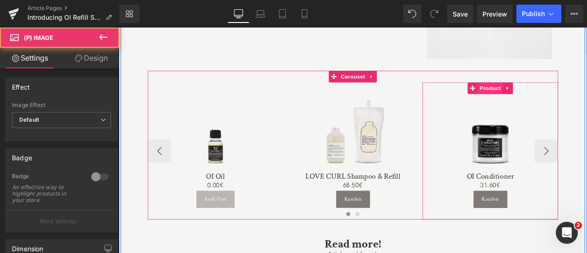
click at [558, 98] on span "Product" at bounding box center [560, 99] width 30 height 14
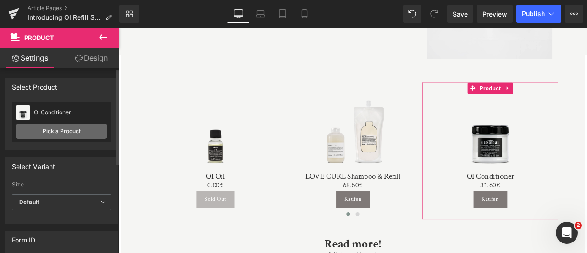
click at [60, 130] on link "Pick a Product" at bounding box center [62, 131] width 92 height 15
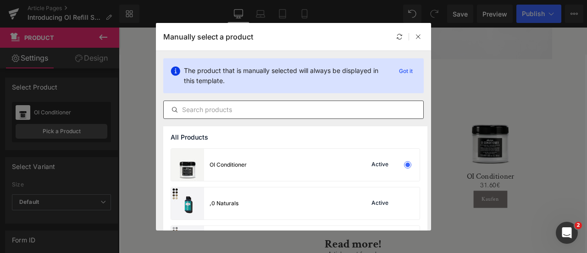
click at [230, 110] on input "text" at bounding box center [294, 109] width 260 height 11
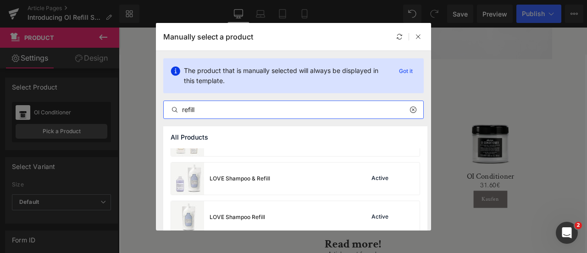
scroll to position [101, 0]
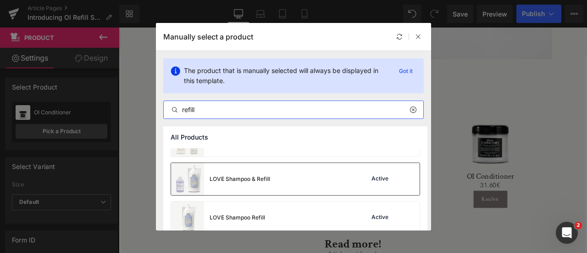
type input "refill"
click at [240, 177] on div "LOVE Shampoo & Refill" at bounding box center [240, 179] width 61 height 8
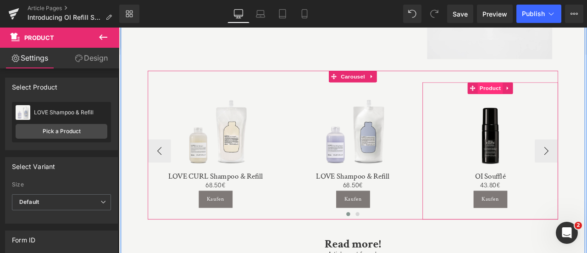
click at [551, 101] on span "Product" at bounding box center [560, 99] width 30 height 14
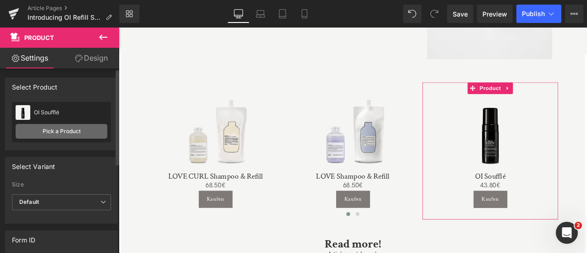
click at [66, 129] on link "Pick a Product" at bounding box center [62, 131] width 92 height 15
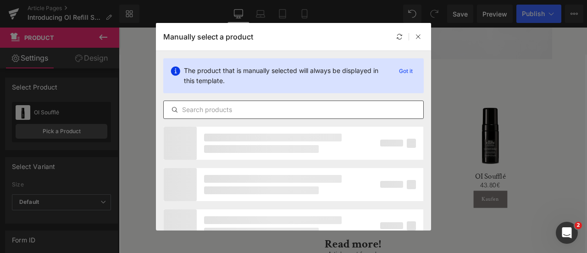
click at [229, 112] on input "text" at bounding box center [294, 109] width 260 height 11
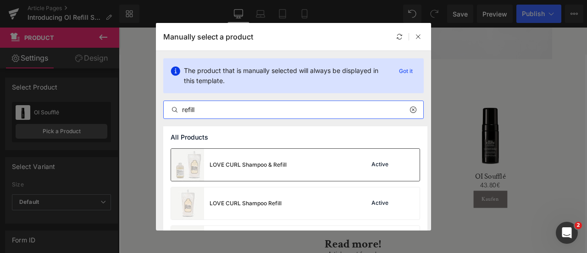
type input "refill"
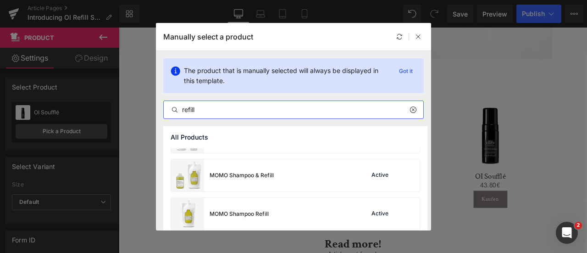
scroll to position [336, 0]
click at [230, 179] on div "MOMO Shampoo & Refill" at bounding box center [242, 176] width 64 height 8
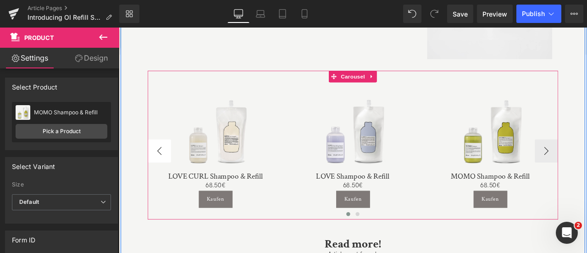
click at [164, 169] on button "‹" at bounding box center [167, 174] width 28 height 28
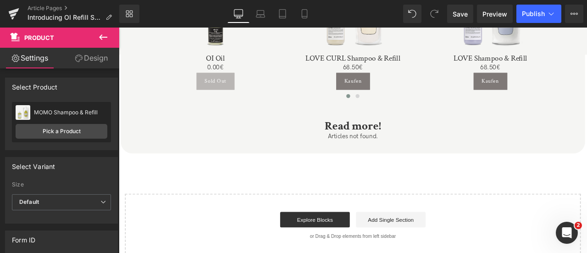
scroll to position [2070, 0]
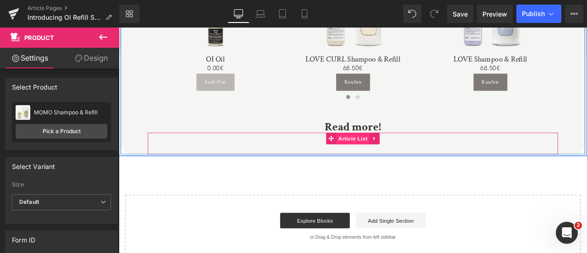
click at [401, 162] on span "Article List" at bounding box center [396, 159] width 39 height 14
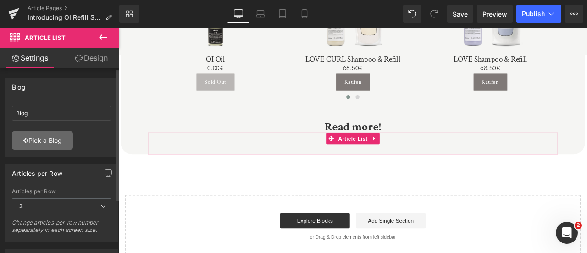
click at [48, 141] on link "Pick a Blog" at bounding box center [42, 140] width 61 height 18
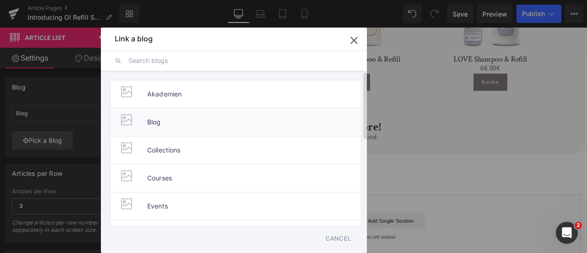
click at [166, 120] on li "Blog" at bounding box center [235, 122] width 251 height 28
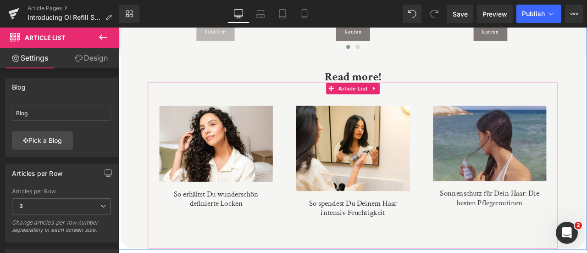
scroll to position [2130, 0]
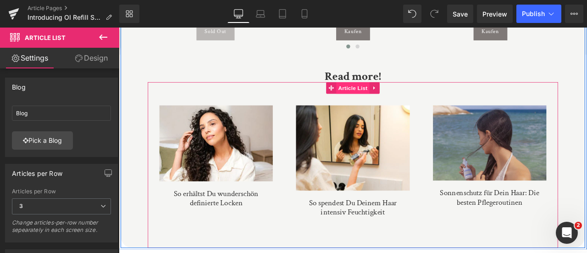
click at [392, 98] on span "Article List" at bounding box center [396, 99] width 39 height 14
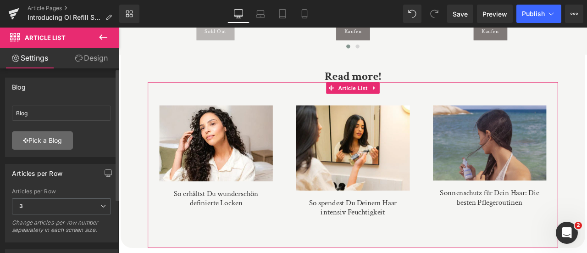
click at [52, 147] on link "Pick a Blog" at bounding box center [42, 140] width 61 height 18
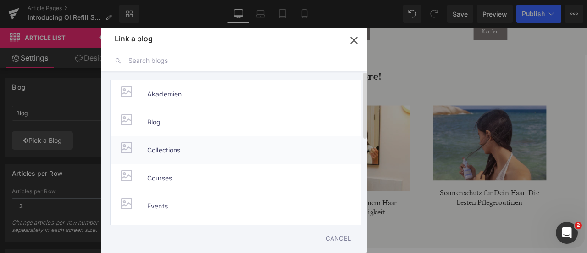
click at [177, 150] on span "Collections" at bounding box center [163, 150] width 33 height 28
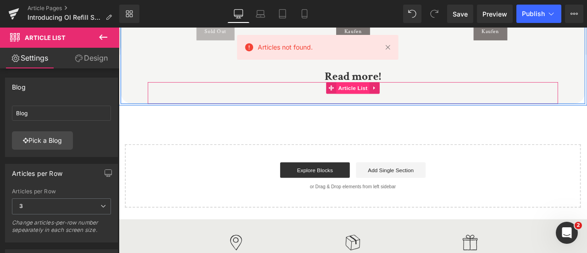
click at [392, 100] on span "Article List" at bounding box center [396, 99] width 39 height 14
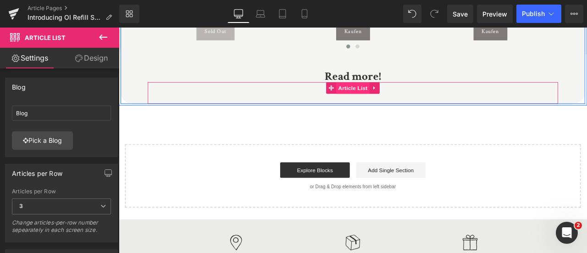
click at [393, 96] on span "Article List" at bounding box center [396, 99] width 39 height 14
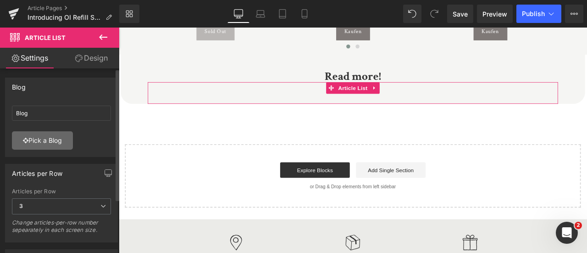
click at [49, 141] on link "Pick a Blog" at bounding box center [42, 140] width 61 height 18
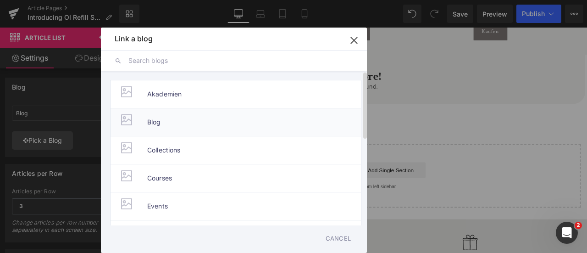
click at [173, 122] on li "Blog" at bounding box center [235, 122] width 251 height 28
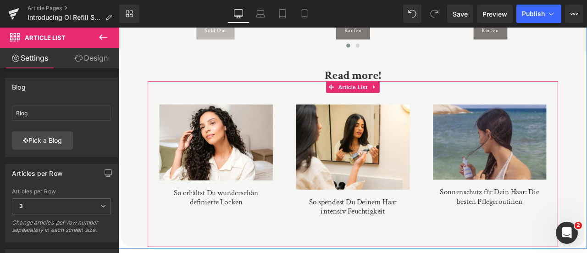
scroll to position [2125, 0]
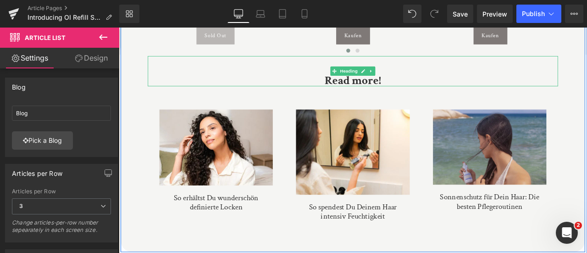
click at [424, 93] on b "Read more!" at bounding box center [396, 90] width 67 height 18
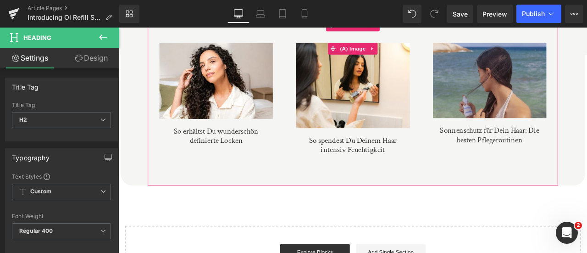
scroll to position [2203, 0]
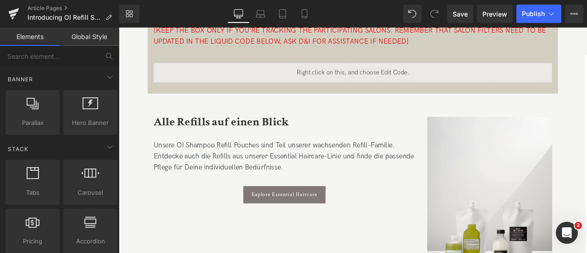
scroll to position [1641, 0]
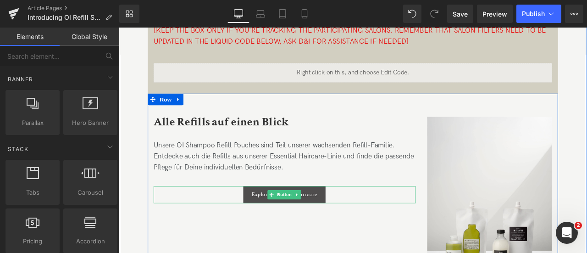
click at [283, 226] on span "Explore Essential Haircare" at bounding box center [315, 226] width 78 height 8
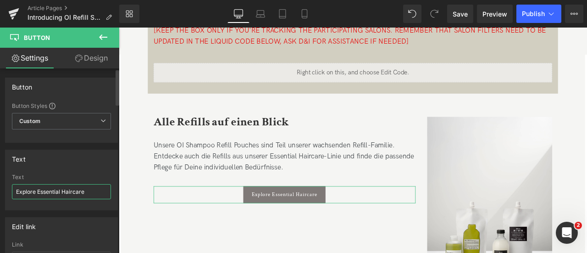
click at [62, 187] on input "Explore Essential Haircare" at bounding box center [61, 191] width 99 height 15
type input "Entdecke unsere Refills"
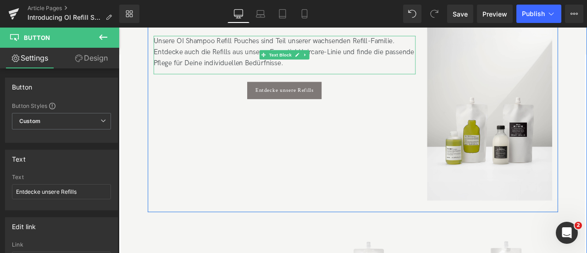
scroll to position [1695, 0]
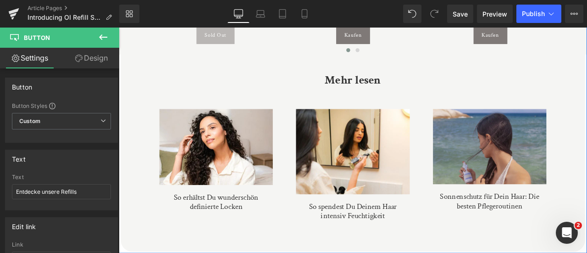
scroll to position [2036, 0]
